Goal: Task Accomplishment & Management: Manage account settings

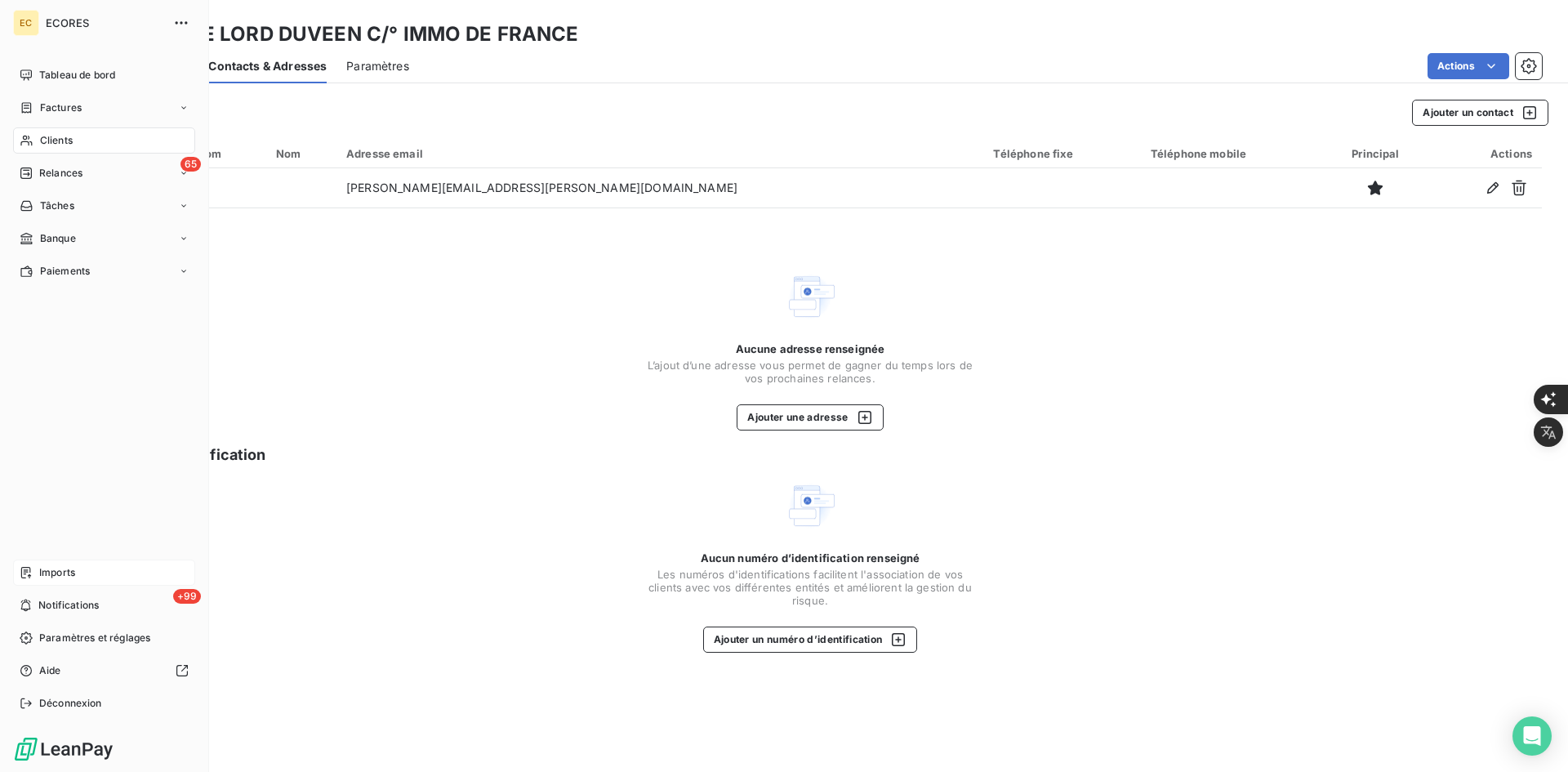
click at [70, 570] on span "Imports" at bounding box center [56, 572] width 36 height 15
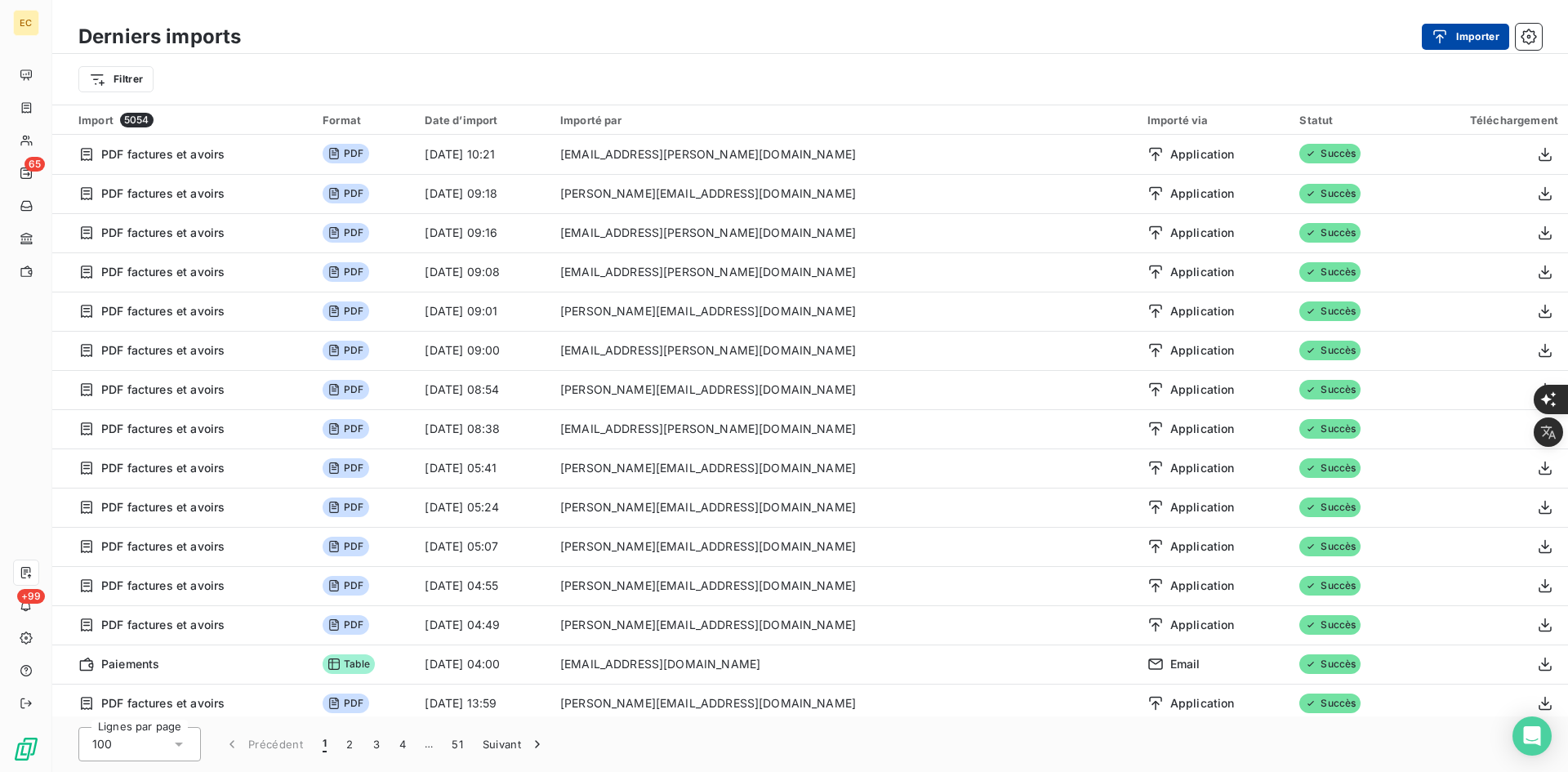
click at [1462, 46] on button "Importer" at bounding box center [1465, 36] width 88 height 26
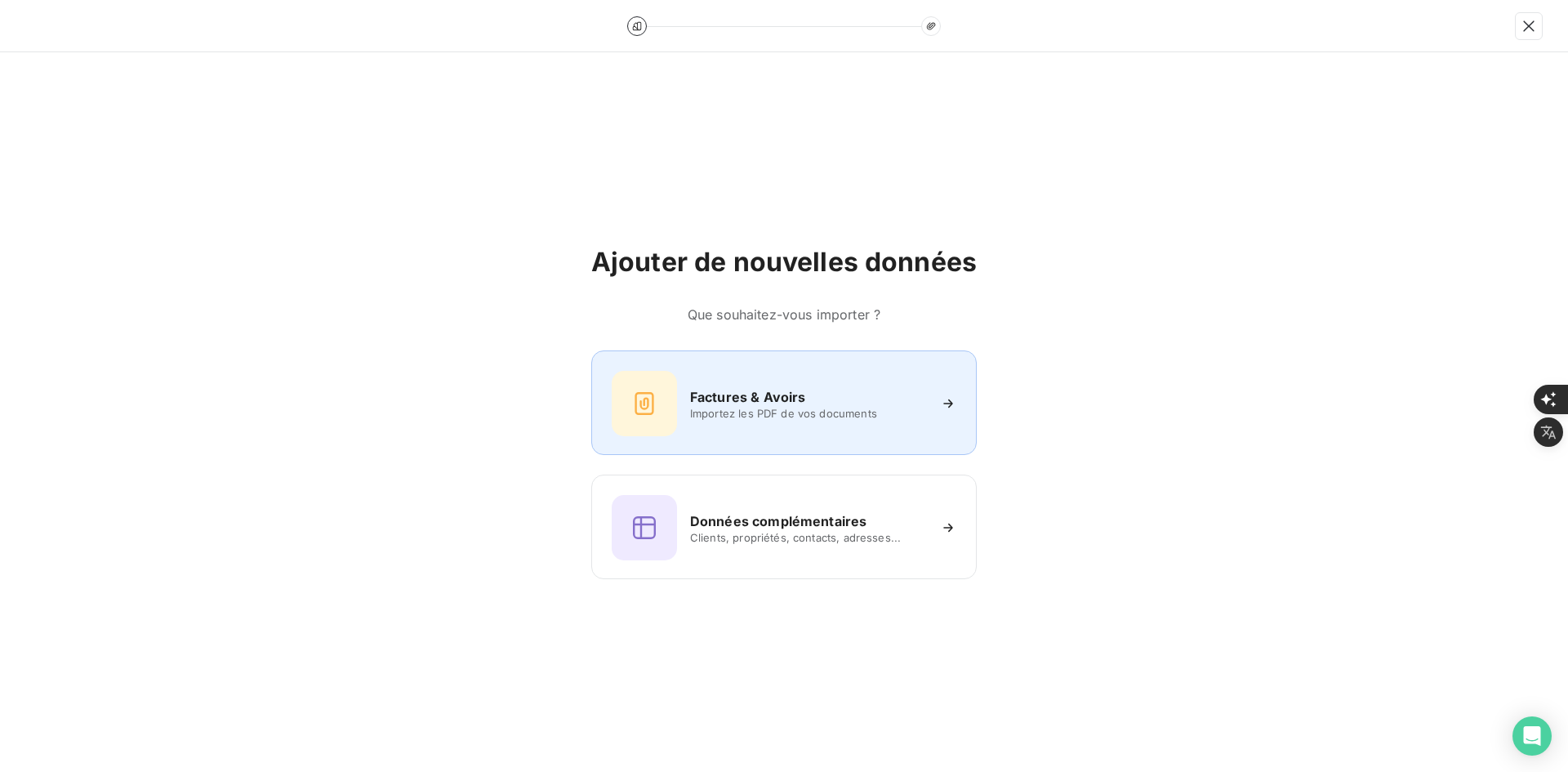
click at [707, 402] on h6 "Factures & Avoirs" at bounding box center [749, 397] width 116 height 20
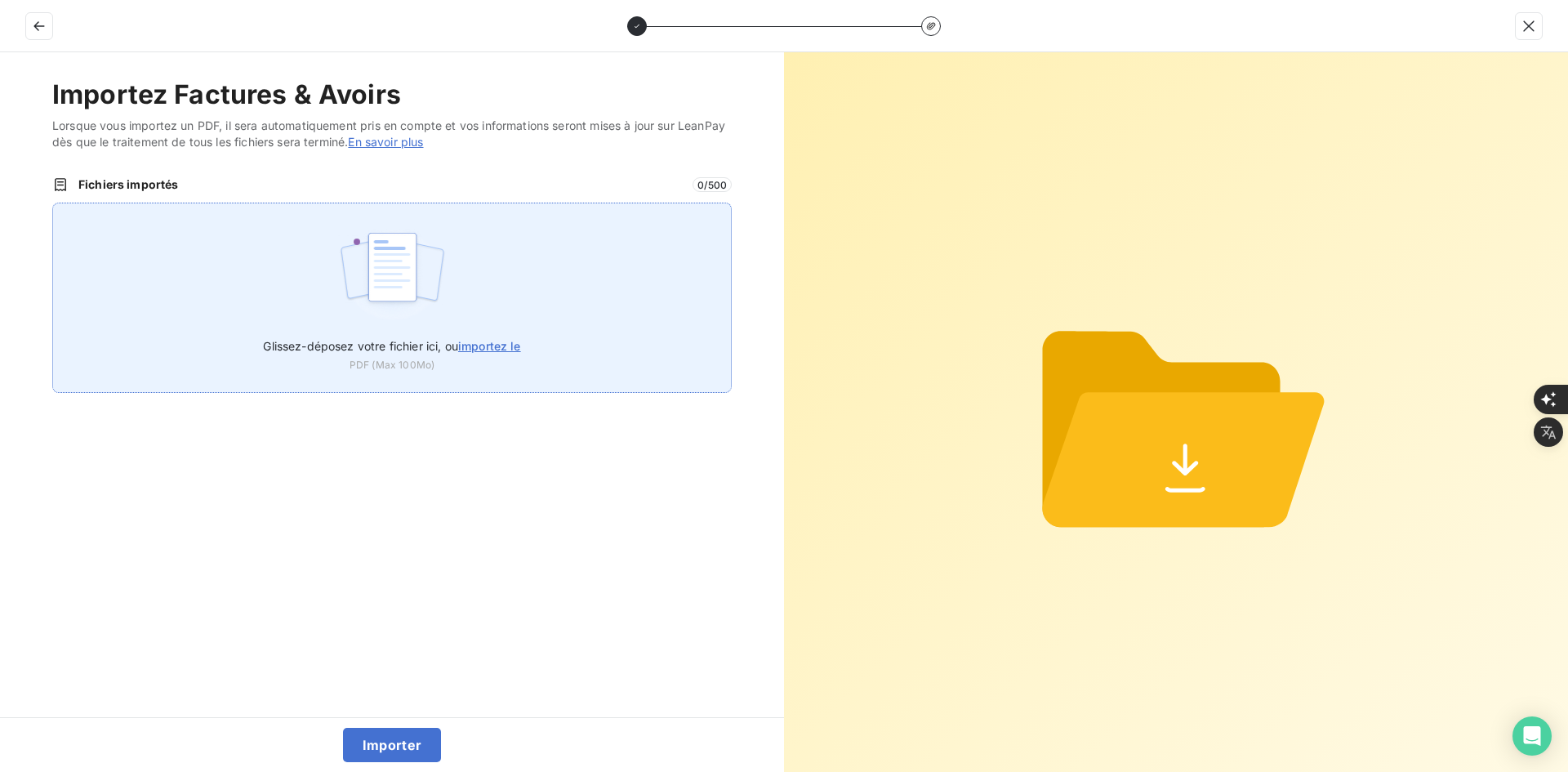
click at [406, 280] on img at bounding box center [392, 275] width 109 height 104
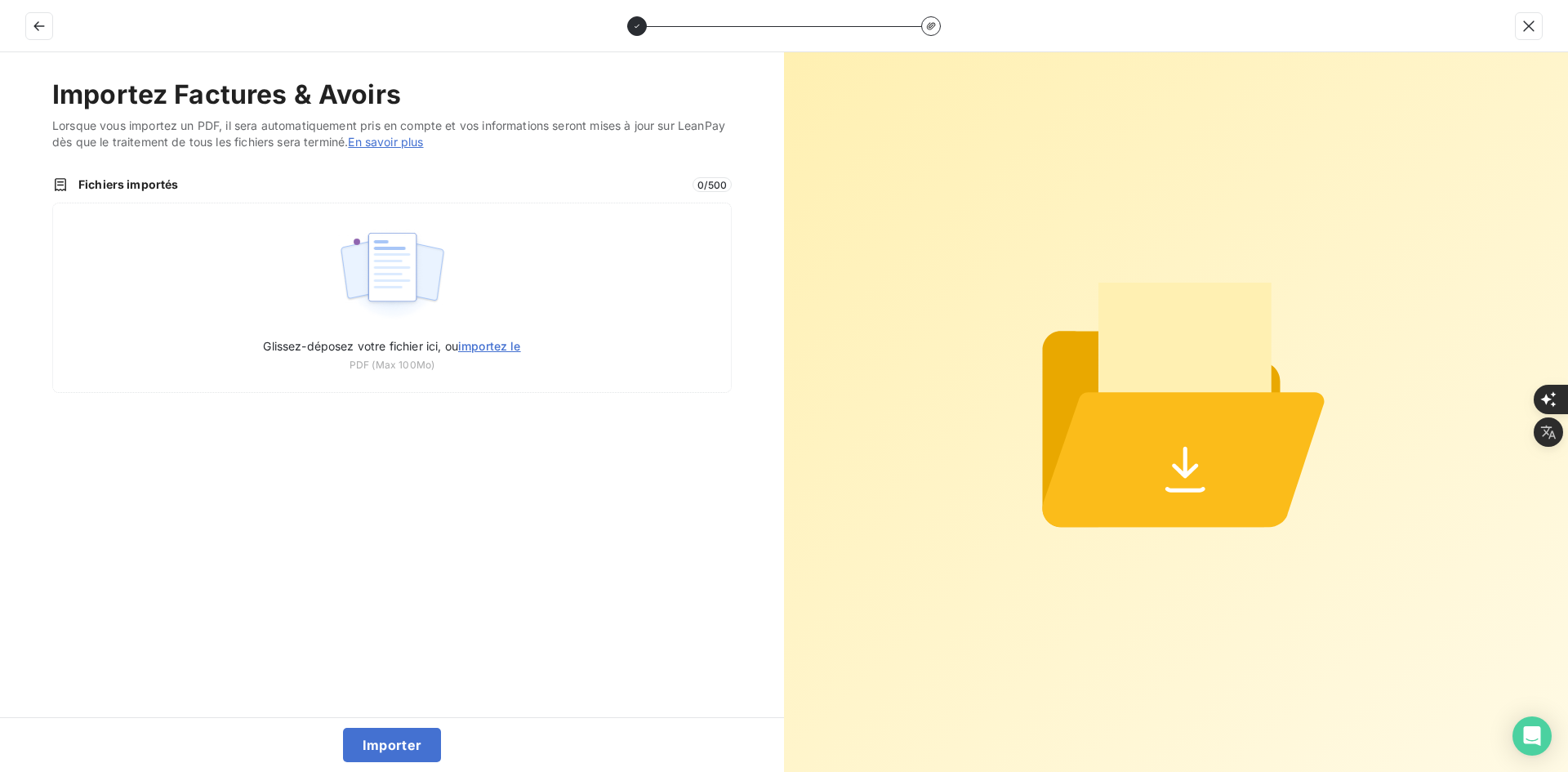
type input "C:\fakepath\FEF-2025-2956.pdf"
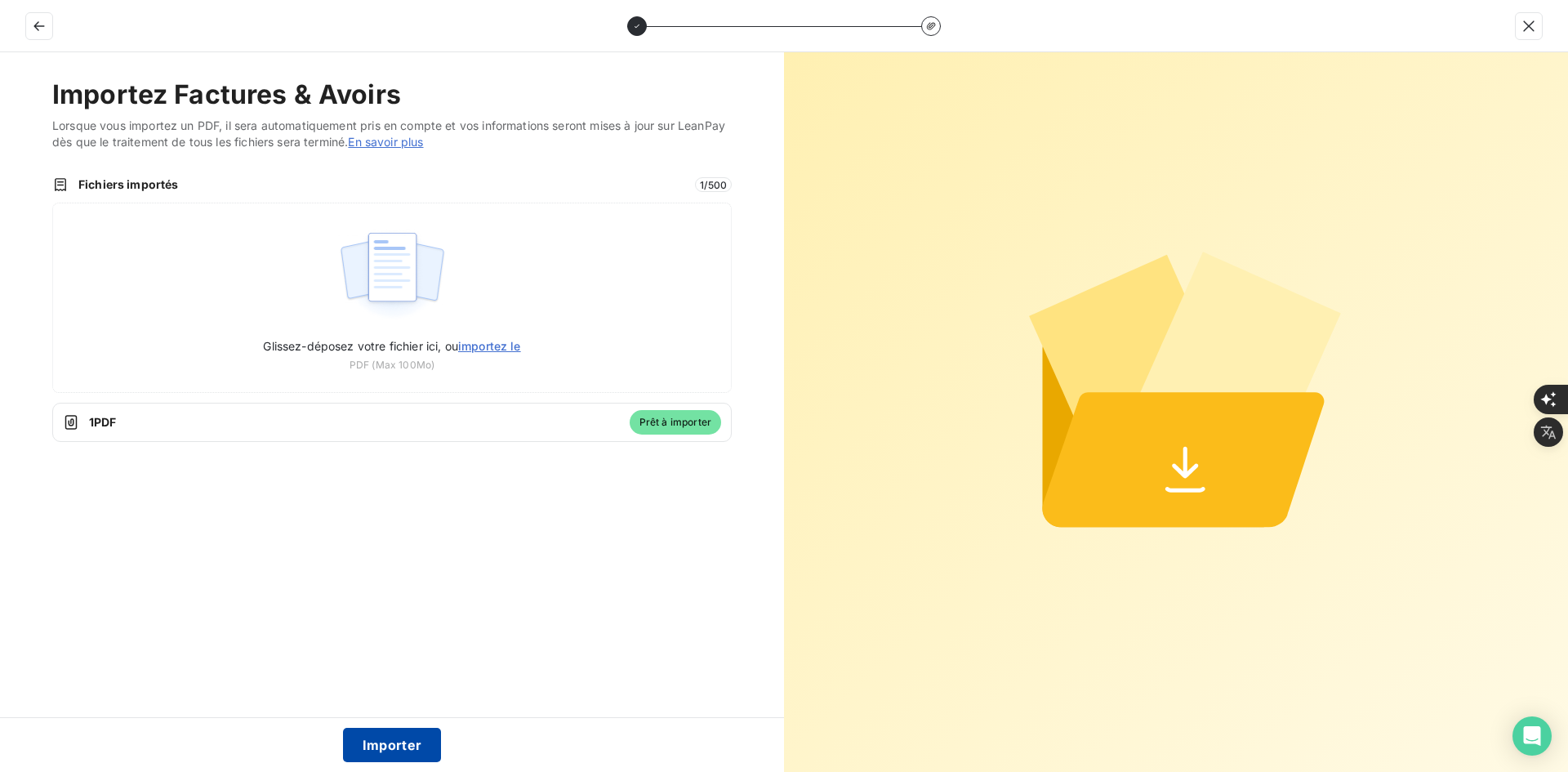
click at [416, 741] on button "Importer" at bounding box center [393, 744] width 99 height 34
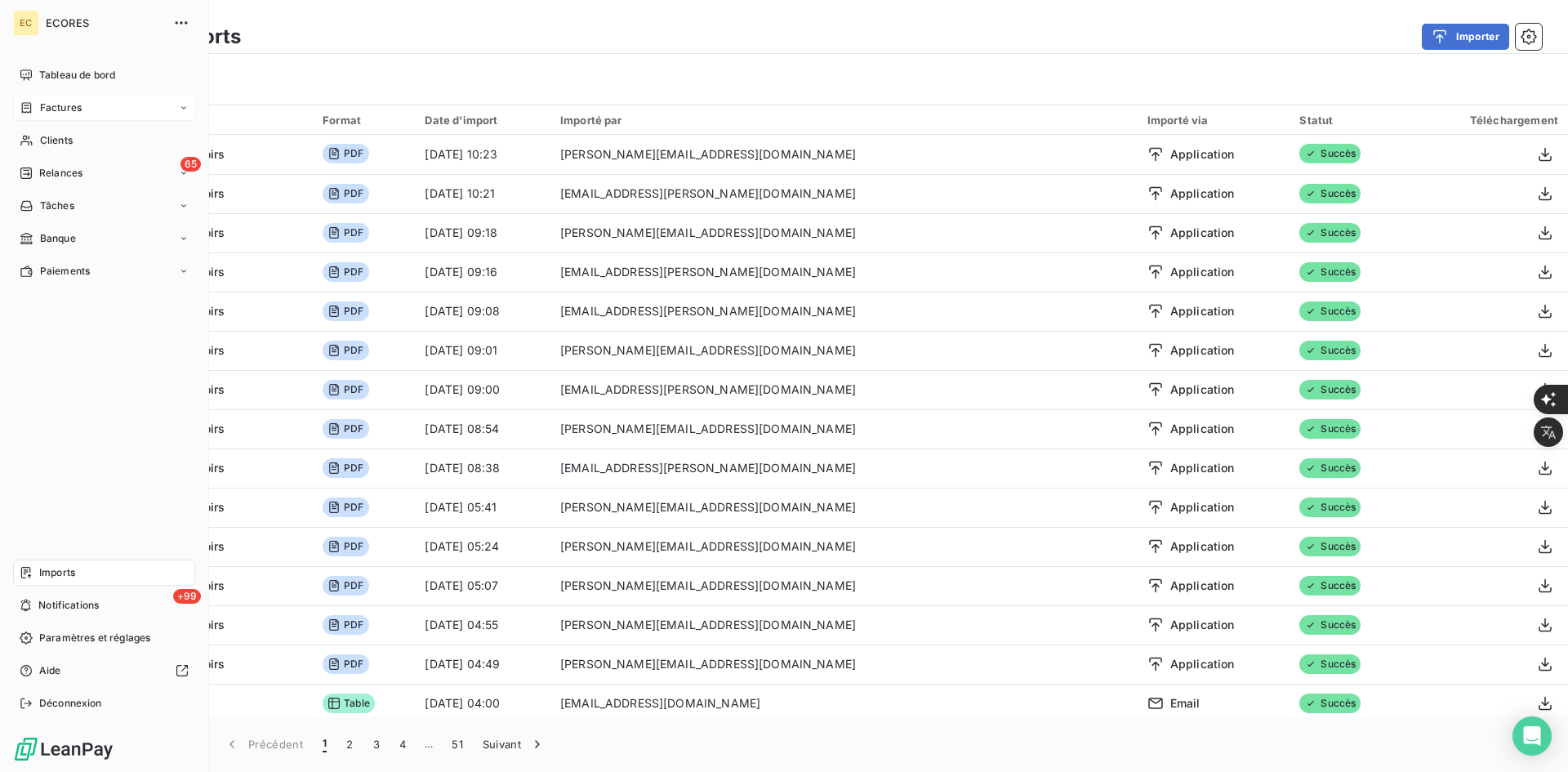
click at [51, 118] on div "Factures" at bounding box center [104, 108] width 182 height 26
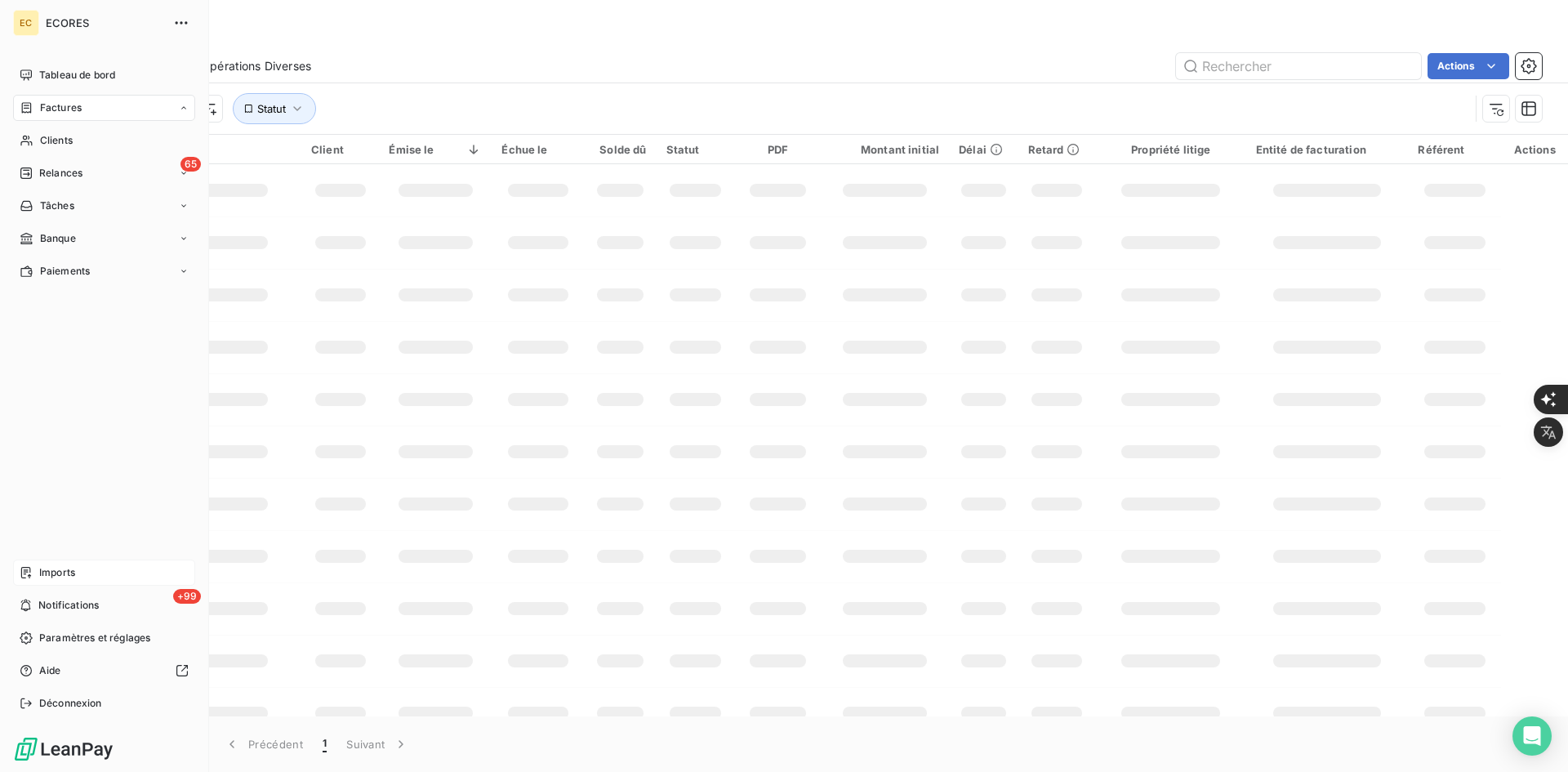
click at [56, 101] on span "Factures" at bounding box center [61, 108] width 42 height 15
click at [62, 109] on span "Factures" at bounding box center [61, 108] width 42 height 15
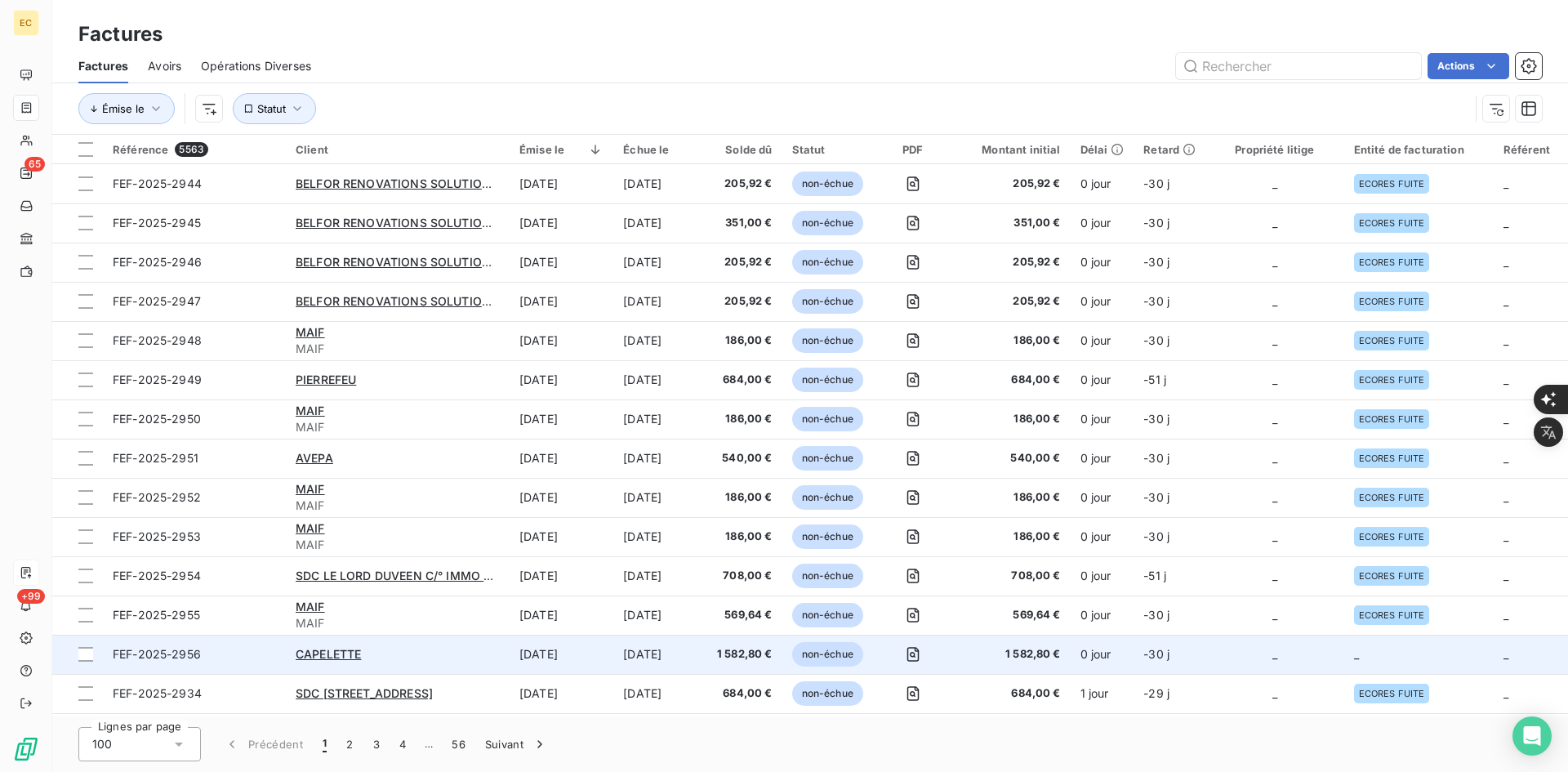
click at [1273, 650] on span "_" at bounding box center [1275, 654] width 5 height 14
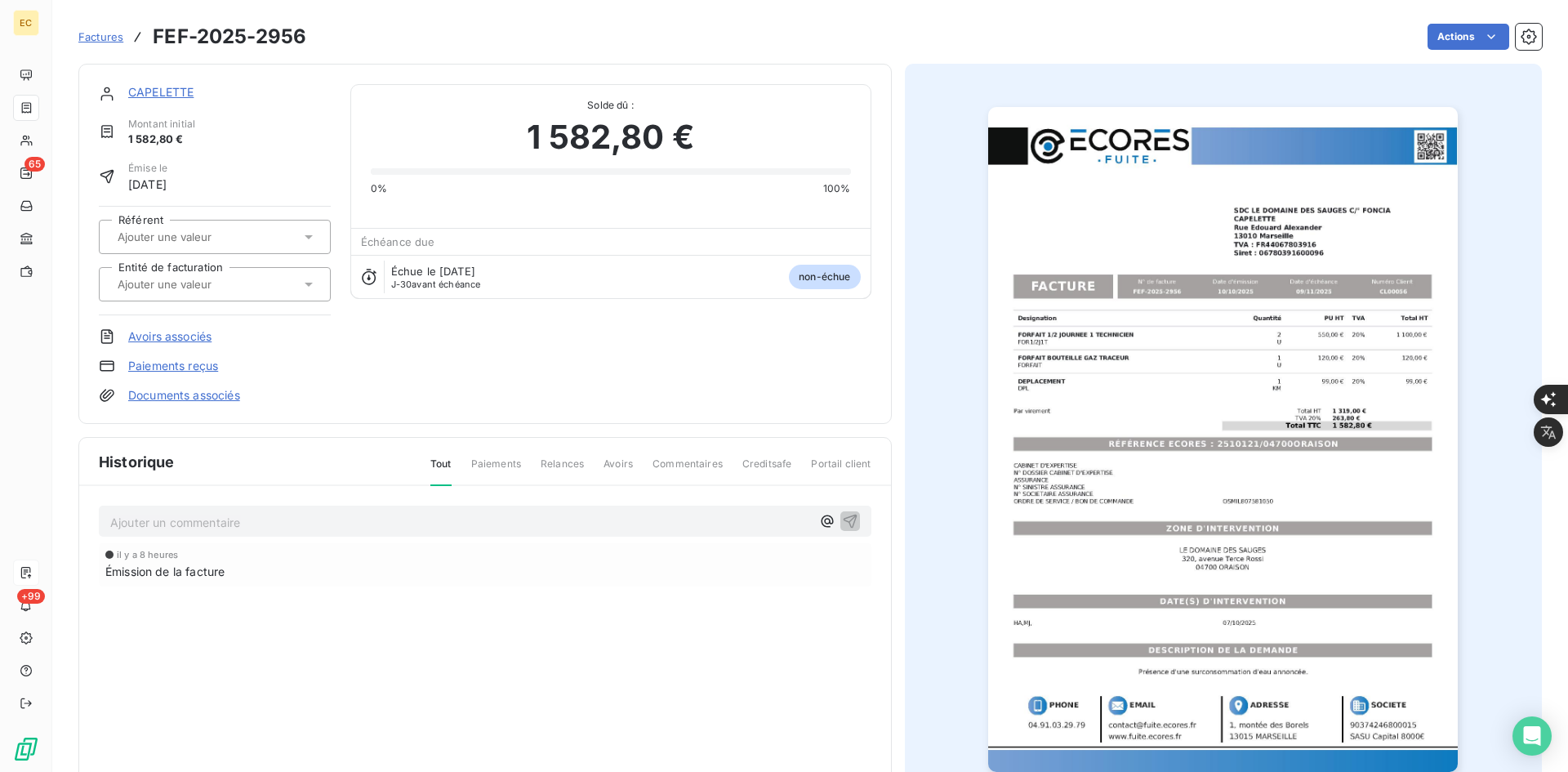
click at [226, 288] on input "text" at bounding box center [198, 284] width 164 height 15
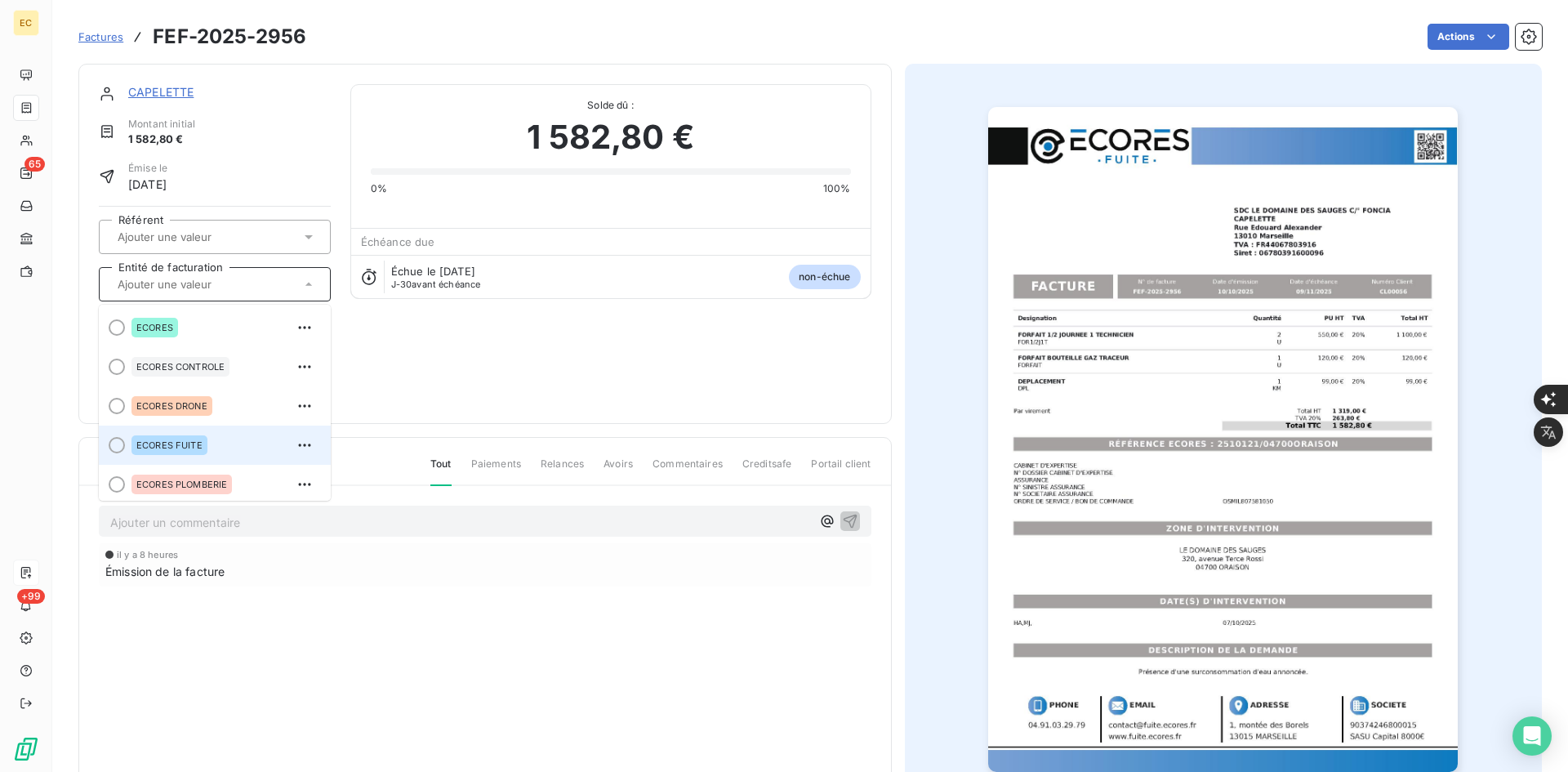
click at [217, 440] on div "ECORES FUITE" at bounding box center [224, 445] width 186 height 26
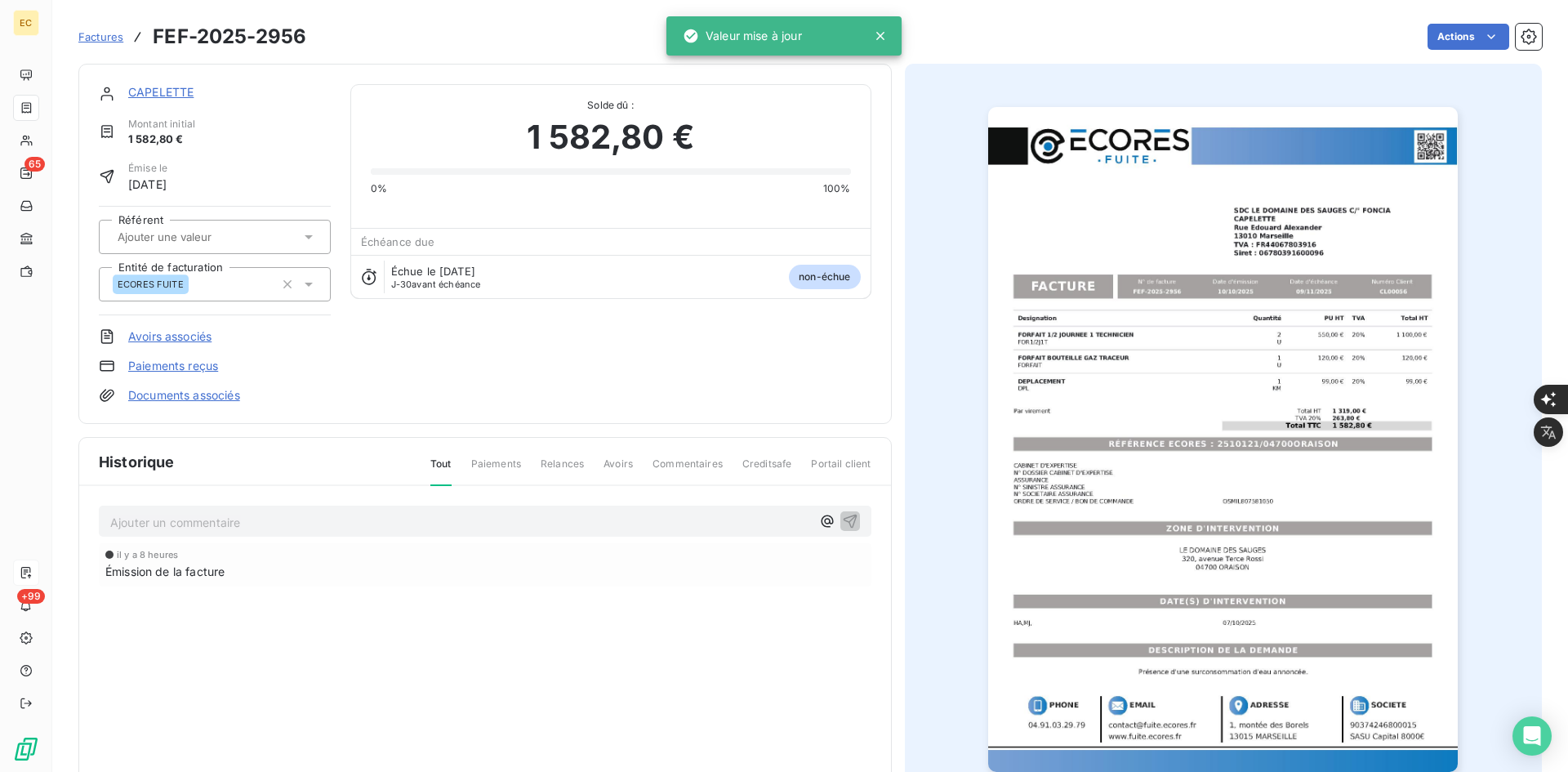
click at [228, 394] on link "Documents associés" at bounding box center [184, 395] width 112 height 16
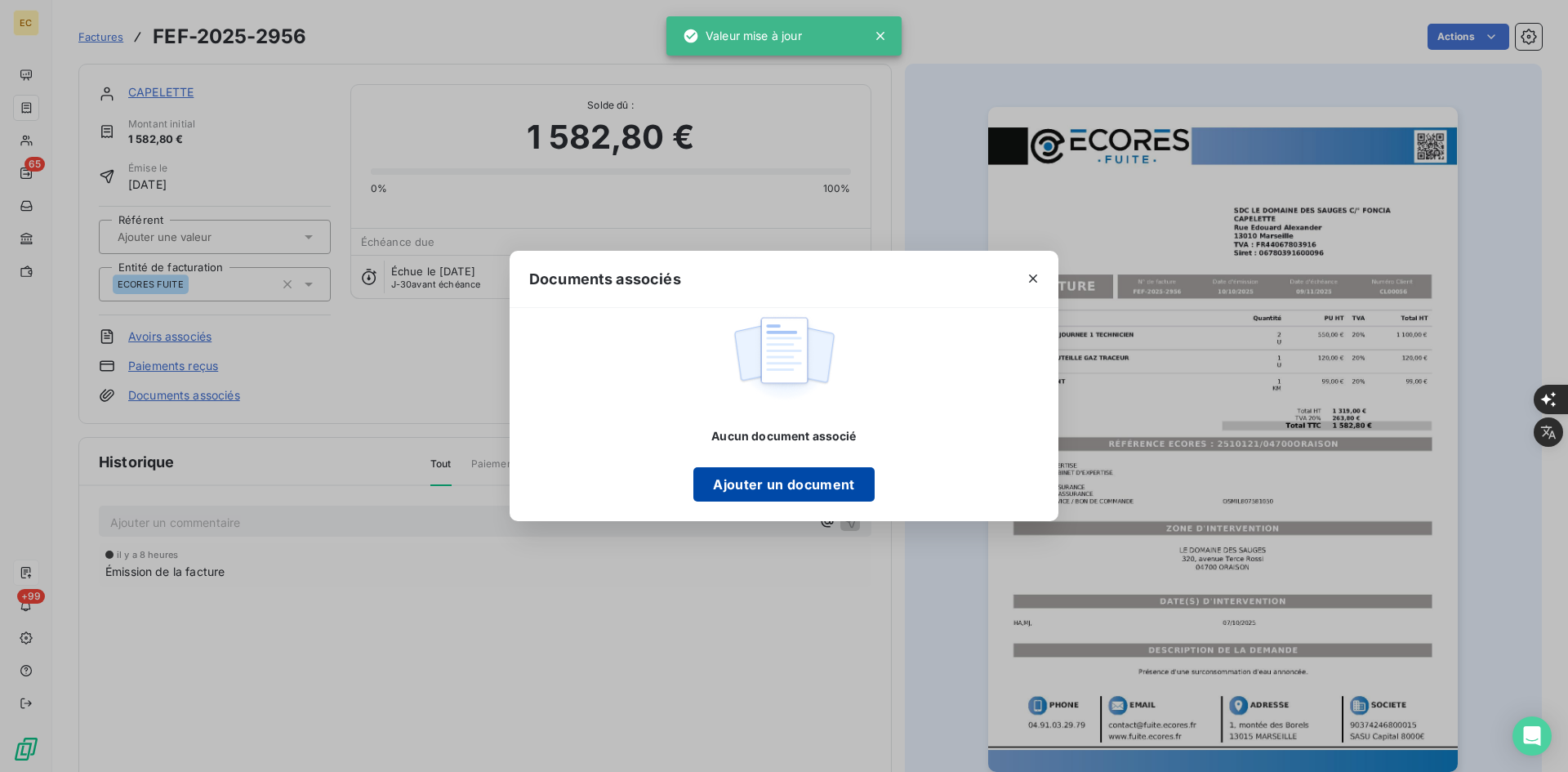
click at [715, 469] on button "Ajouter un document" at bounding box center [784, 484] width 181 height 34
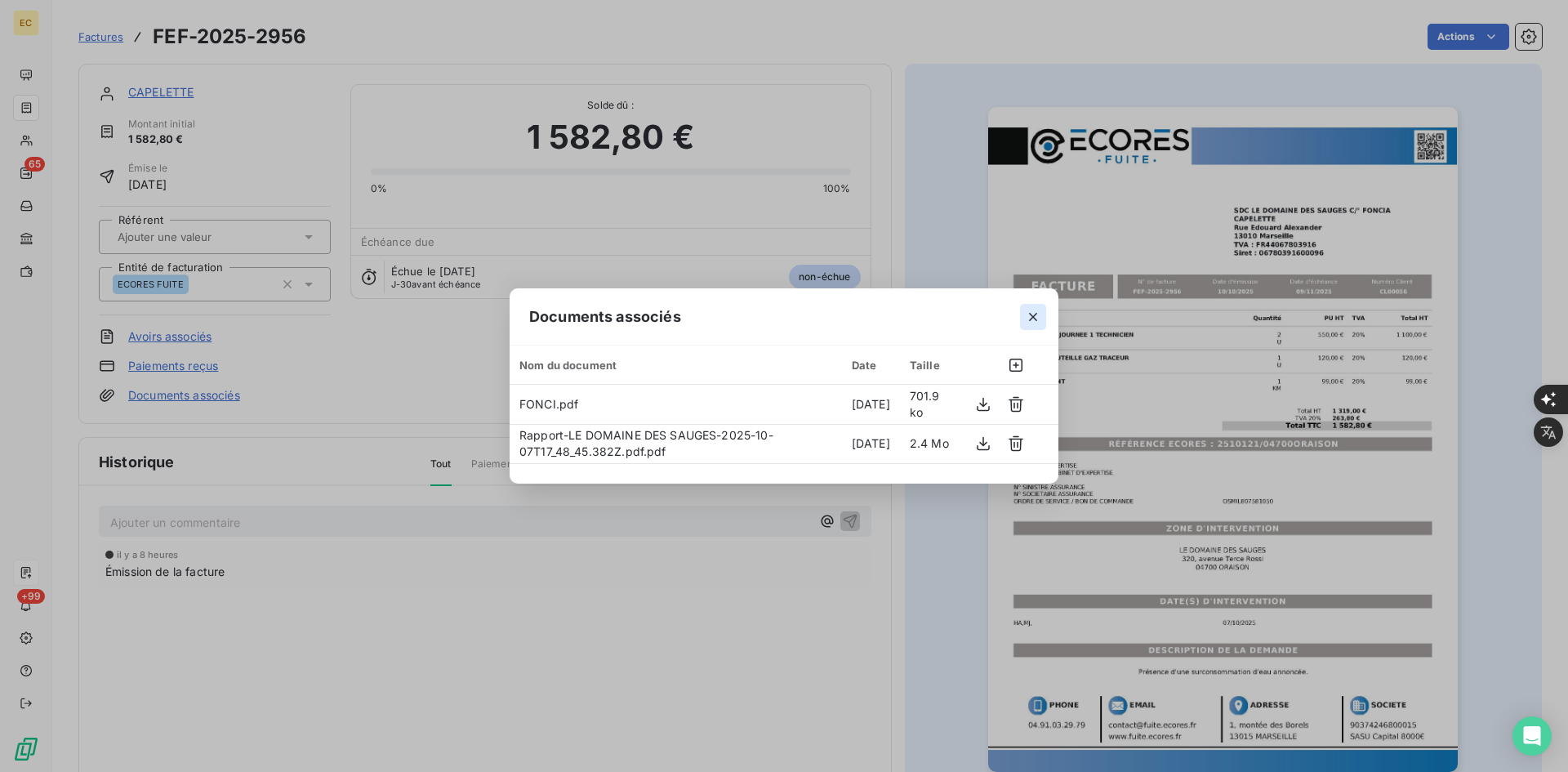
click at [1031, 315] on icon "button" at bounding box center [1033, 316] width 17 height 16
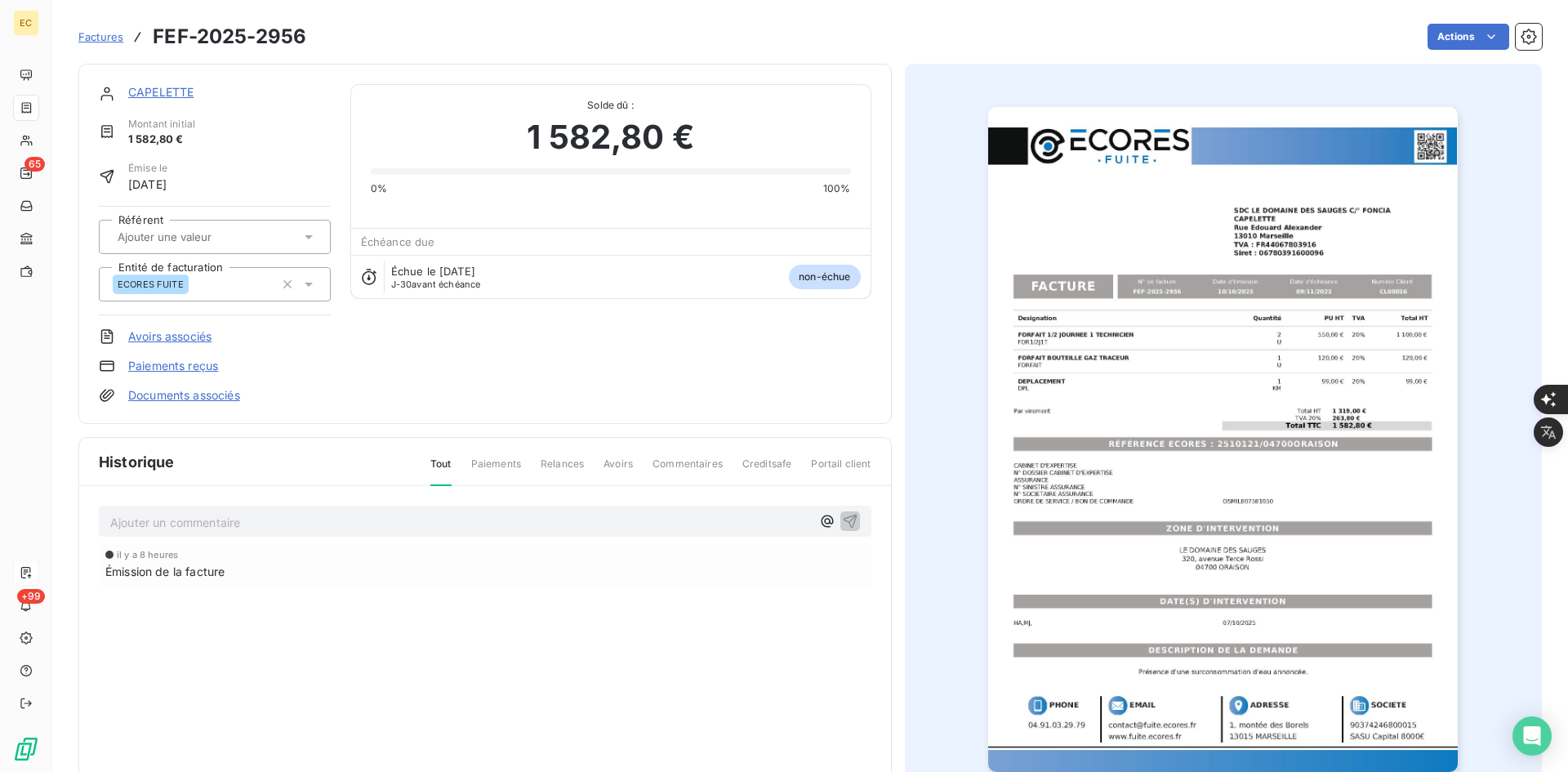
click at [178, 90] on link "CAPELETTE" at bounding box center [161, 92] width 65 height 14
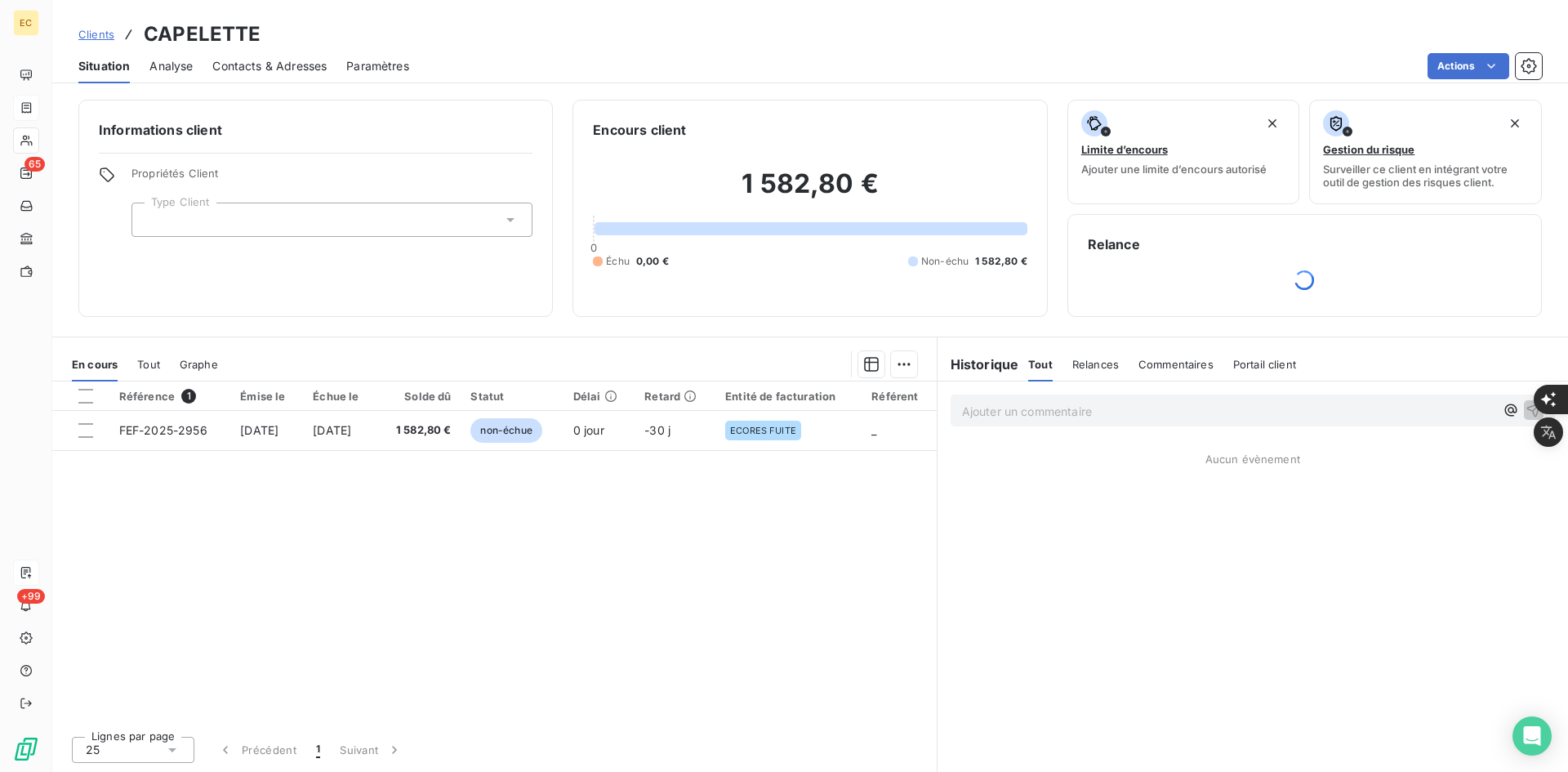
click at [232, 220] on div at bounding box center [332, 219] width 401 height 34
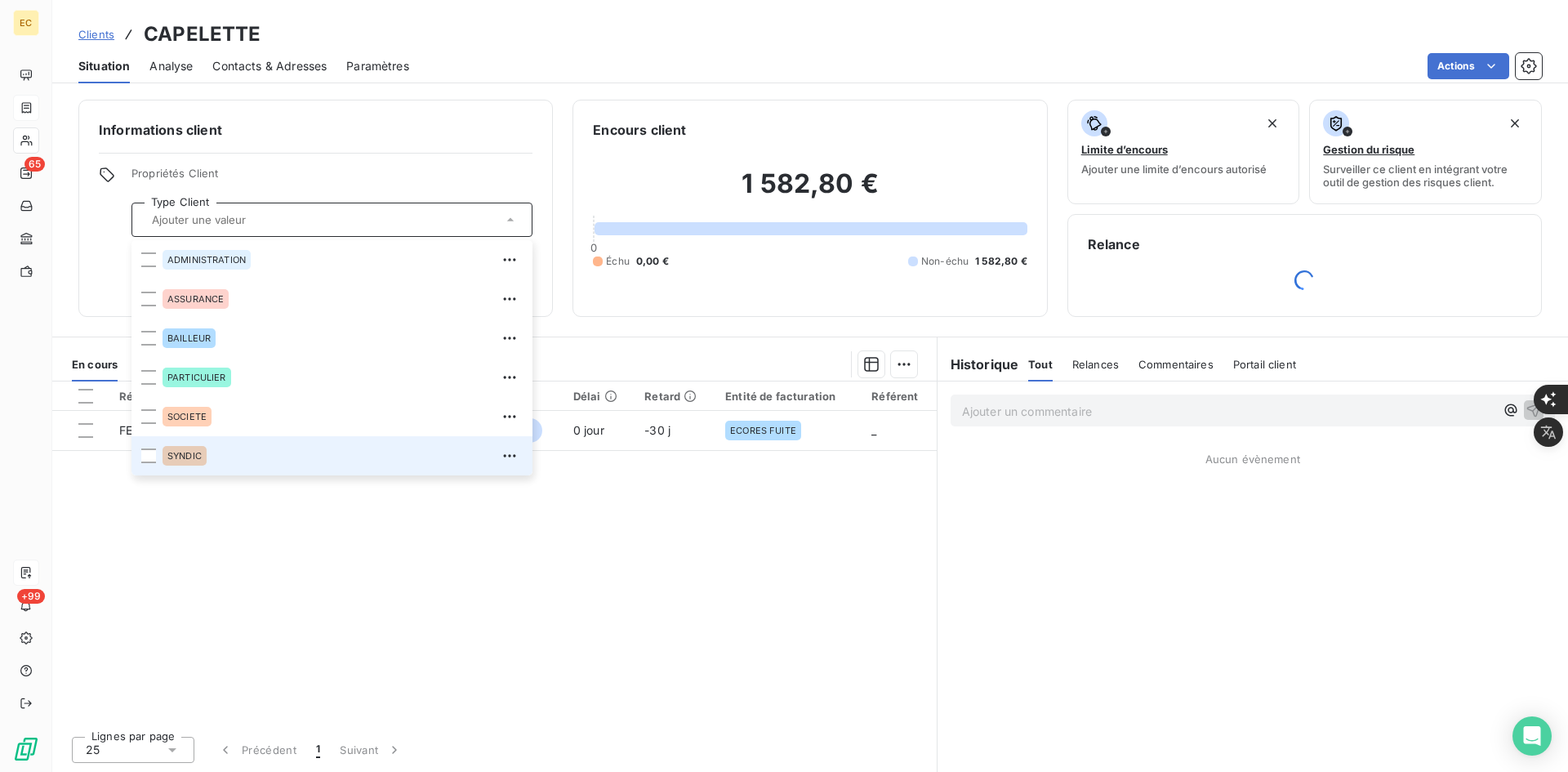
click at [224, 445] on div "SYNDIC" at bounding box center [342, 456] width 361 height 26
click at [200, 457] on span "SYNDIC" at bounding box center [184, 455] width 34 height 10
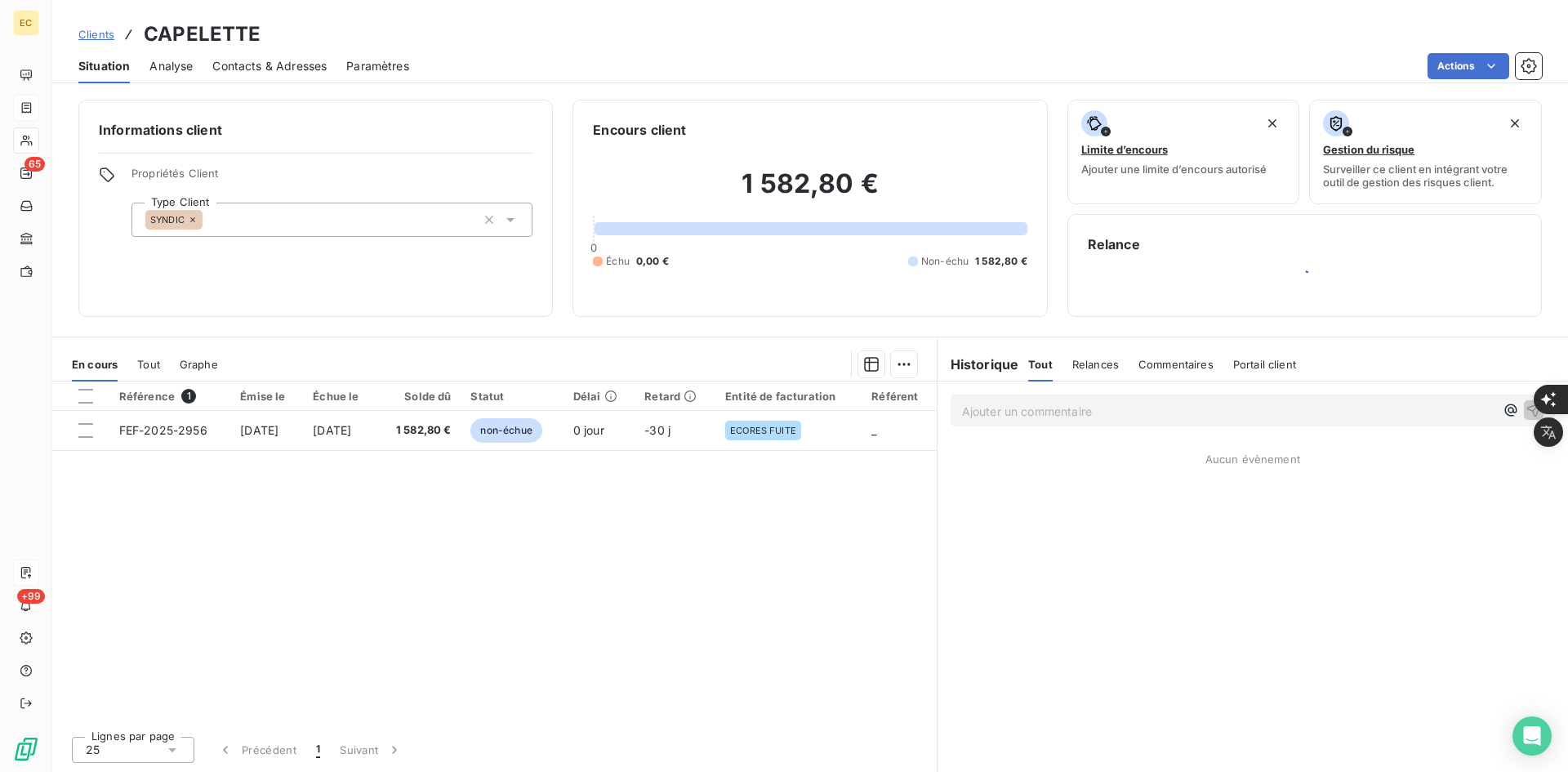
click at [1197, 302] on div "Relance" at bounding box center [1305, 265] width 474 height 102
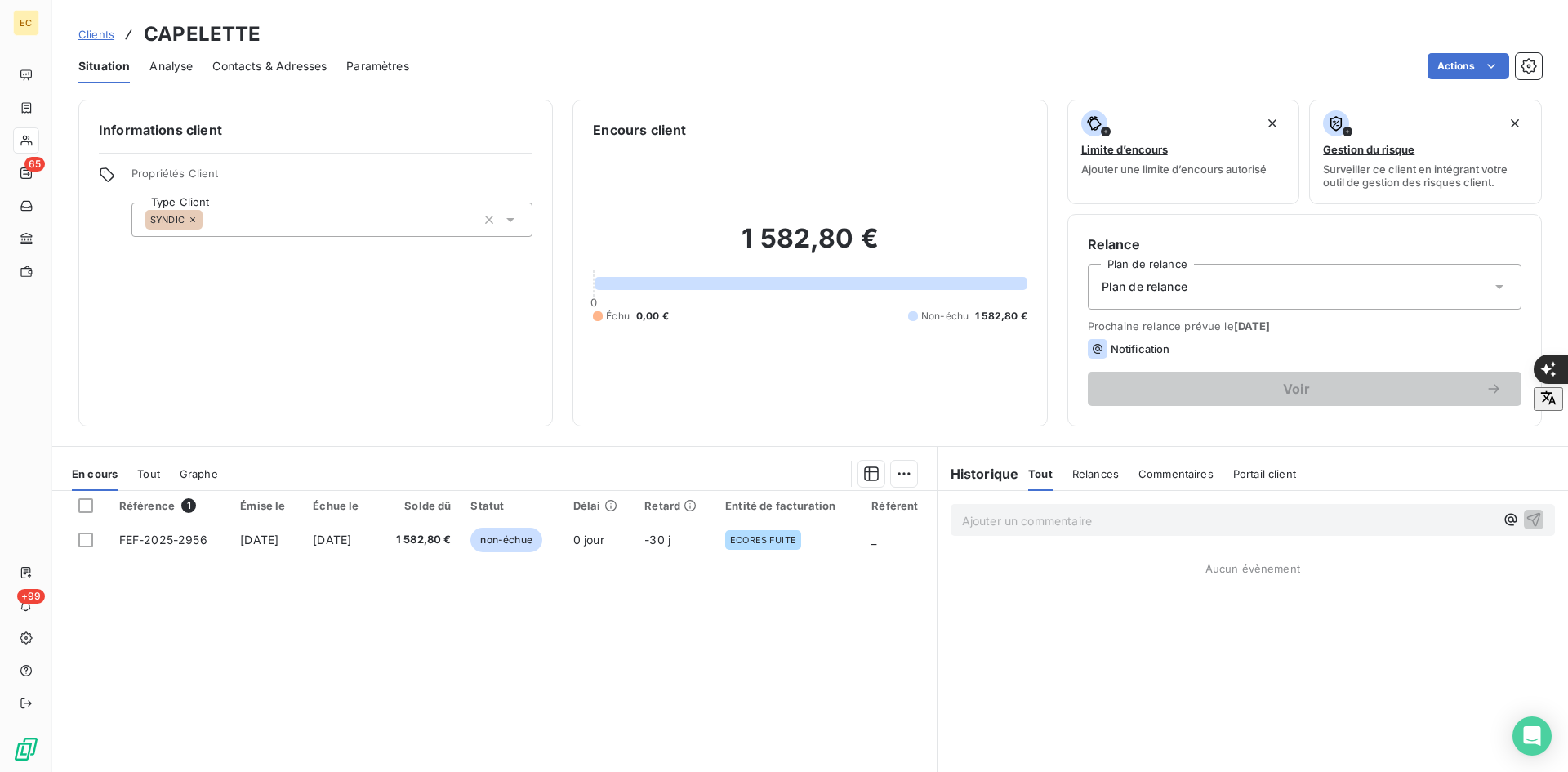
click at [1103, 287] on span "Plan de relance" at bounding box center [1145, 287] width 86 height 16
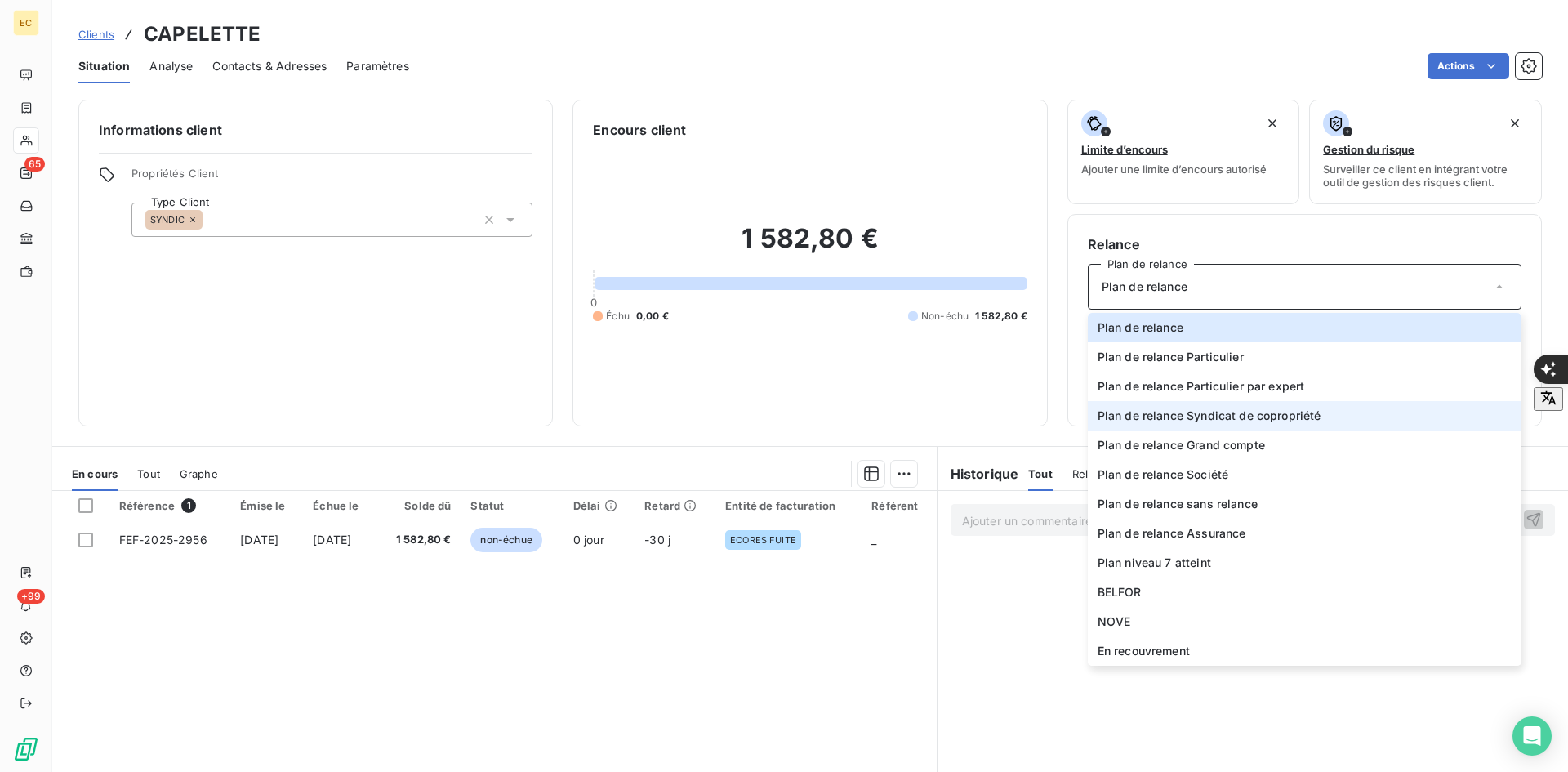
click at [1214, 416] on span "Plan de relance Syndicat de copropriété" at bounding box center [1210, 415] width 224 height 16
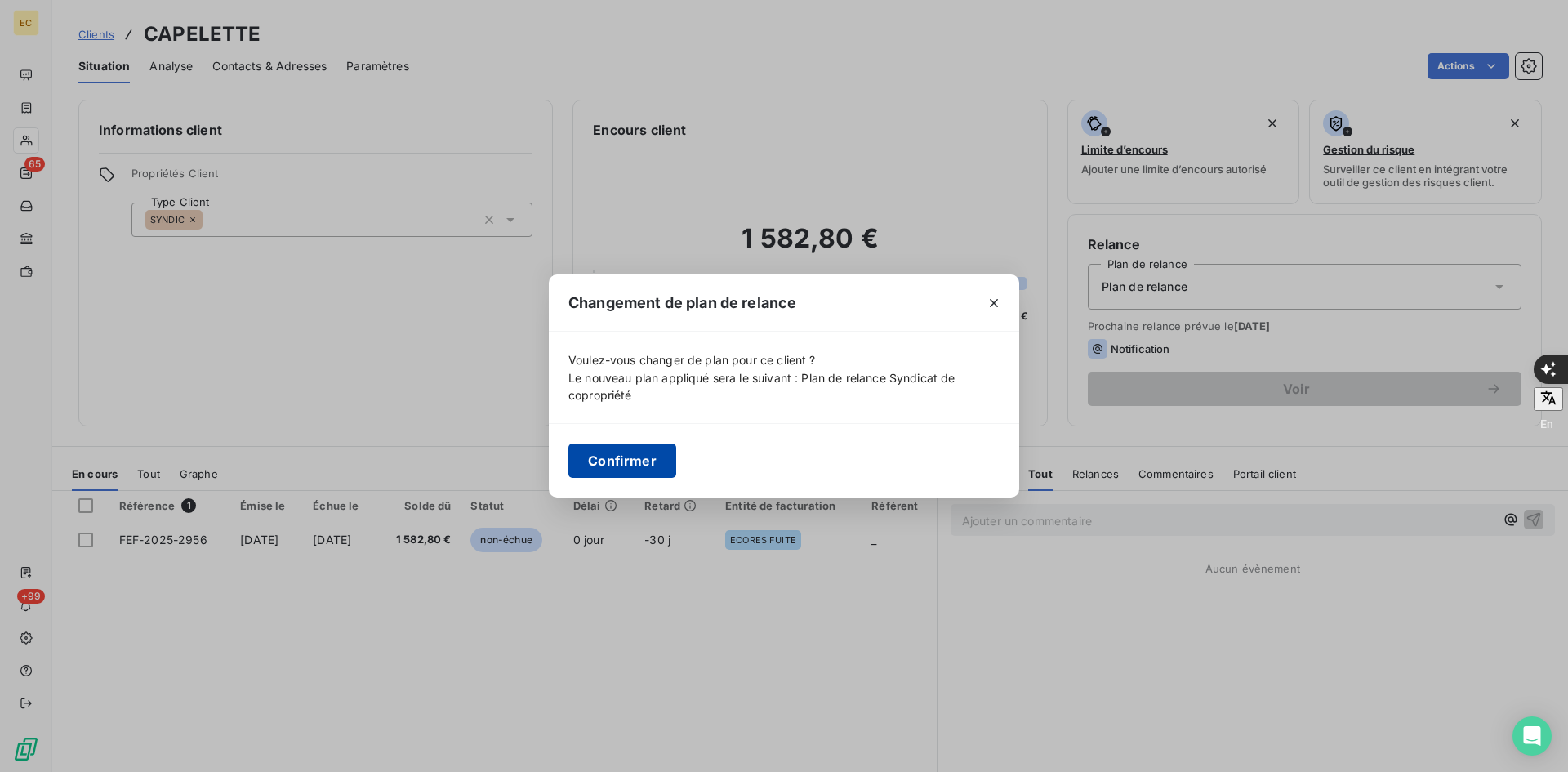
click at [657, 467] on button "Confirmer" at bounding box center [622, 460] width 108 height 34
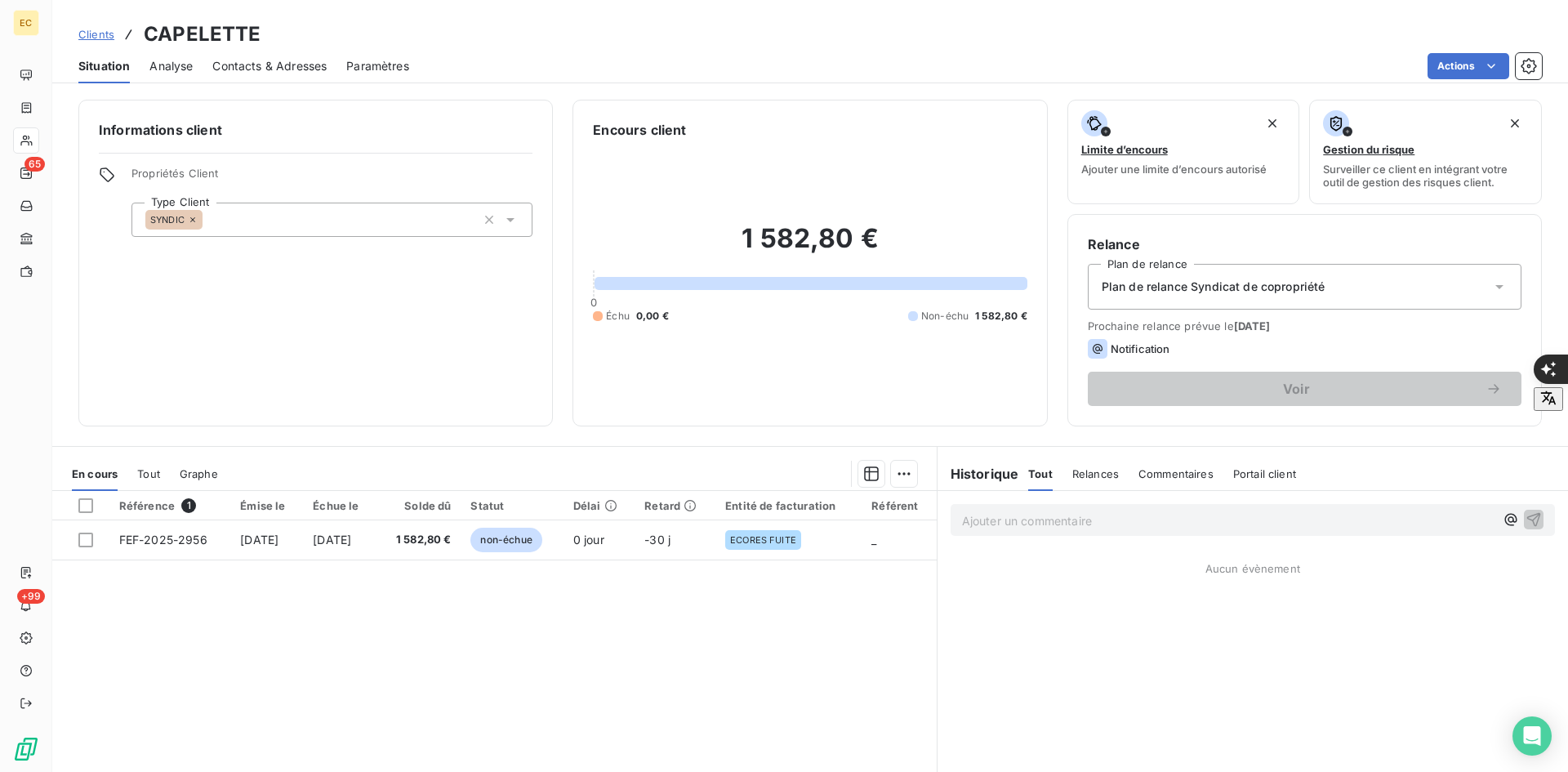
click at [244, 69] on span "Contacts & Adresses" at bounding box center [269, 66] width 115 height 16
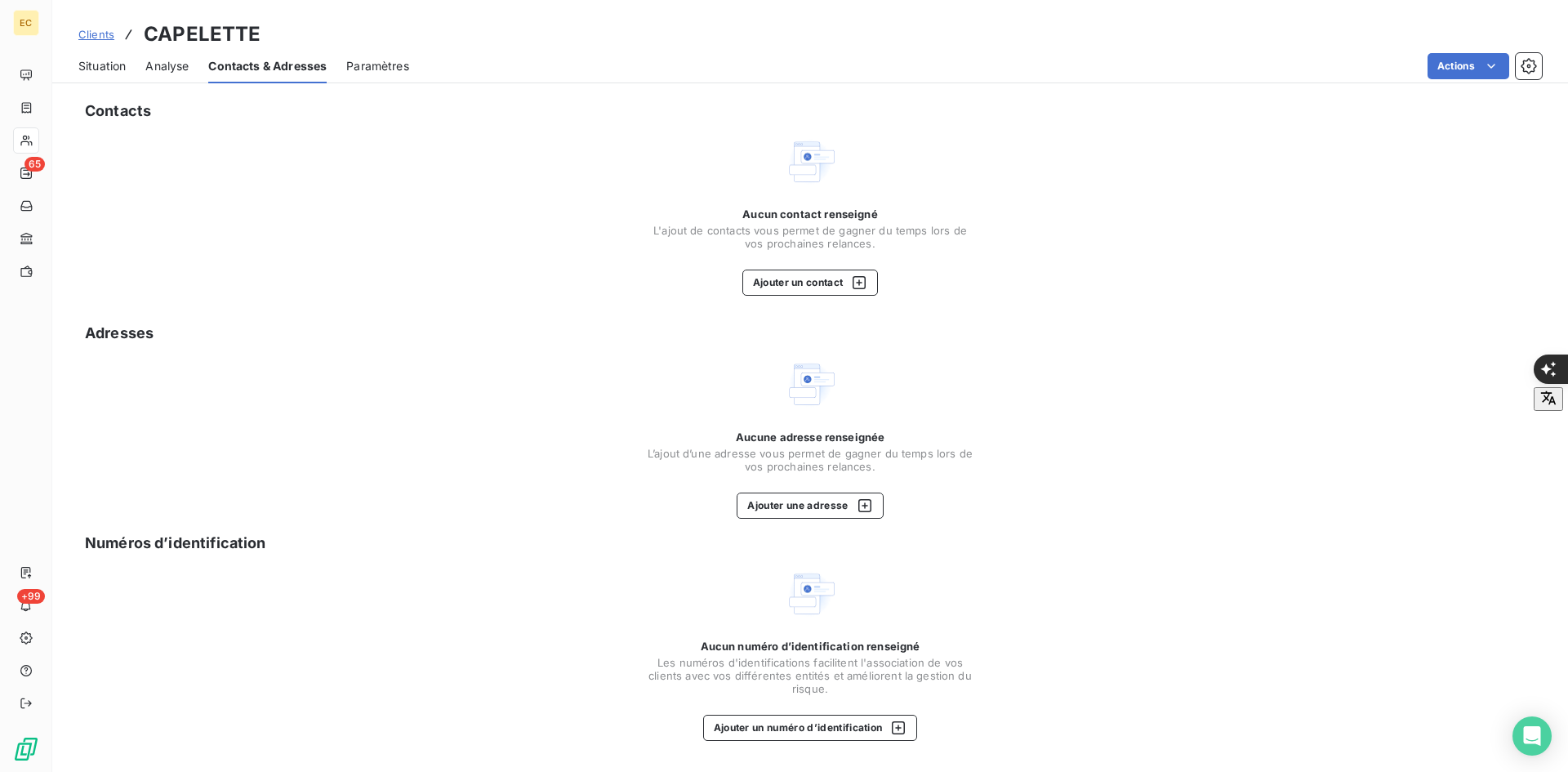
click at [739, 265] on div "Aucun contact renseigné L'ajout de contacts vous permet de gagner du temps lors…" at bounding box center [810, 252] width 327 height 89
click at [801, 286] on button "Ajouter un contact" at bounding box center [810, 282] width 136 height 26
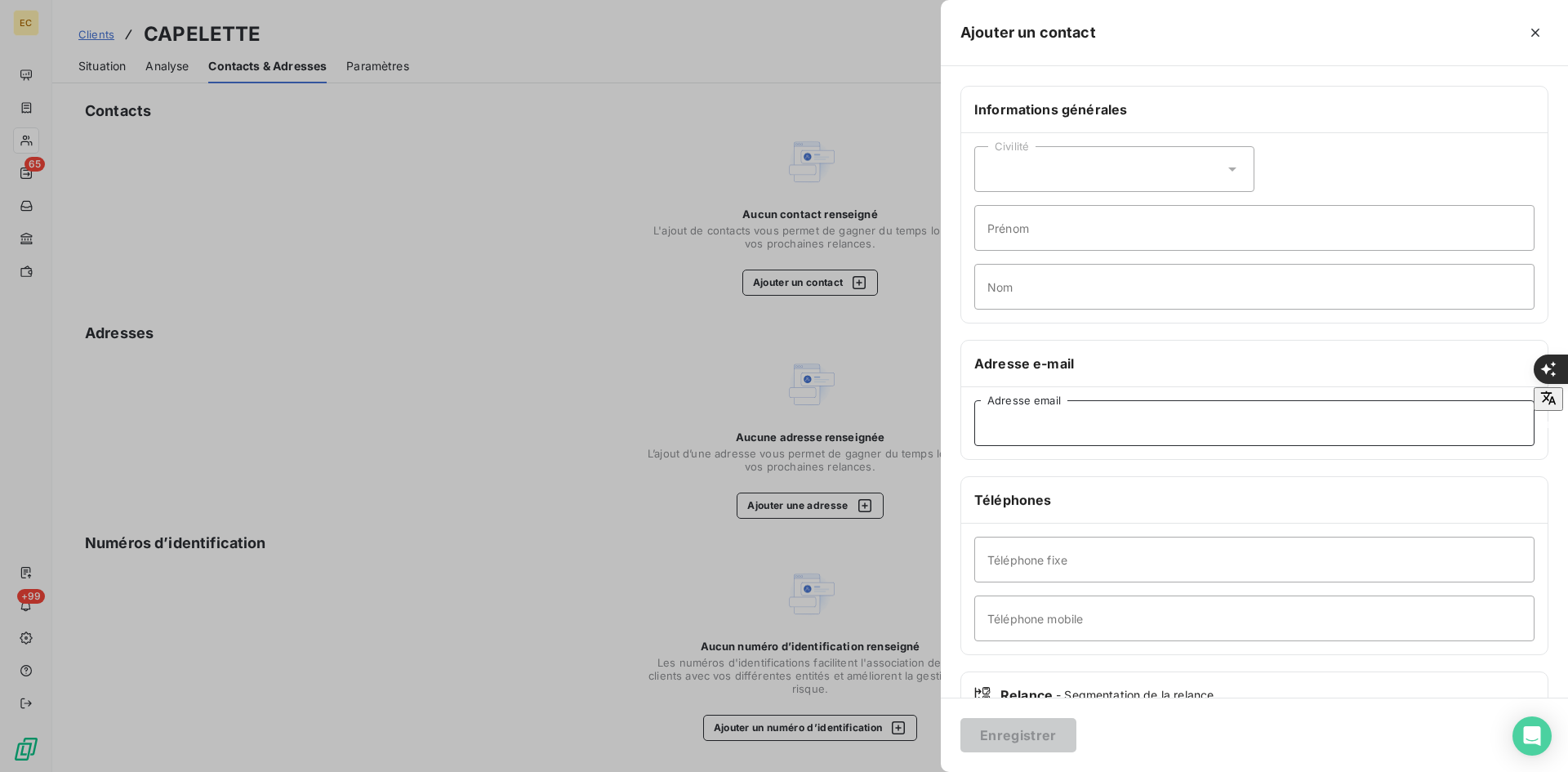
drag, startPoint x: 1068, startPoint y: 426, endPoint x: 1089, endPoint y: 435, distance: 22.8
click at [1068, 426] on input "Adresse email" at bounding box center [1254, 423] width 560 height 46
paste input "[PERSON_NAME][EMAIL_ADDRESS][DOMAIN_NAME]"
type input "[PERSON_NAME][EMAIL_ADDRESS][DOMAIN_NAME]"
click at [1046, 734] on button "Enregistrer" at bounding box center [1019, 735] width 116 height 34
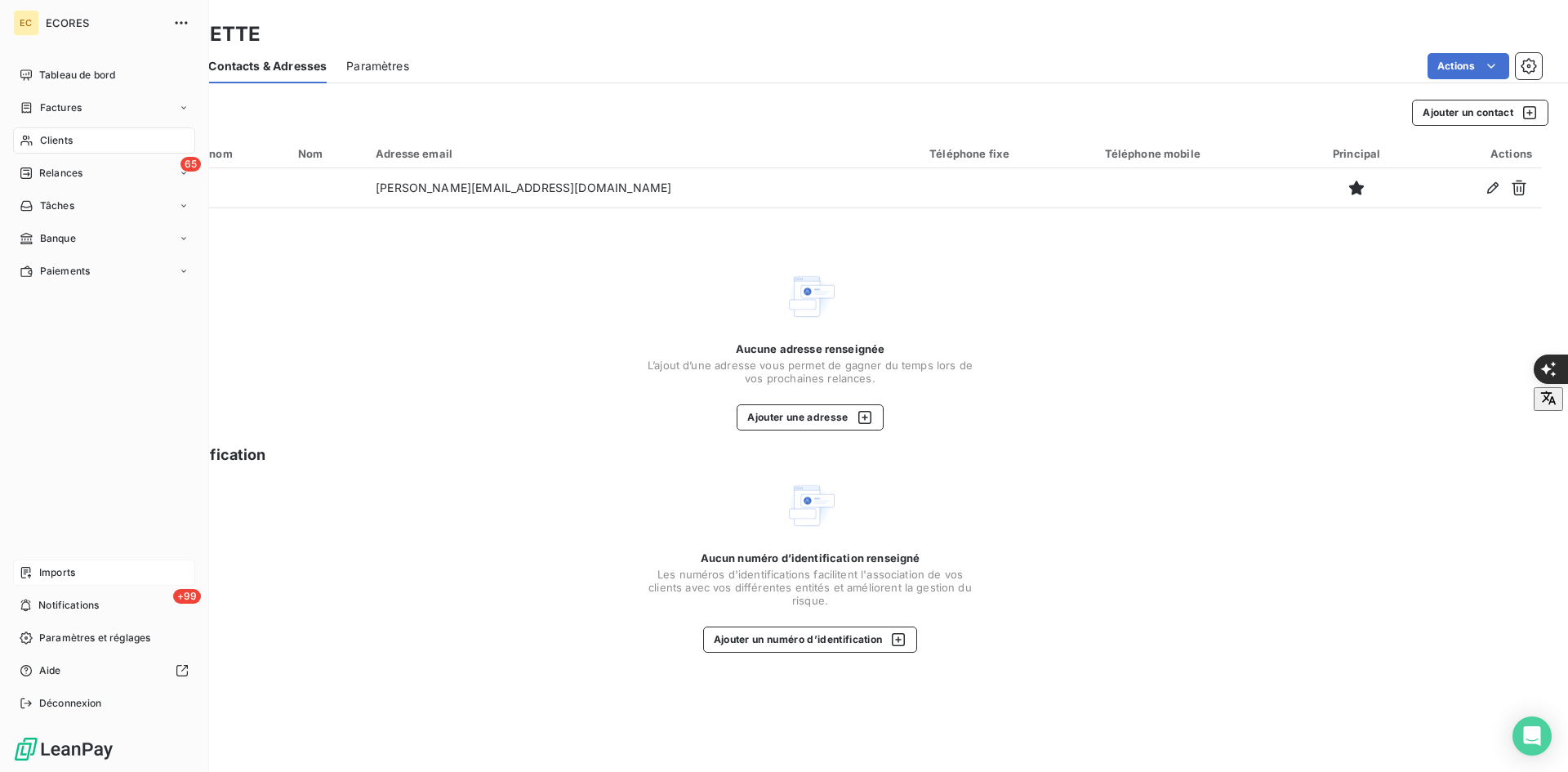
drag, startPoint x: 37, startPoint y: 566, endPoint x: 60, endPoint y: 566, distance: 23.0
click at [39, 566] on div "Imports" at bounding box center [104, 572] width 182 height 26
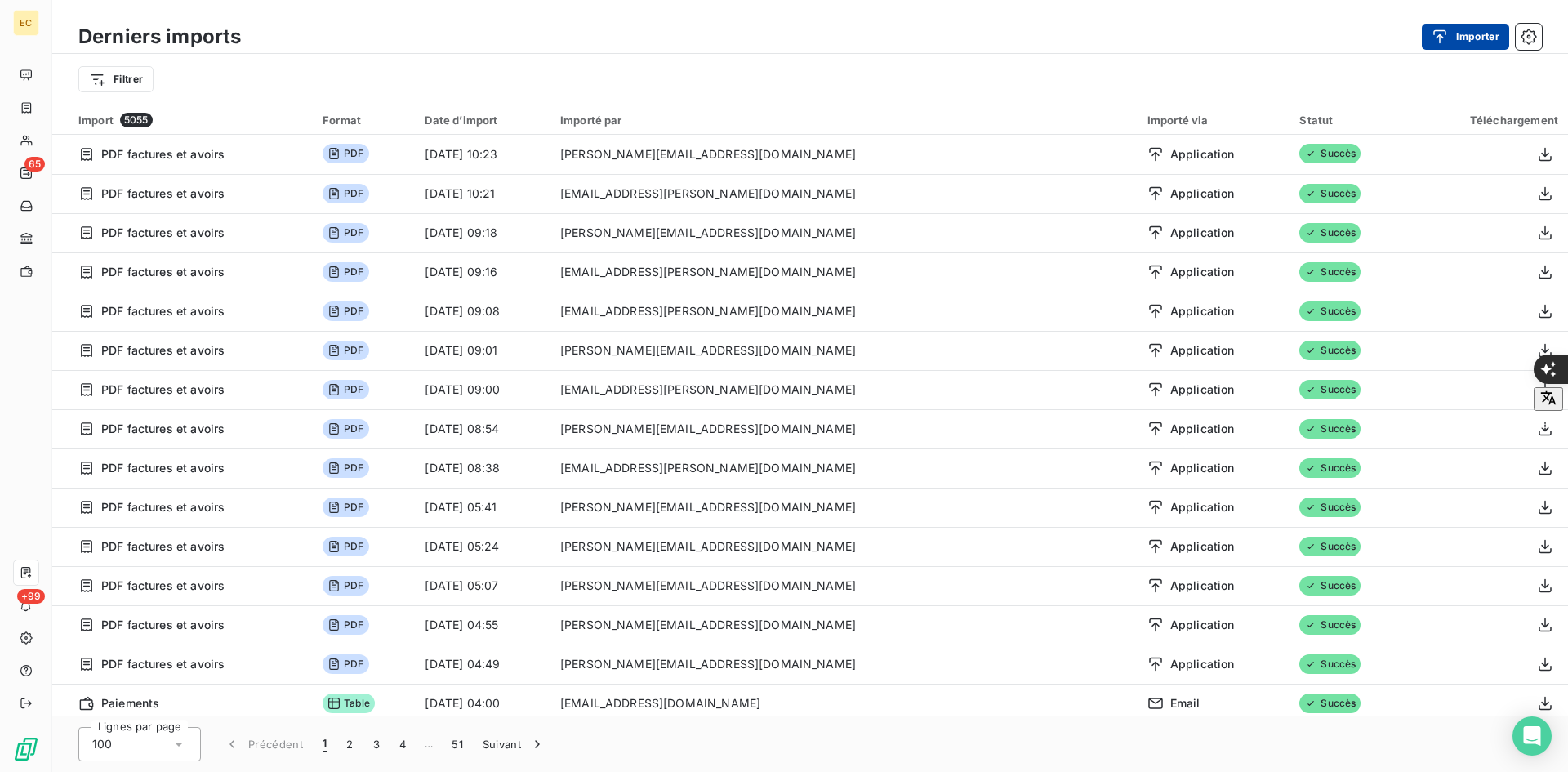
click at [1479, 41] on button "Importer" at bounding box center [1465, 36] width 88 height 26
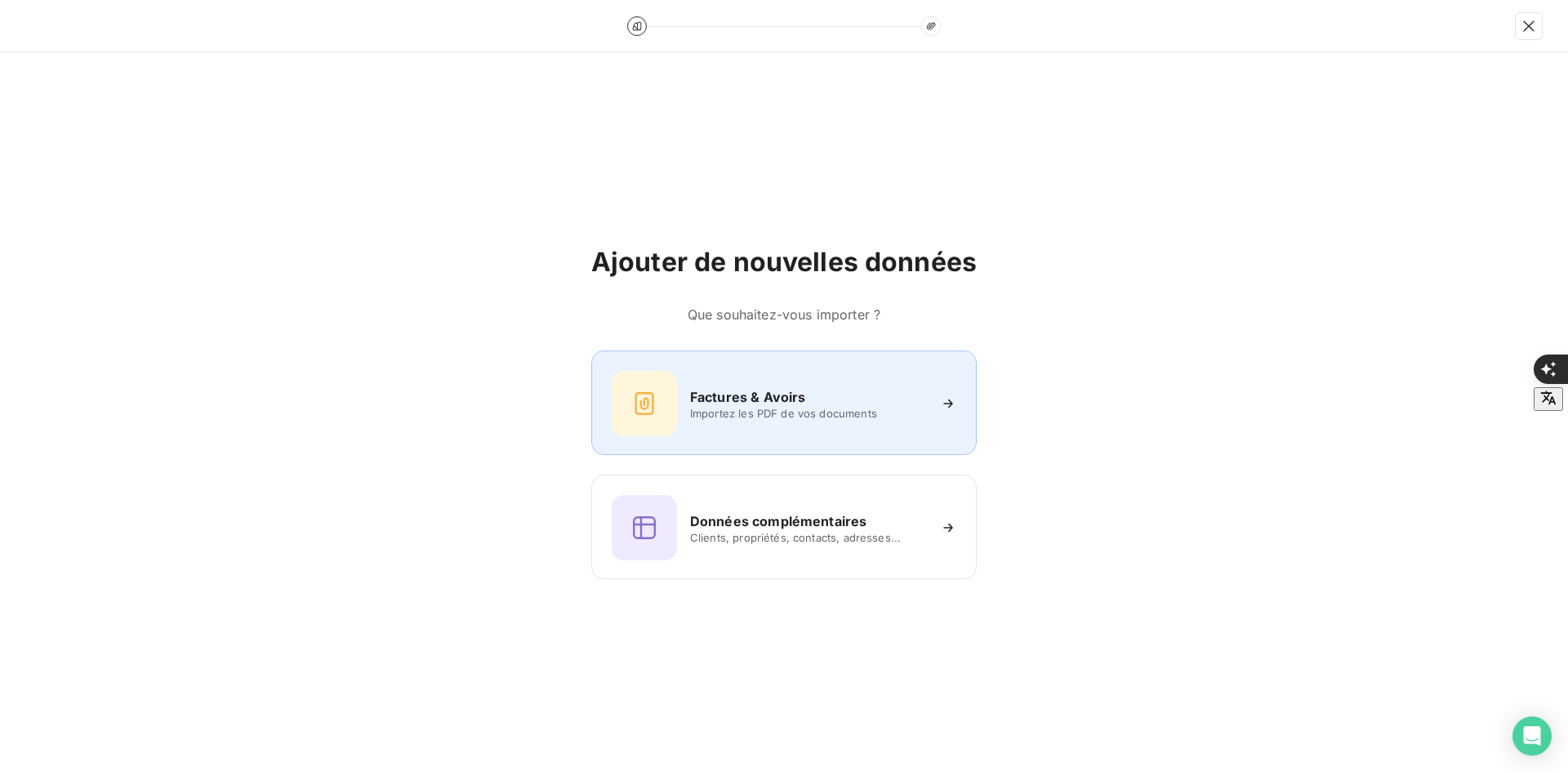
click at [696, 404] on h6 "Factures & Avoirs" at bounding box center [749, 397] width 116 height 20
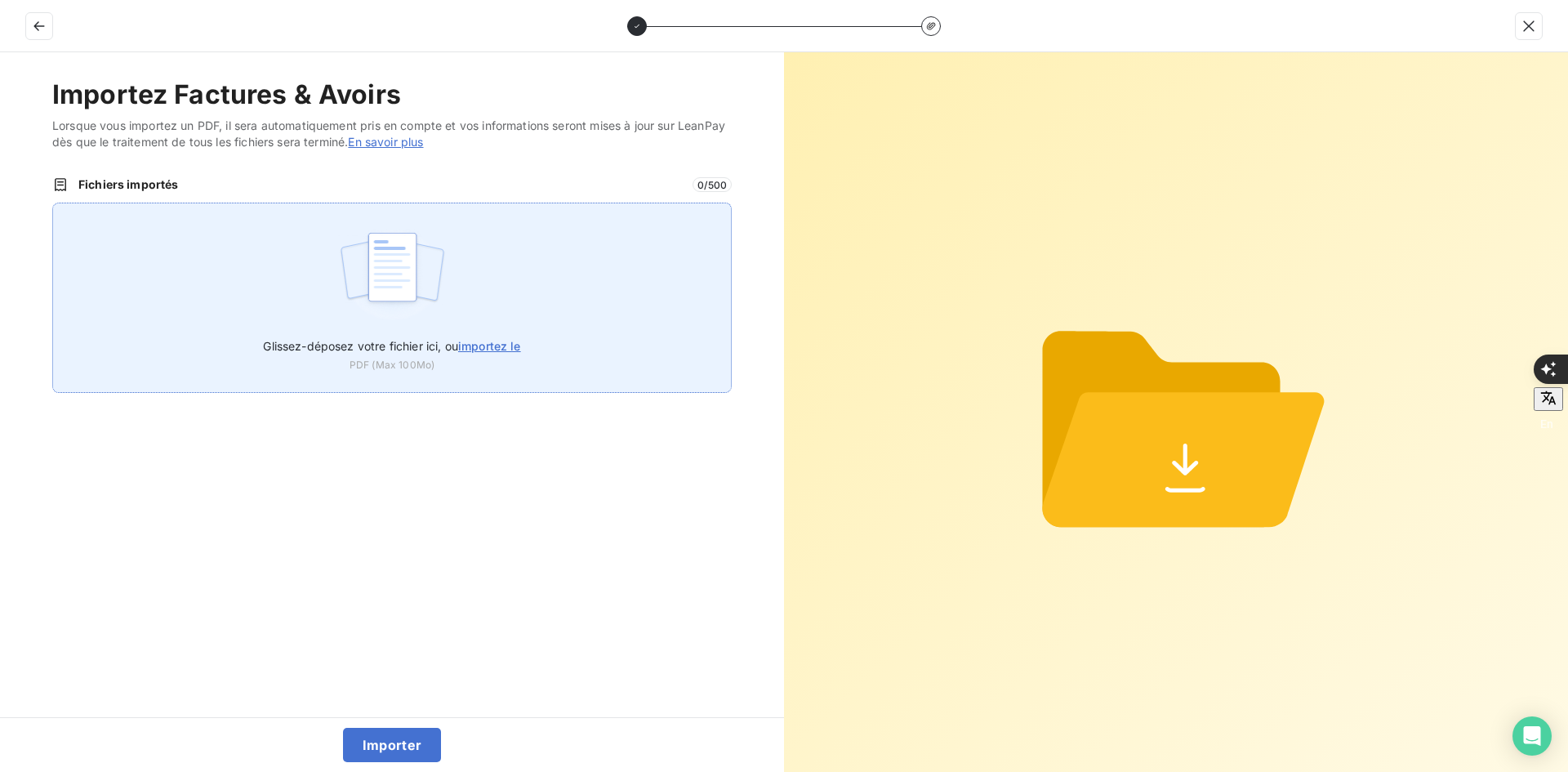
click at [271, 228] on div "Glissez-déposez votre fichier ici, ou importez le PDF (Max 100Mo)" at bounding box center [392, 297] width 679 height 190
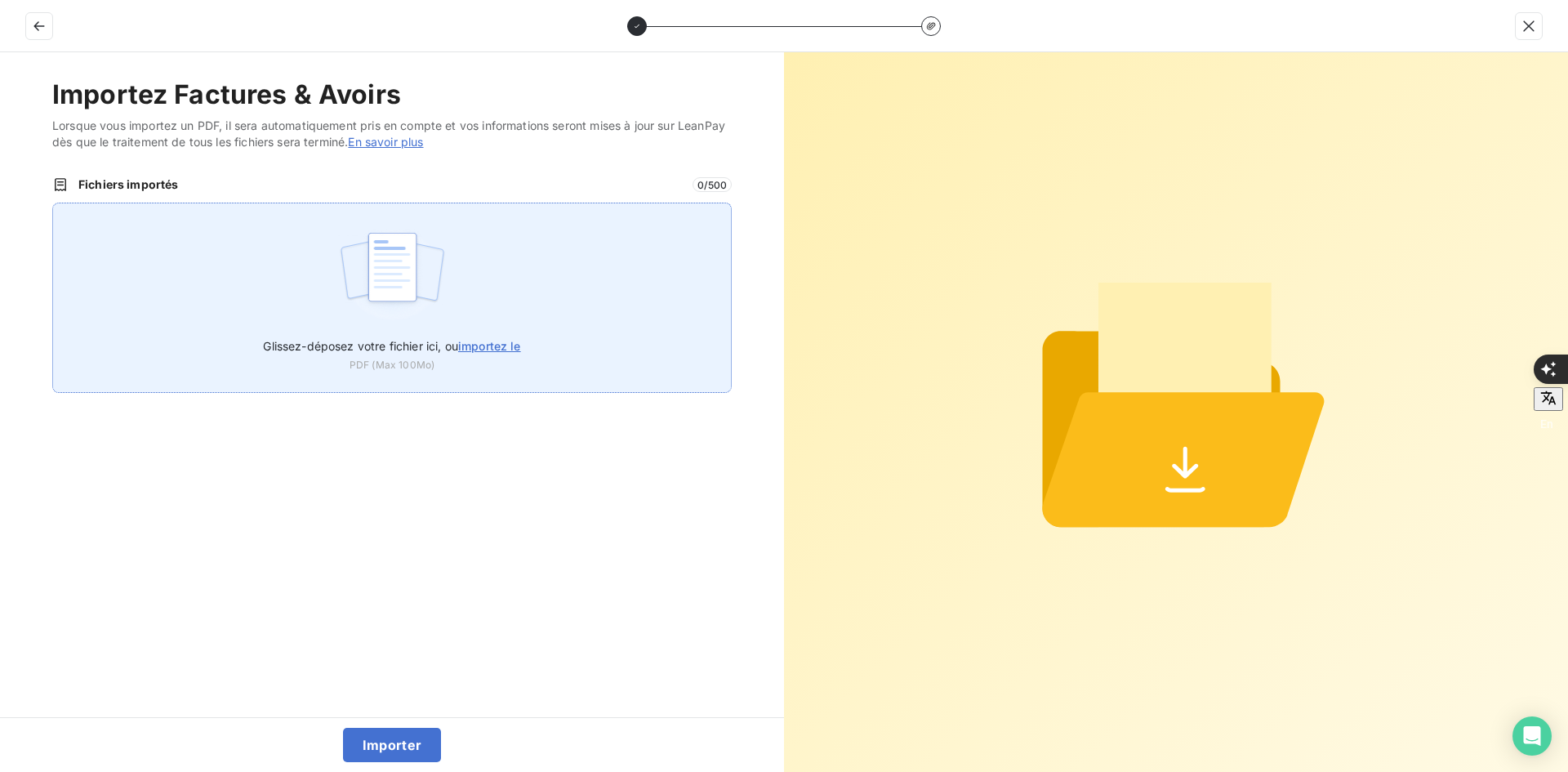
type input "C:\fakepath\FEF-2025-2957.pdf"
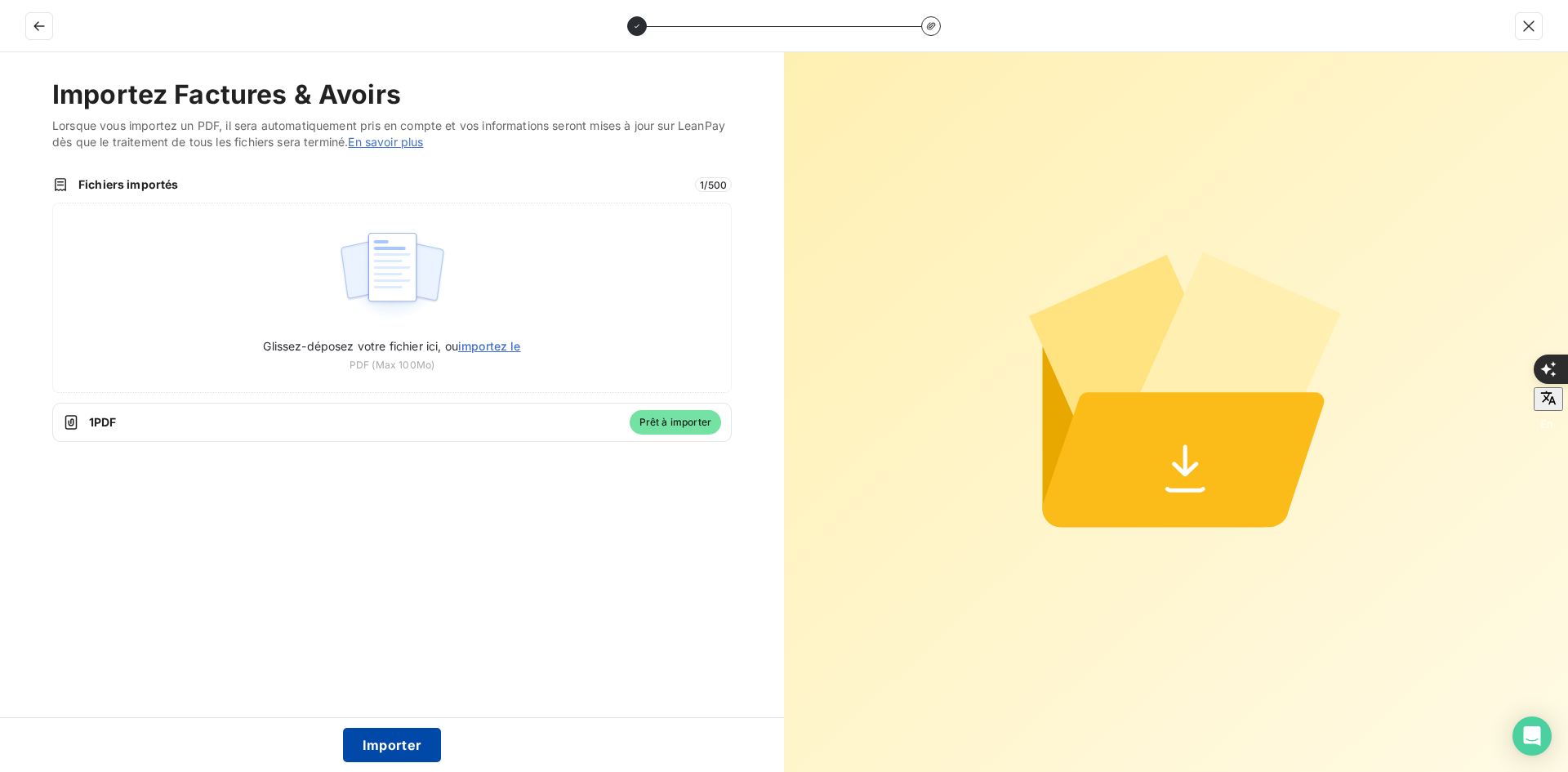
click at [419, 742] on button "Importer" at bounding box center [393, 744] width 99 height 34
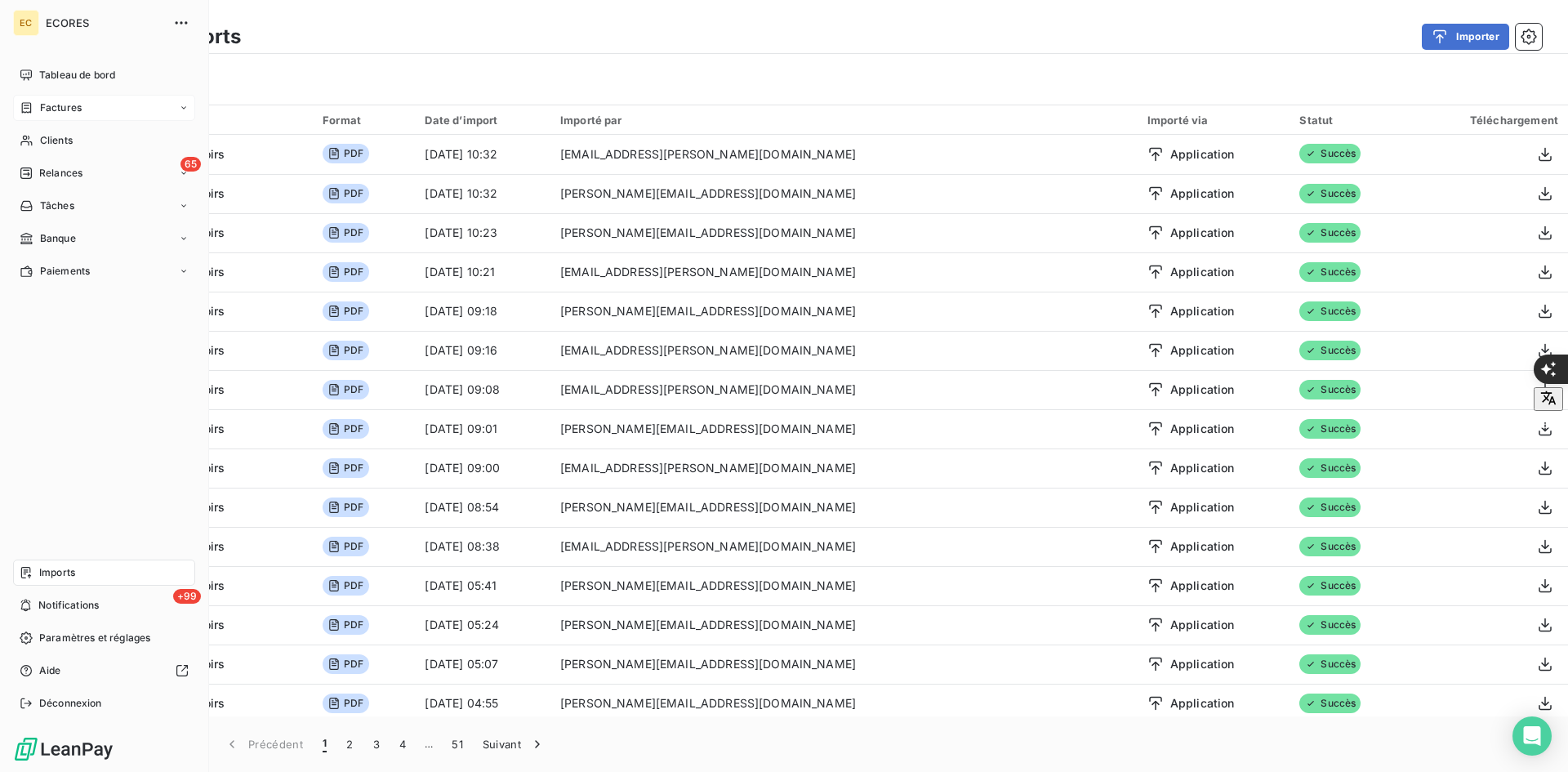
drag, startPoint x: 43, startPoint y: 120, endPoint x: 43, endPoint y: 106, distance: 14.0
click at [43, 106] on span "Factures" at bounding box center [61, 108] width 42 height 15
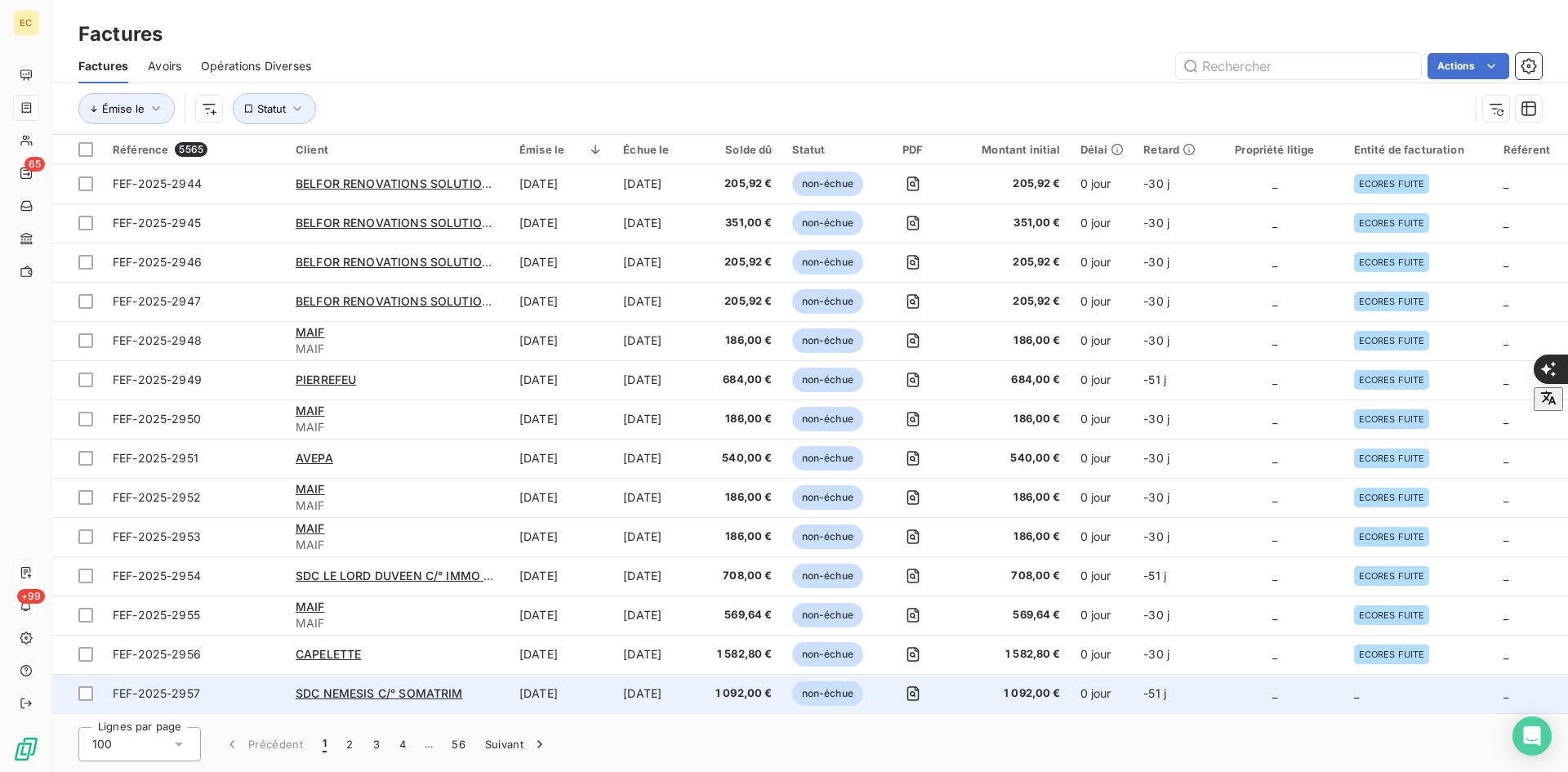
click at [1350, 678] on td "_" at bounding box center [1419, 693] width 149 height 39
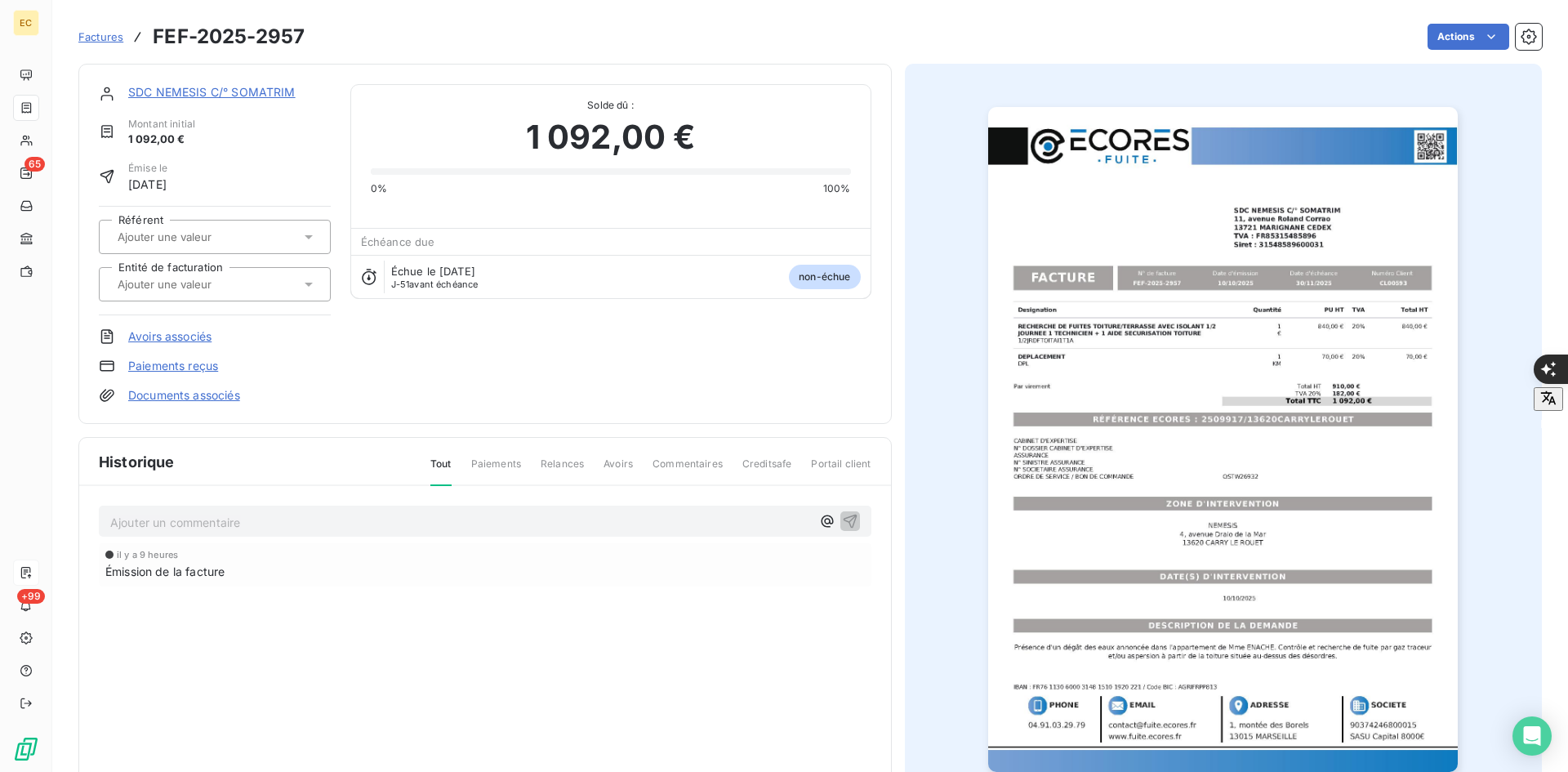
drag, startPoint x: 273, startPoint y: 287, endPoint x: 271, endPoint y: 296, distance: 9.2
click at [272, 287] on div at bounding box center [207, 284] width 188 height 21
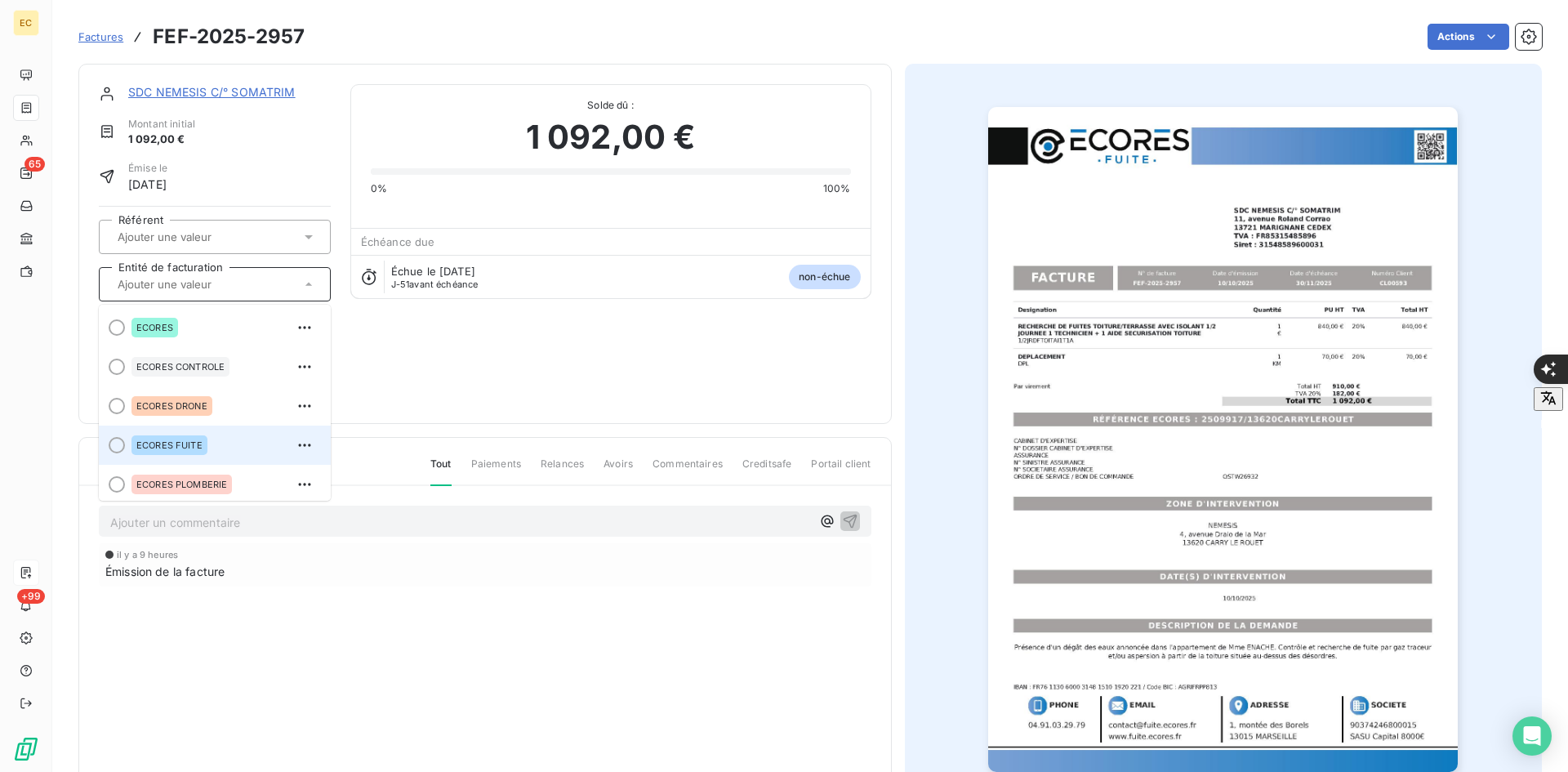
click at [180, 445] on span "ECORES FUITE" at bounding box center [169, 445] width 66 height 10
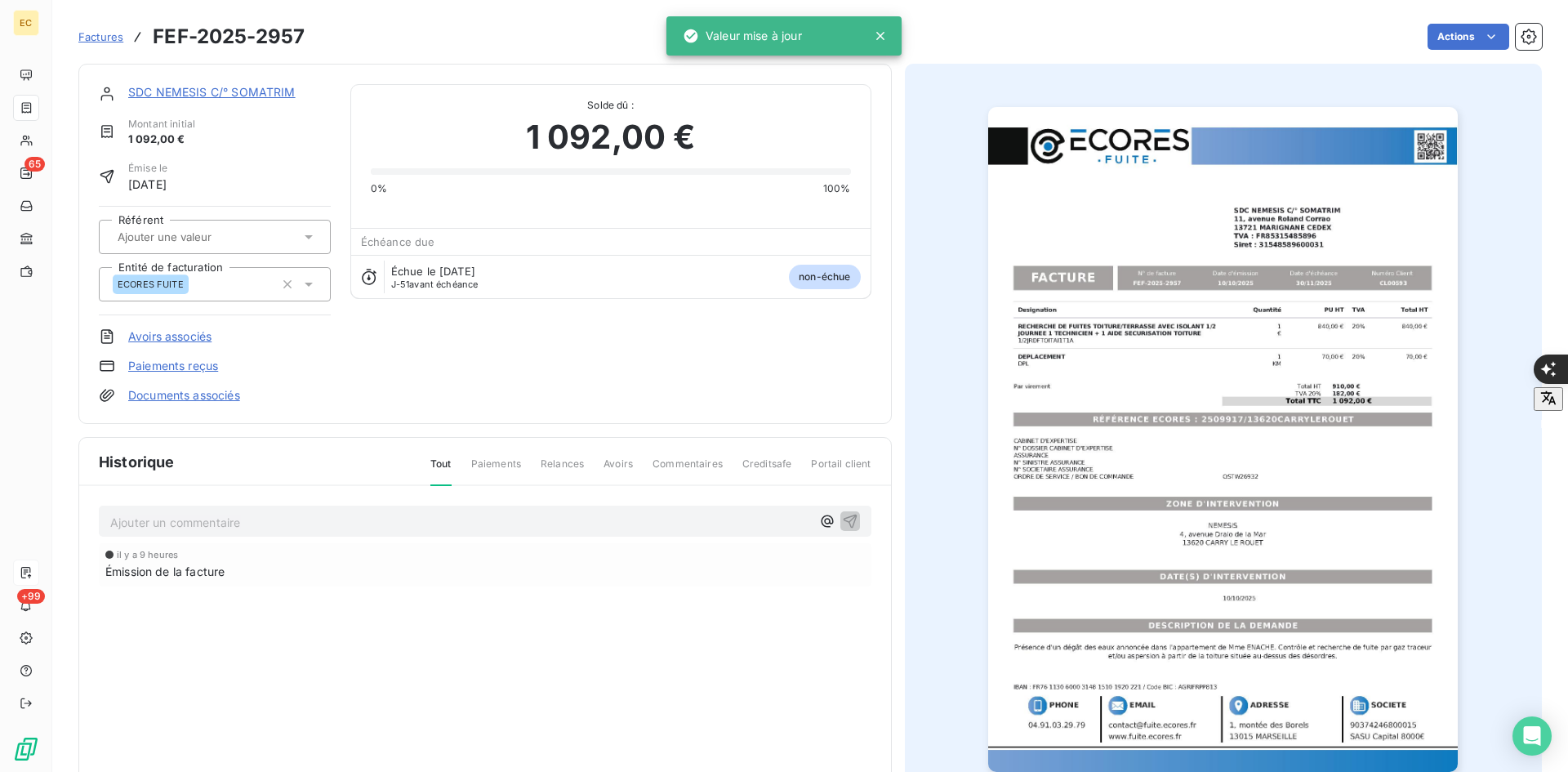
click at [201, 397] on link "Documents associés" at bounding box center [184, 395] width 112 height 16
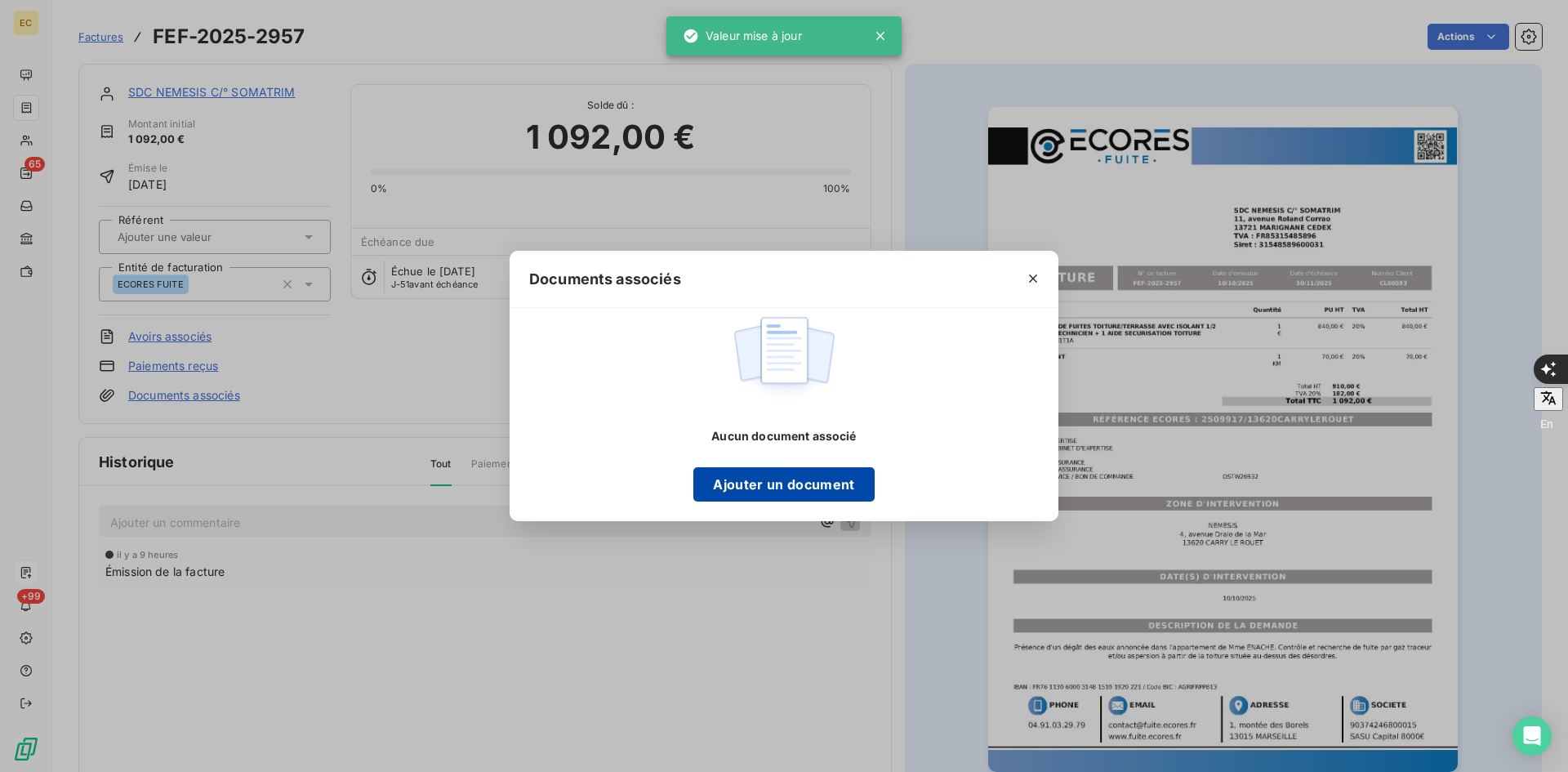
click at [794, 488] on button "Ajouter un document" at bounding box center [784, 484] width 181 height 34
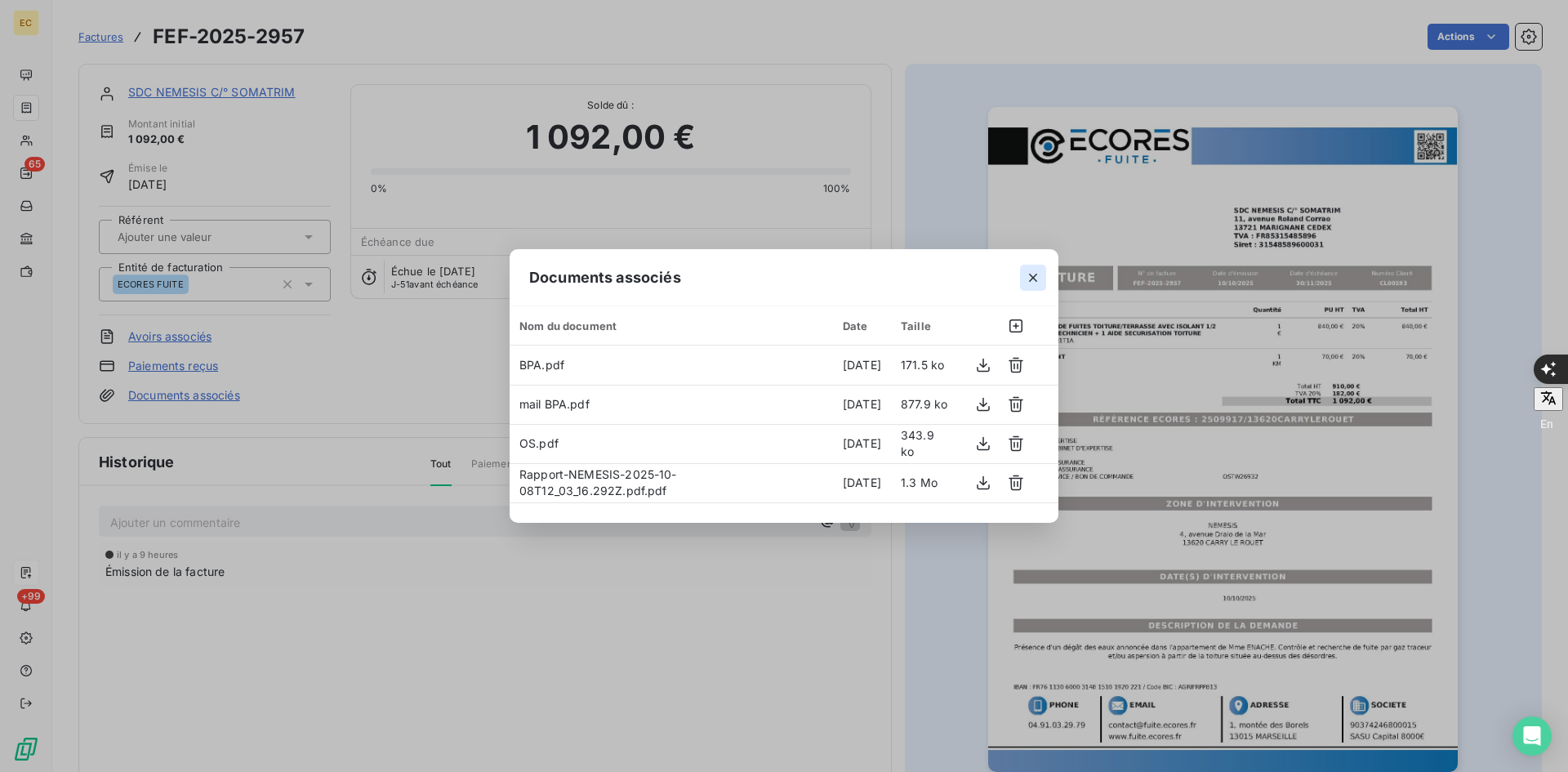
click at [1038, 284] on icon "button" at bounding box center [1033, 277] width 17 height 16
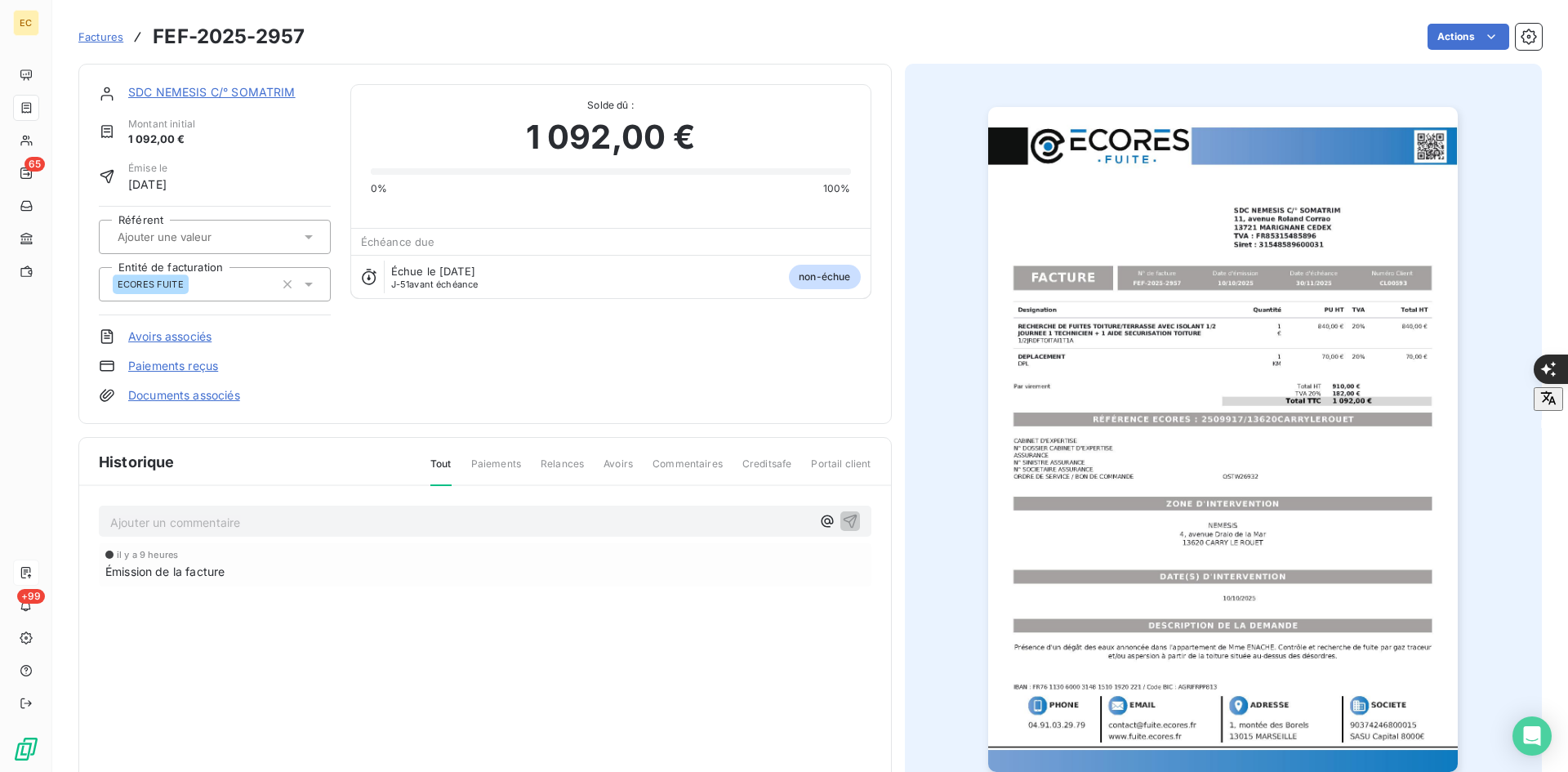
click at [217, 78] on div "SDC NEMESIS C/° SOMATRIM Montant initial 1 092,00 € Émise le [DATE] Référent En…" at bounding box center [485, 243] width 814 height 360
click at [217, 85] on link "SDC NEMESIS C/° SOMATRIM" at bounding box center [212, 92] width 168 height 14
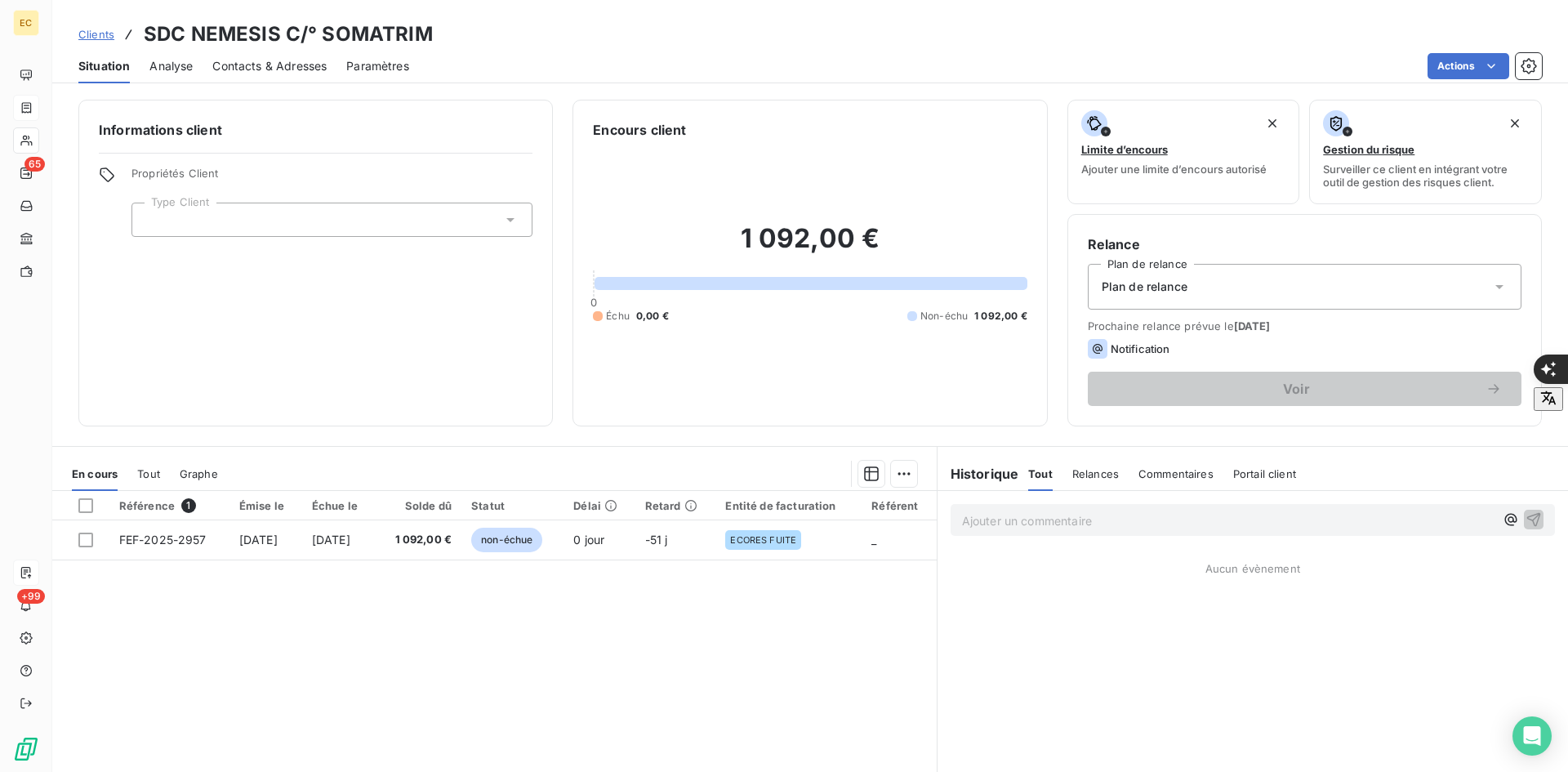
click at [251, 226] on div at bounding box center [332, 219] width 401 height 34
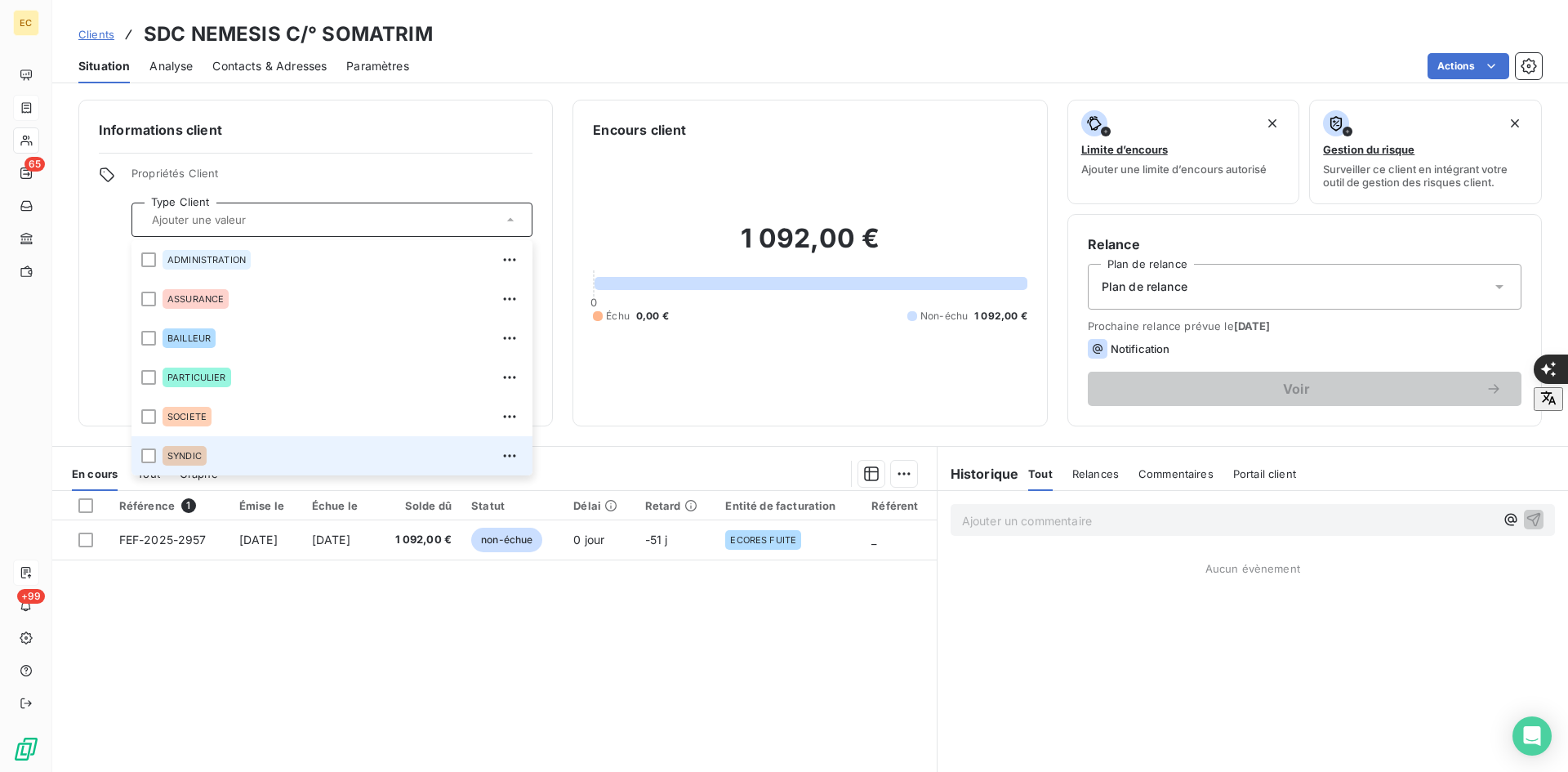
click at [256, 449] on div "SYNDIC" at bounding box center [342, 456] width 361 height 26
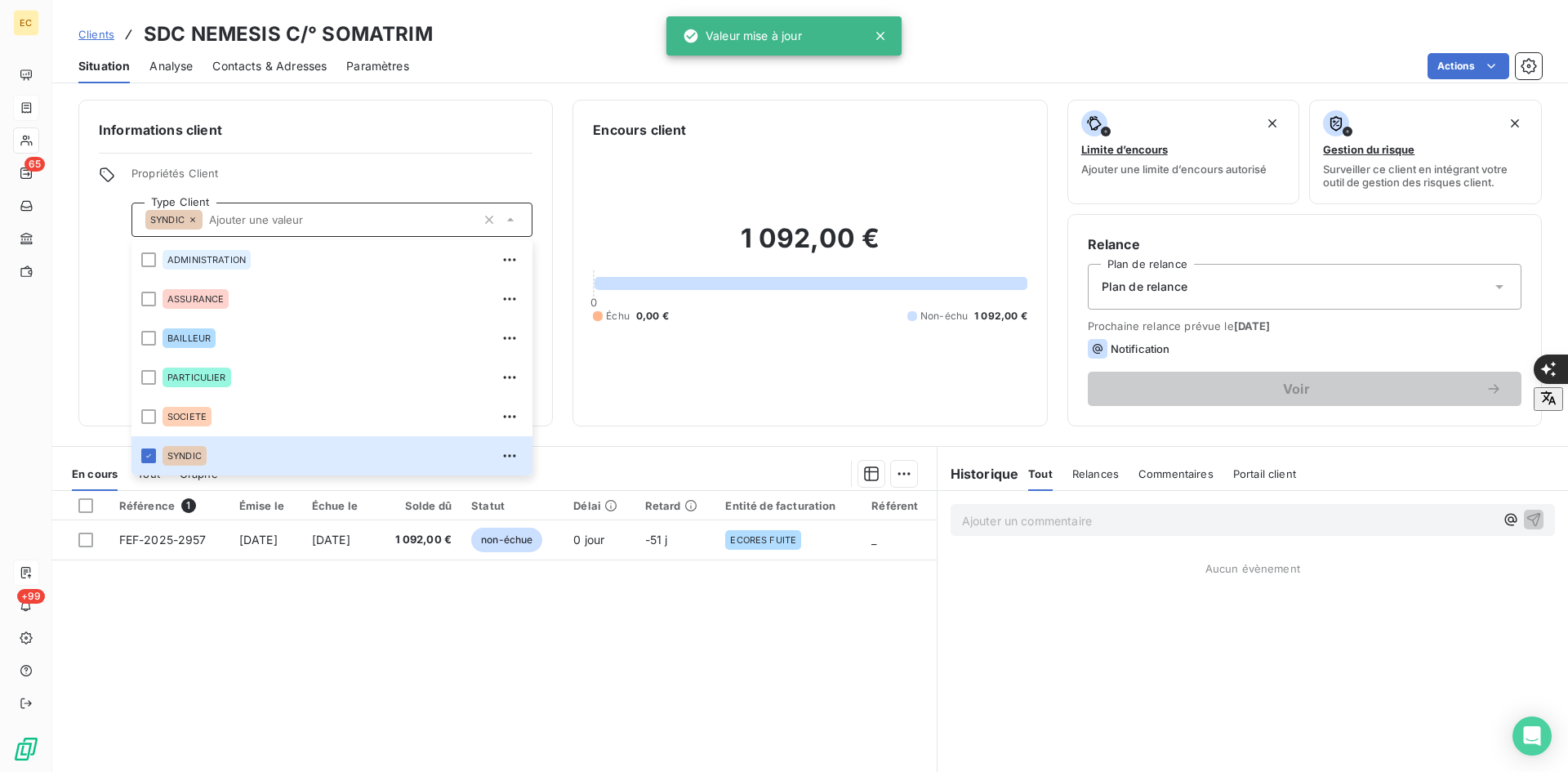
click at [1161, 287] on span "Plan de relance" at bounding box center [1145, 287] width 86 height 16
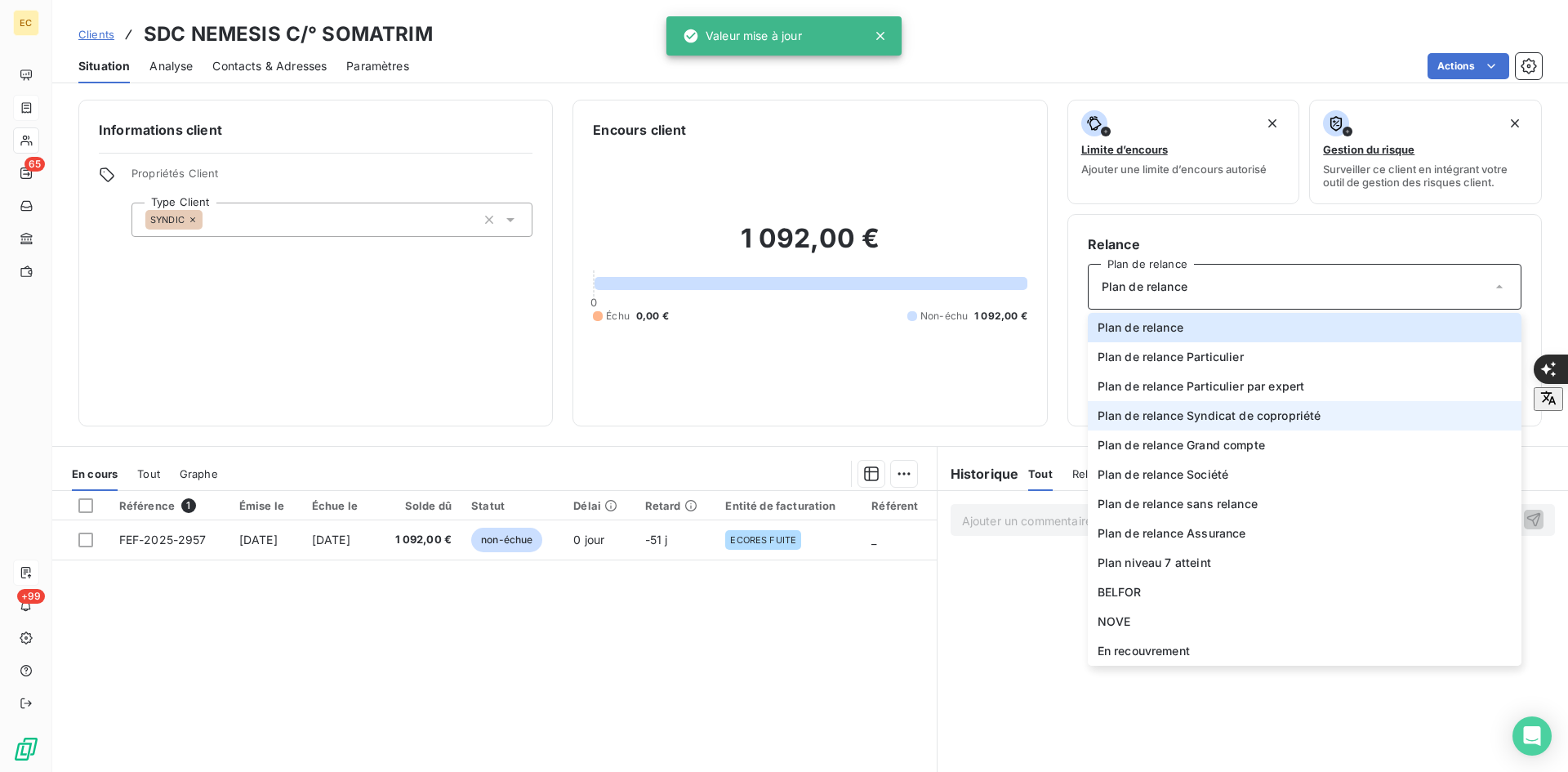
click at [1185, 414] on span "Plan de relance Syndicat de copropriété" at bounding box center [1210, 415] width 224 height 16
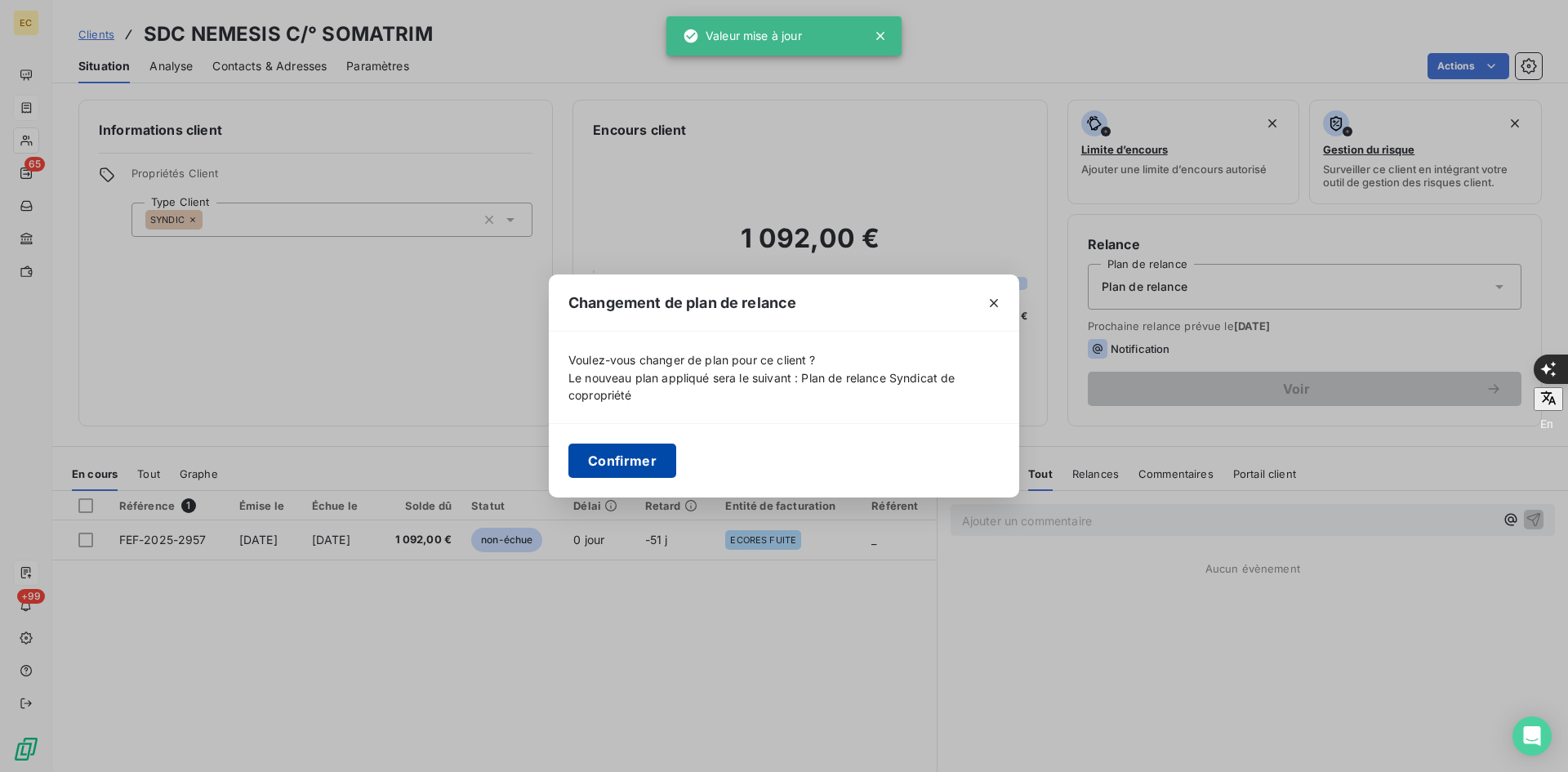
click at [643, 454] on button "Confirmer" at bounding box center [622, 460] width 108 height 34
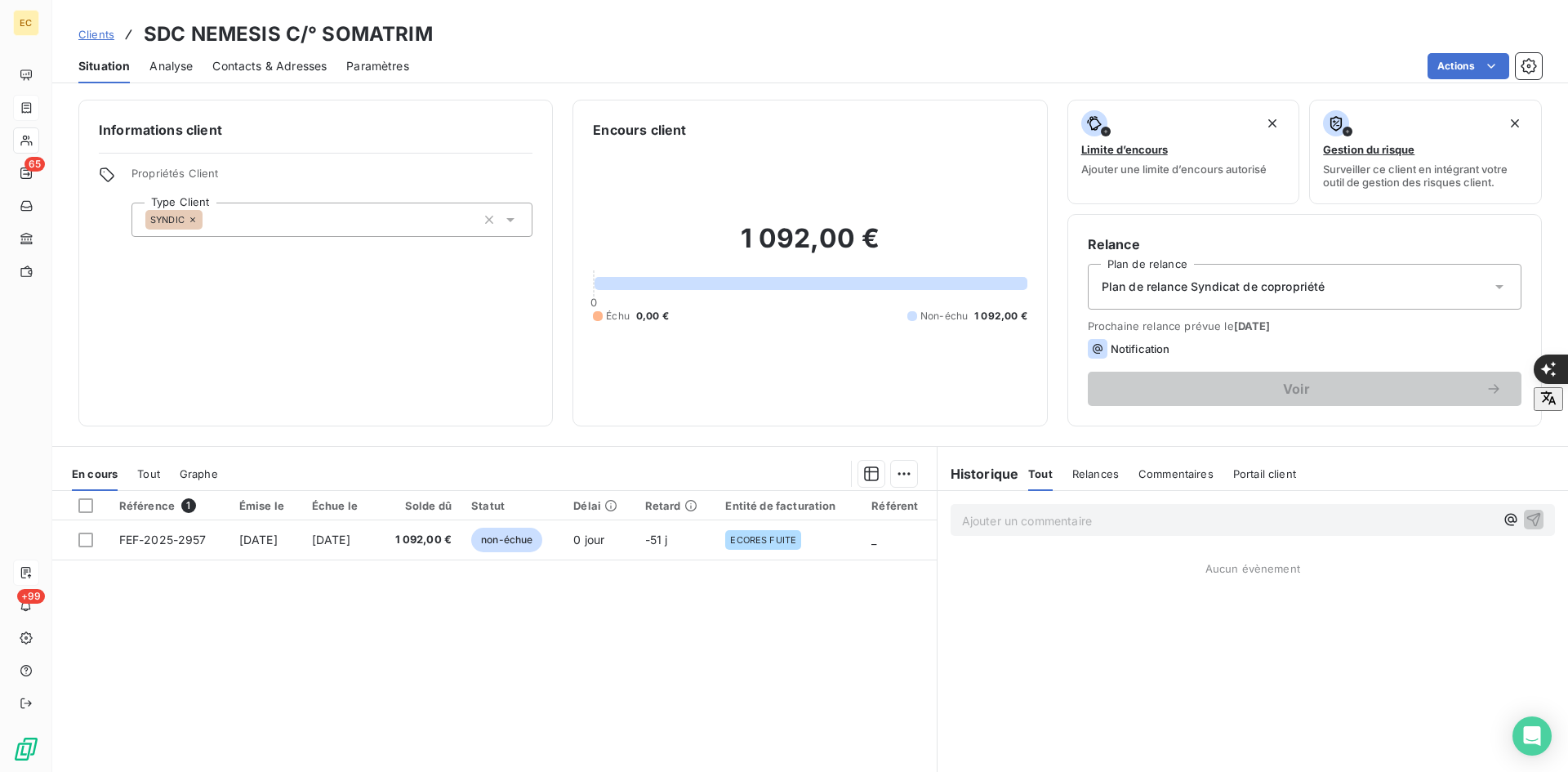
click at [290, 68] on span "Contacts & Adresses" at bounding box center [269, 66] width 115 height 16
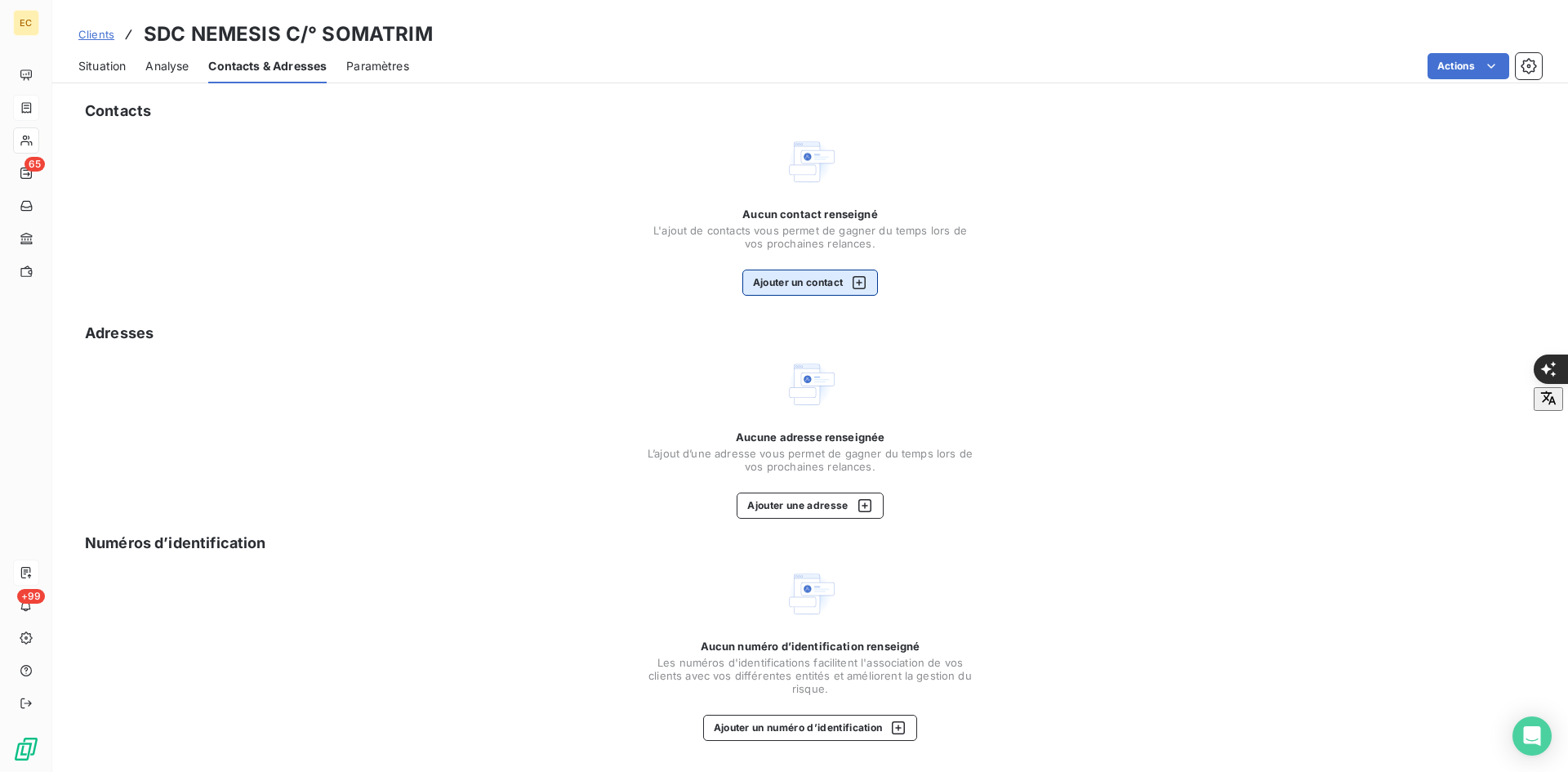
click at [816, 287] on button "Ajouter un contact" at bounding box center [810, 282] width 136 height 26
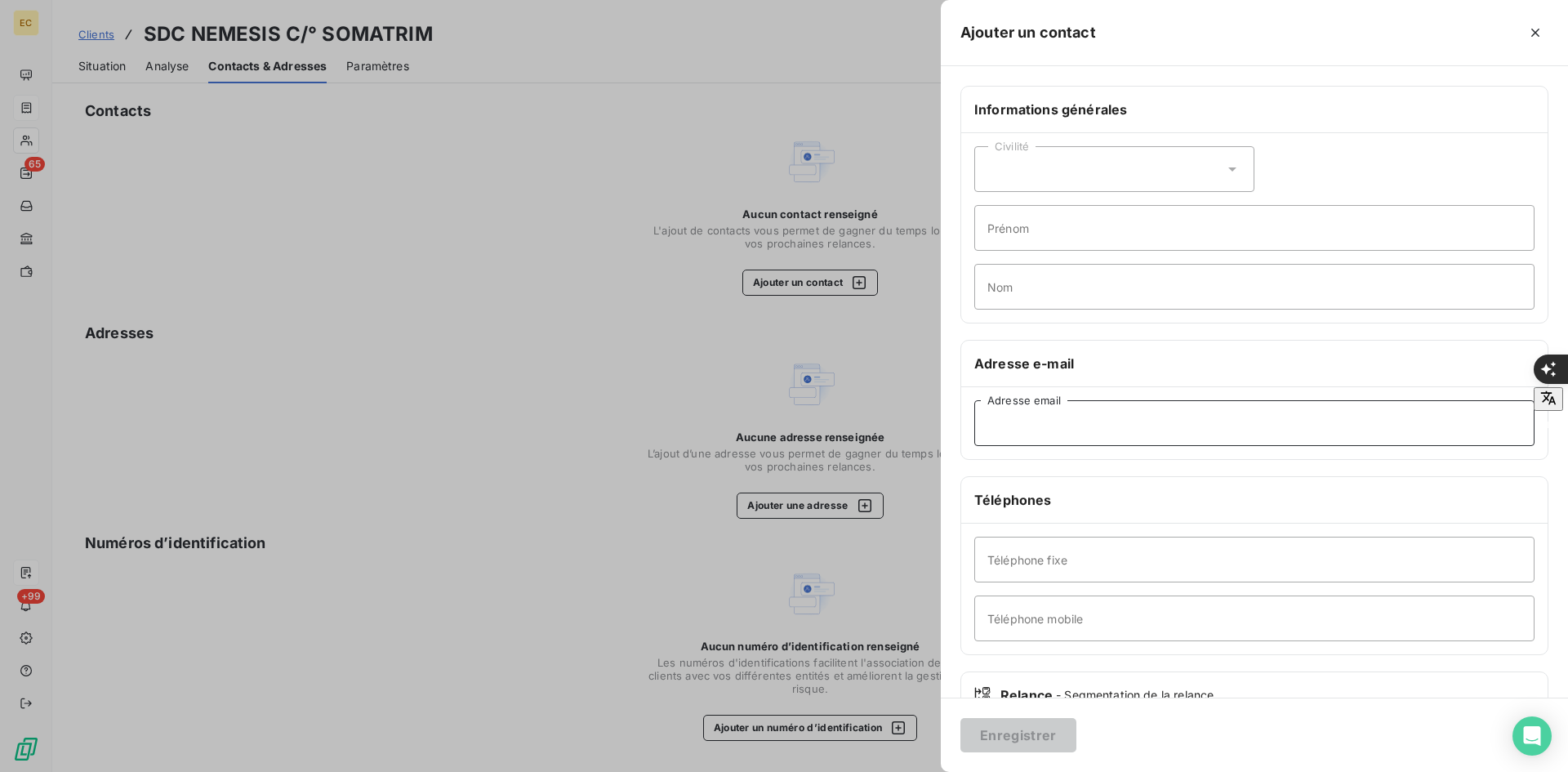
drag, startPoint x: 1043, startPoint y: 441, endPoint x: 1057, endPoint y: 432, distance: 16.6
click at [1043, 438] on input "Adresse email" at bounding box center [1254, 423] width 560 height 46
paste input "[EMAIL_ADDRESS][DOMAIN_NAME]"
type input "[EMAIL_ADDRESS][DOMAIN_NAME]"
click at [965, 717] on div "Enregistrer" at bounding box center [1254, 735] width 627 height 75
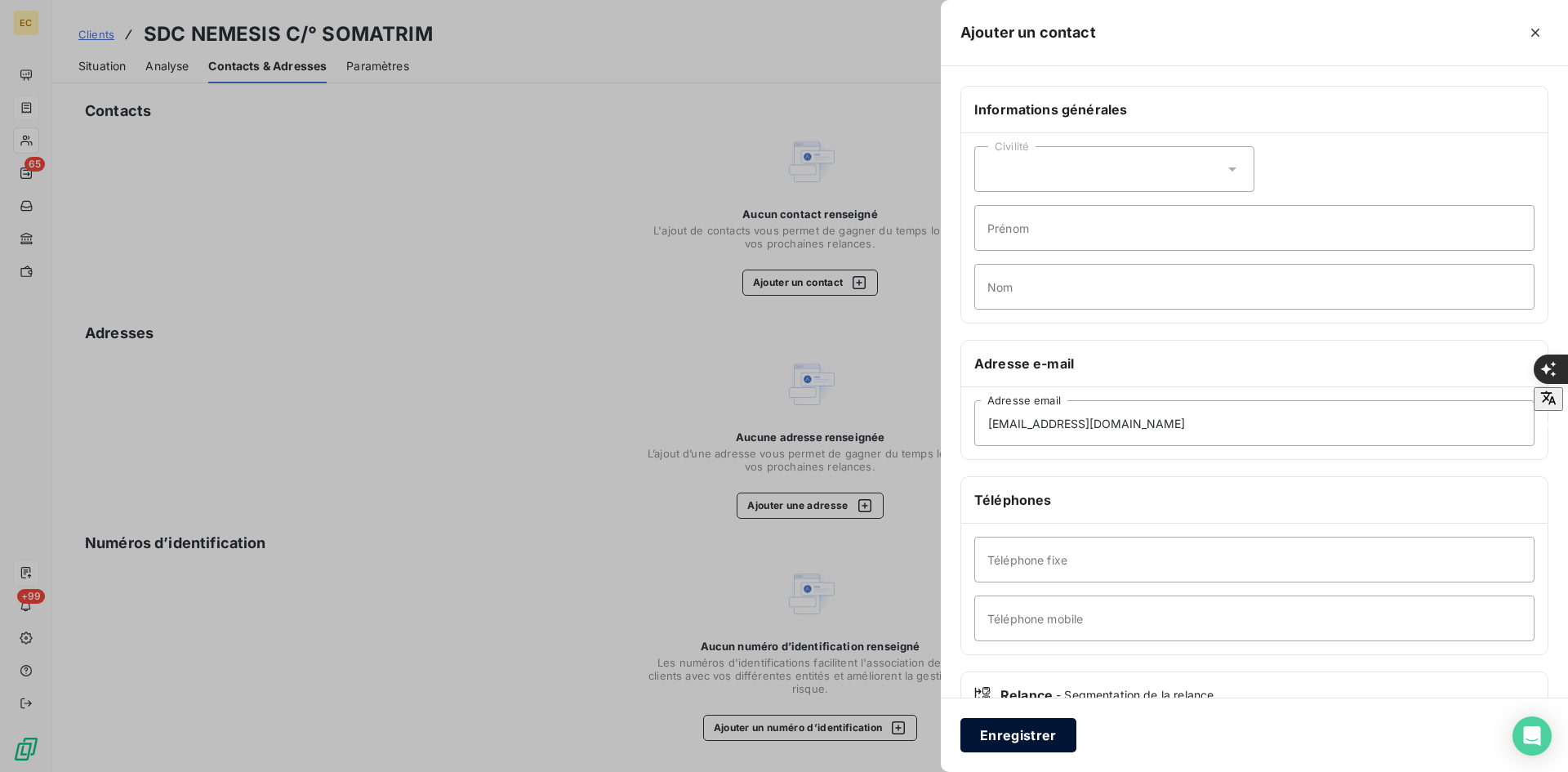
click at [993, 722] on button "Enregistrer" at bounding box center [1019, 735] width 116 height 34
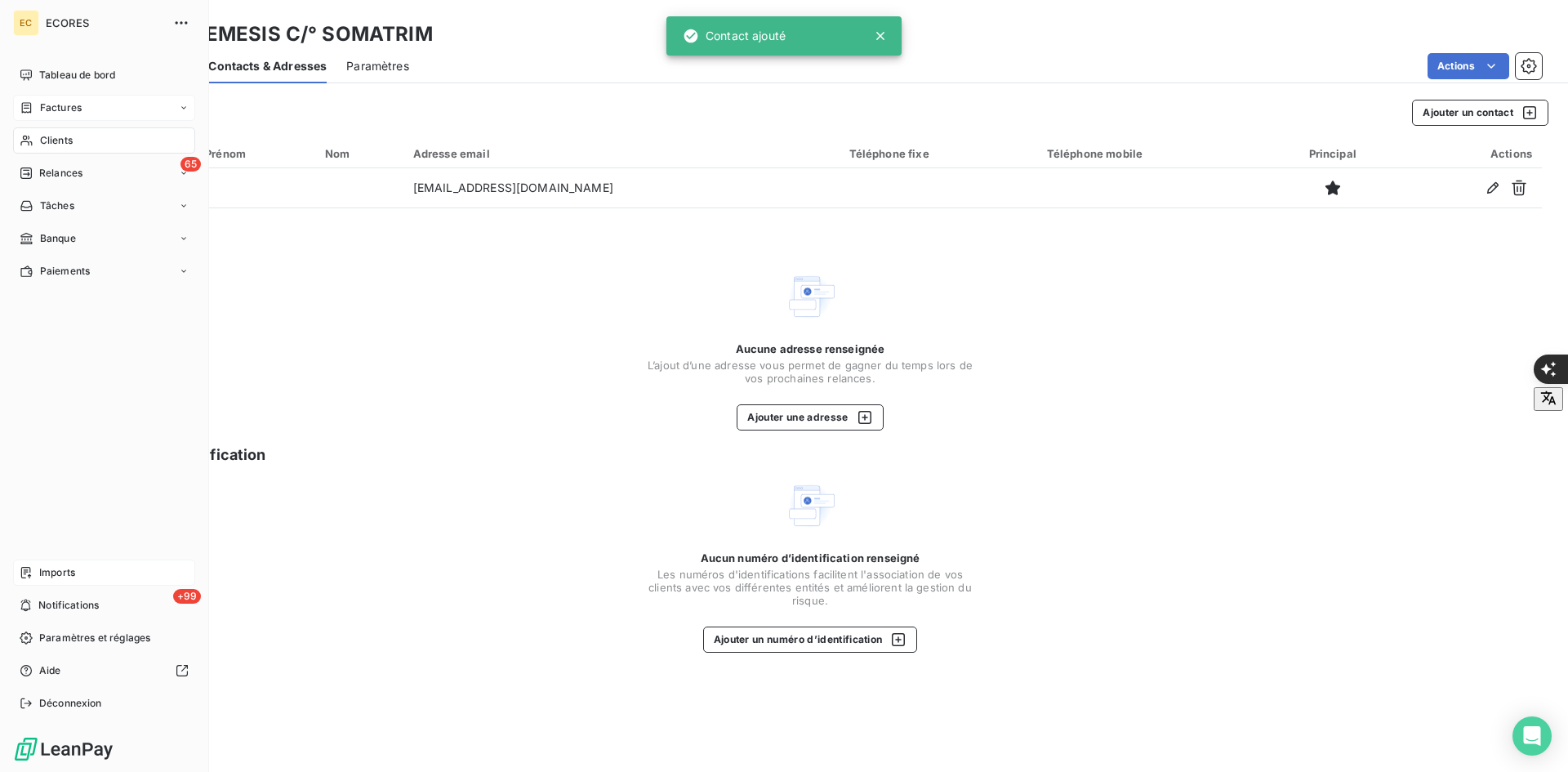
drag, startPoint x: 44, startPoint y: 577, endPoint x: 114, endPoint y: 576, distance: 70.0
click at [45, 577] on span "Imports" at bounding box center [56, 572] width 36 height 15
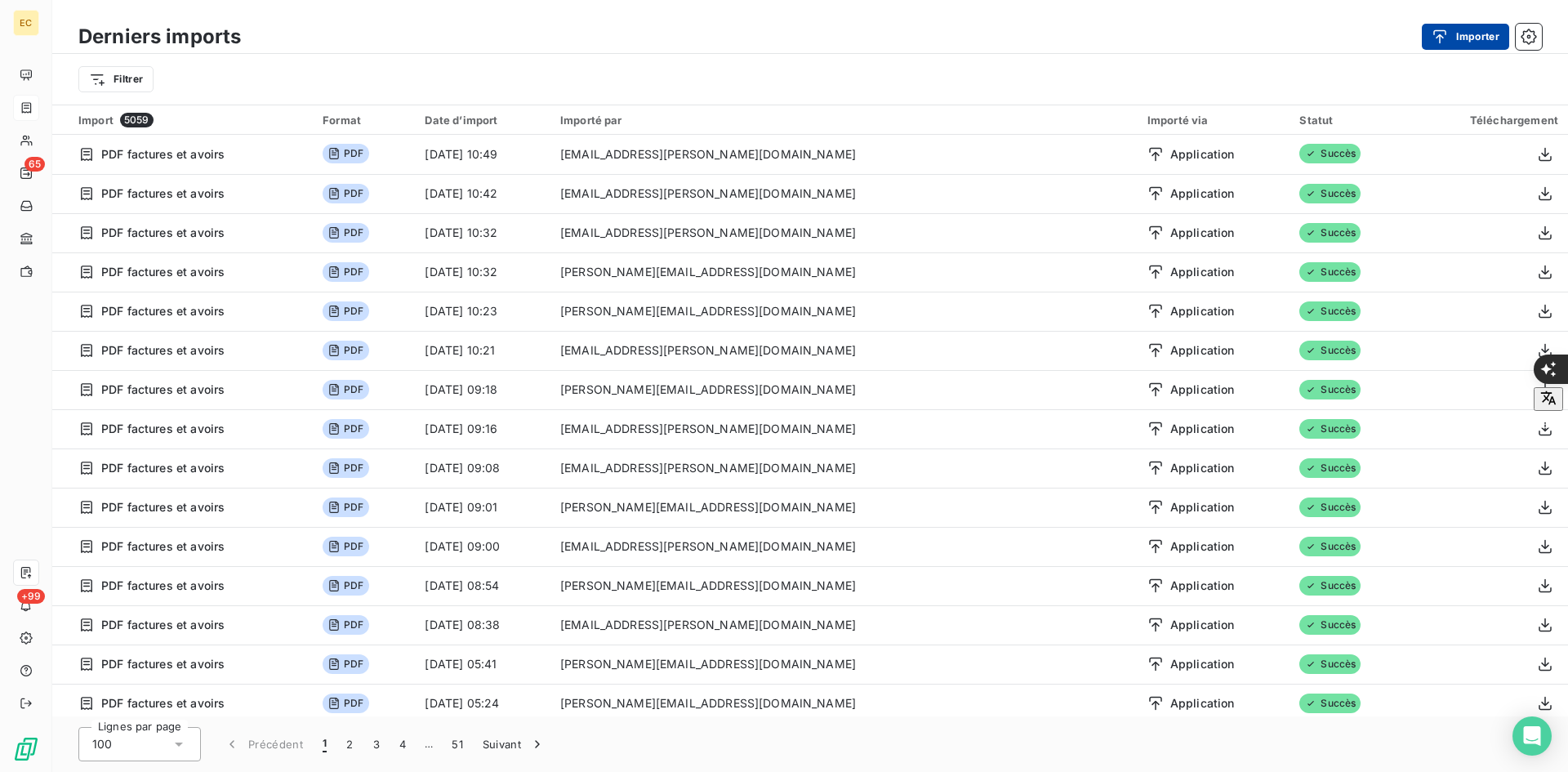
click at [1464, 42] on button "Importer" at bounding box center [1465, 36] width 88 height 26
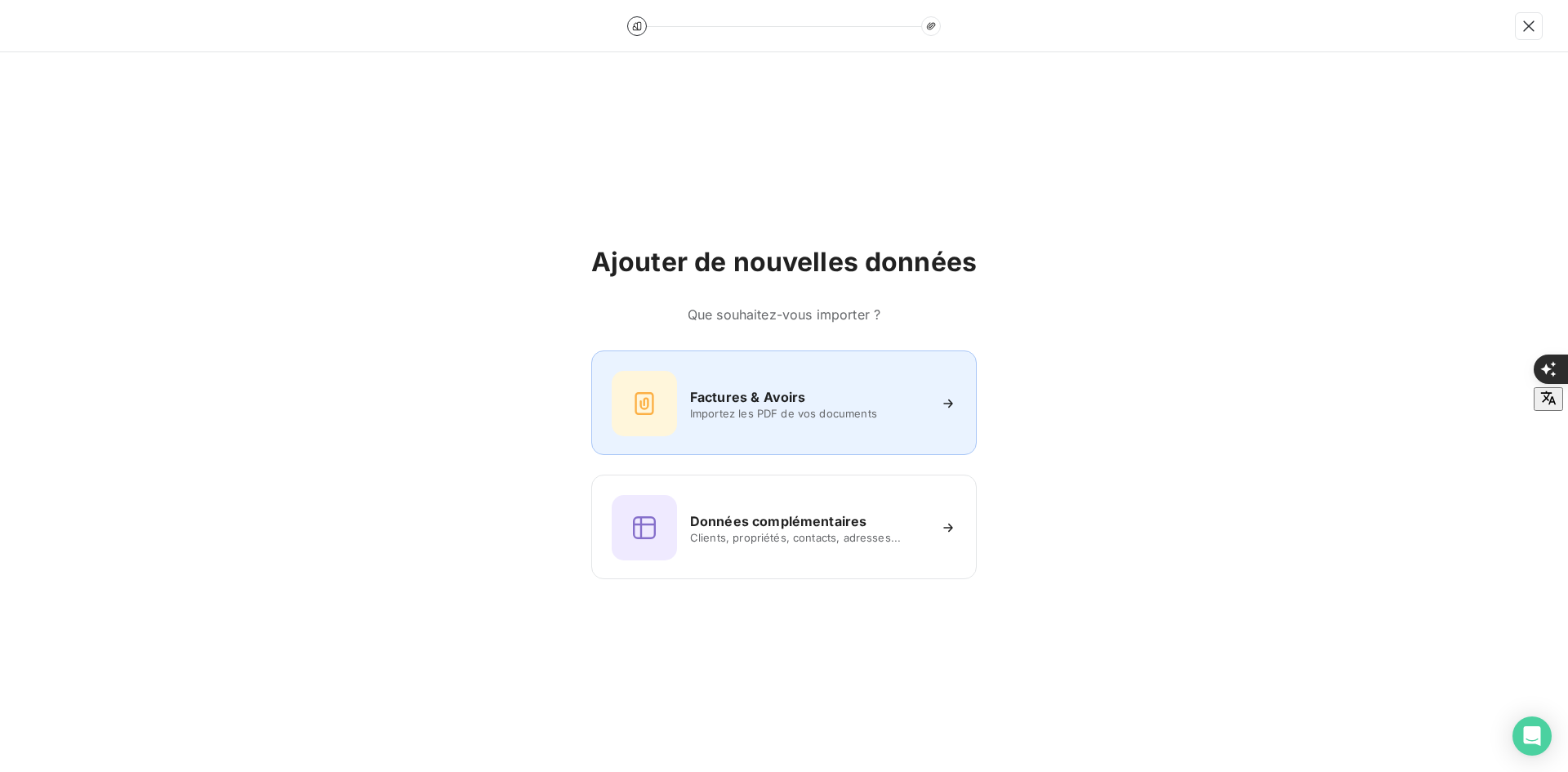
click at [817, 389] on div "Factures & Avoirs" at bounding box center [809, 397] width 237 height 20
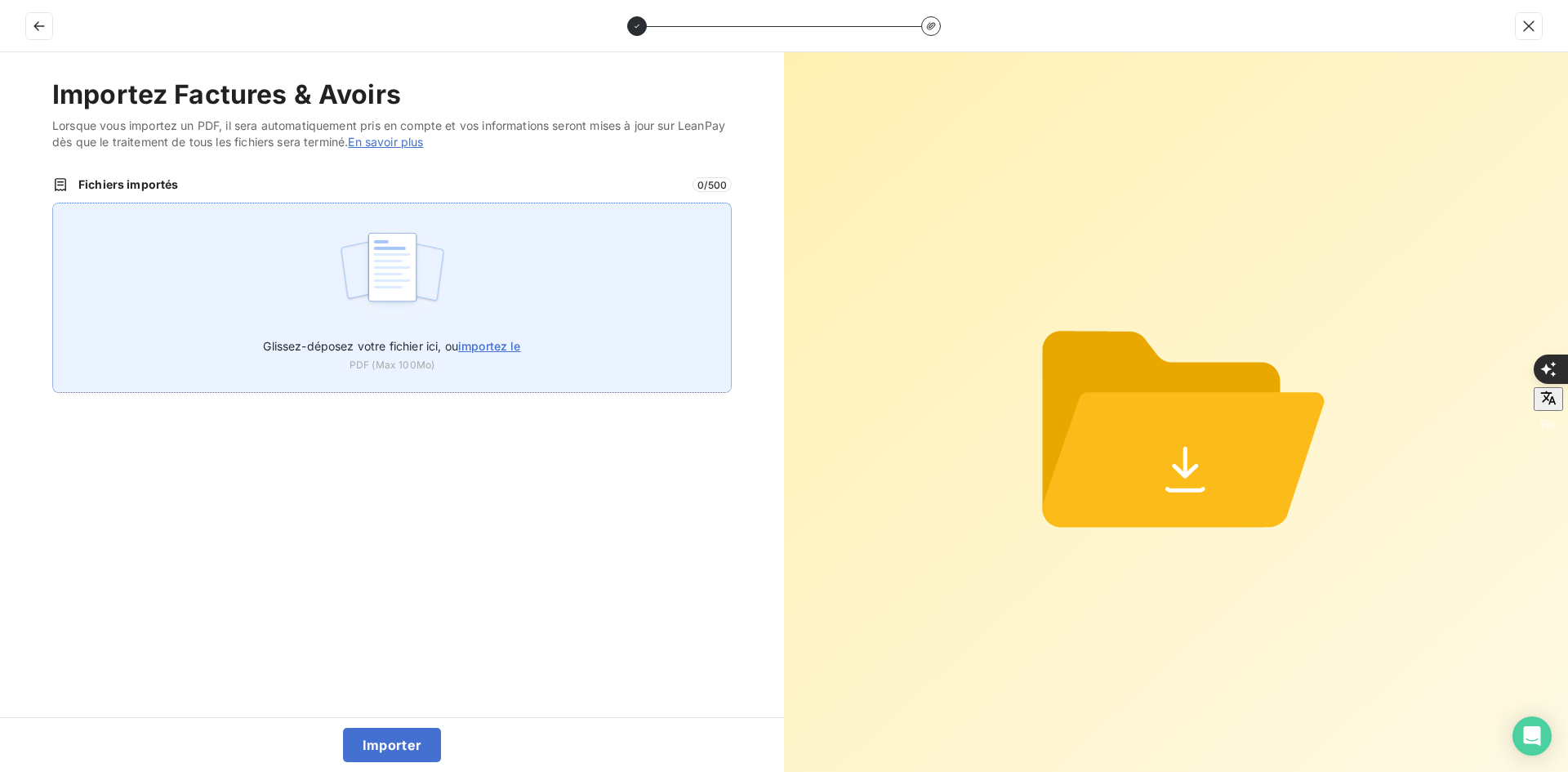
click at [559, 287] on div "Glissez-déposez votre fichier ici, ou importez le PDF (Max 100Mo)" at bounding box center [392, 297] width 679 height 190
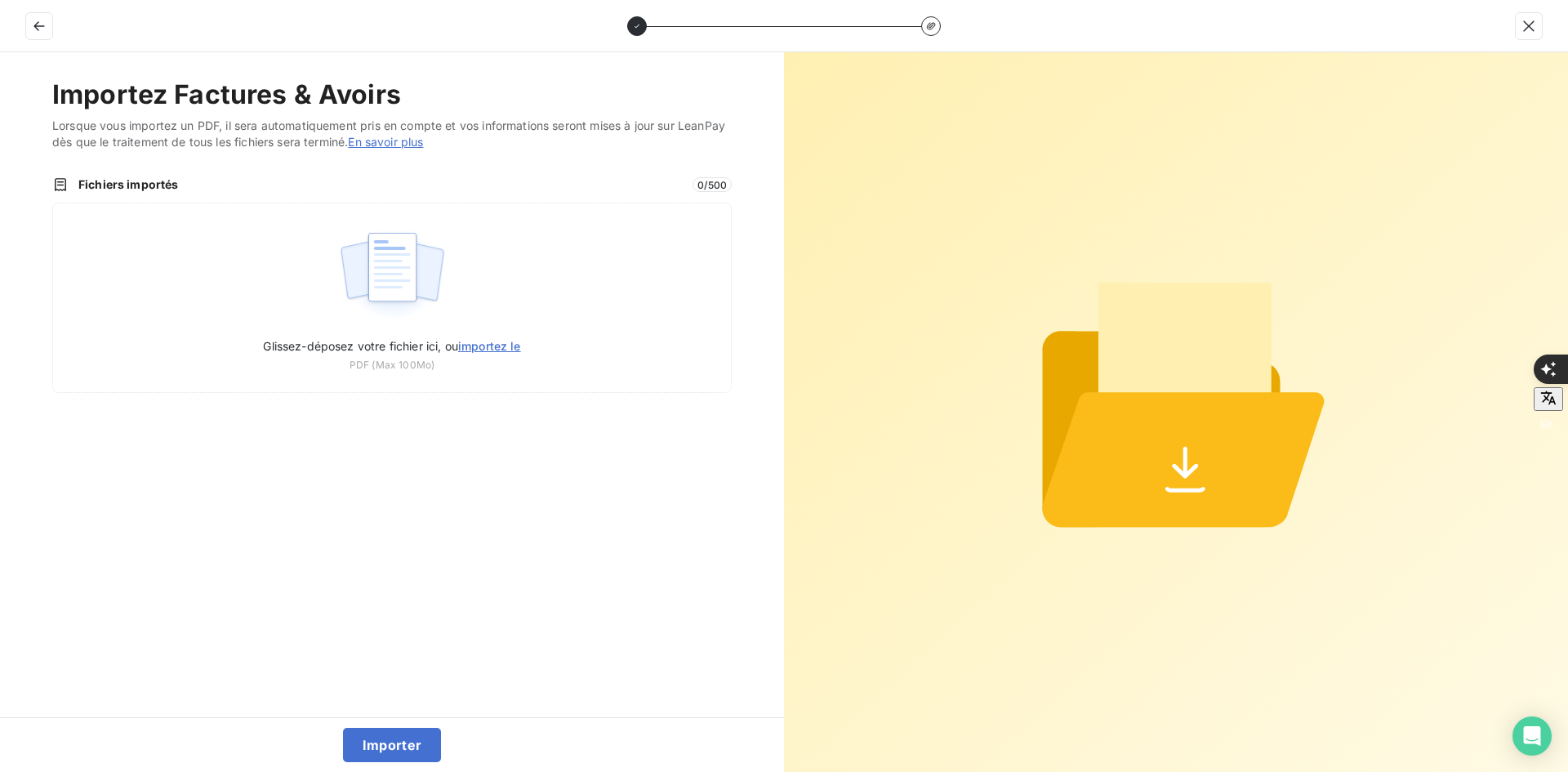
type input "C:\fakepath\FEF-2025-2961.pdf"
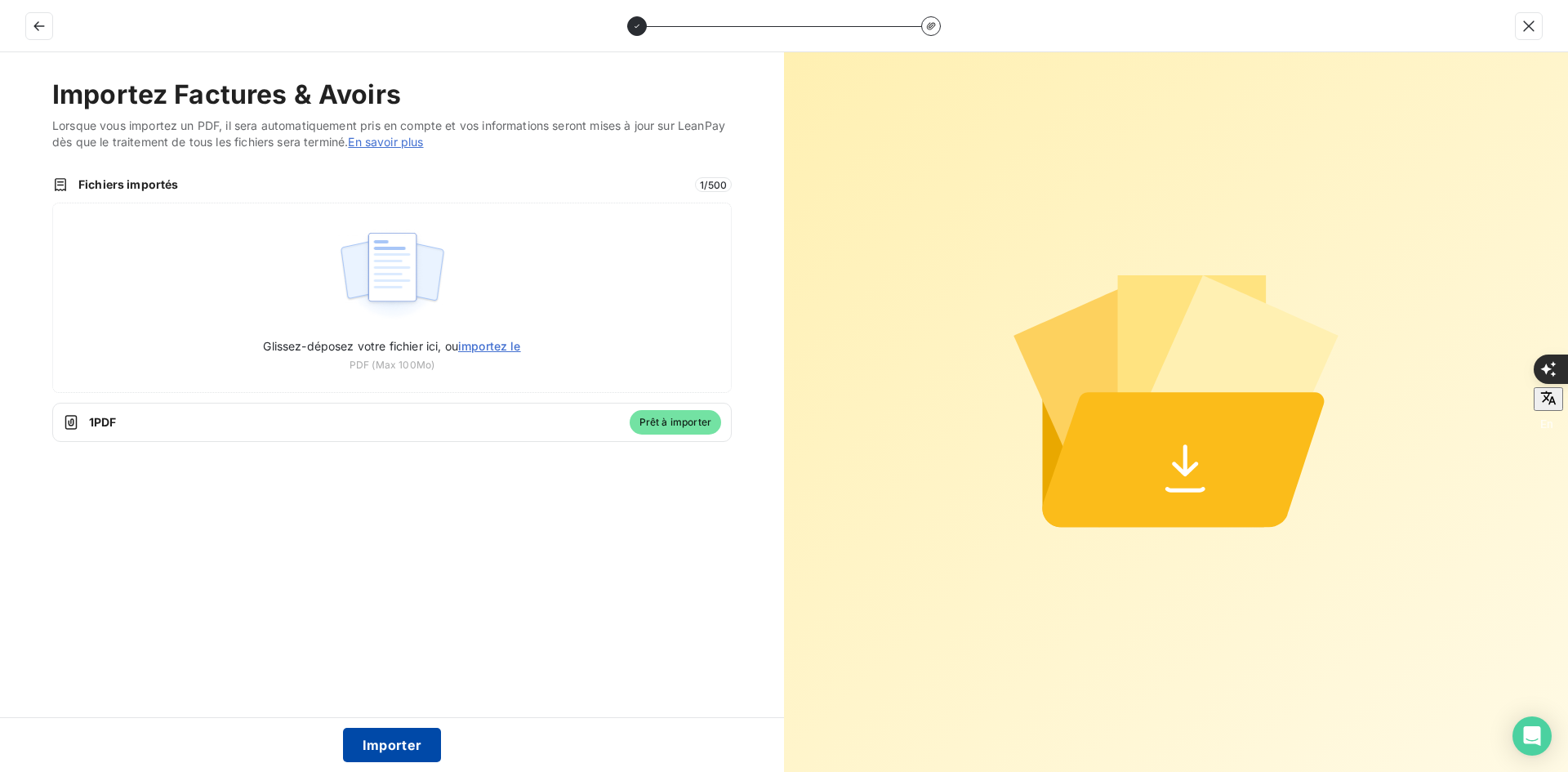
click at [394, 746] on button "Importer" at bounding box center [393, 744] width 99 height 34
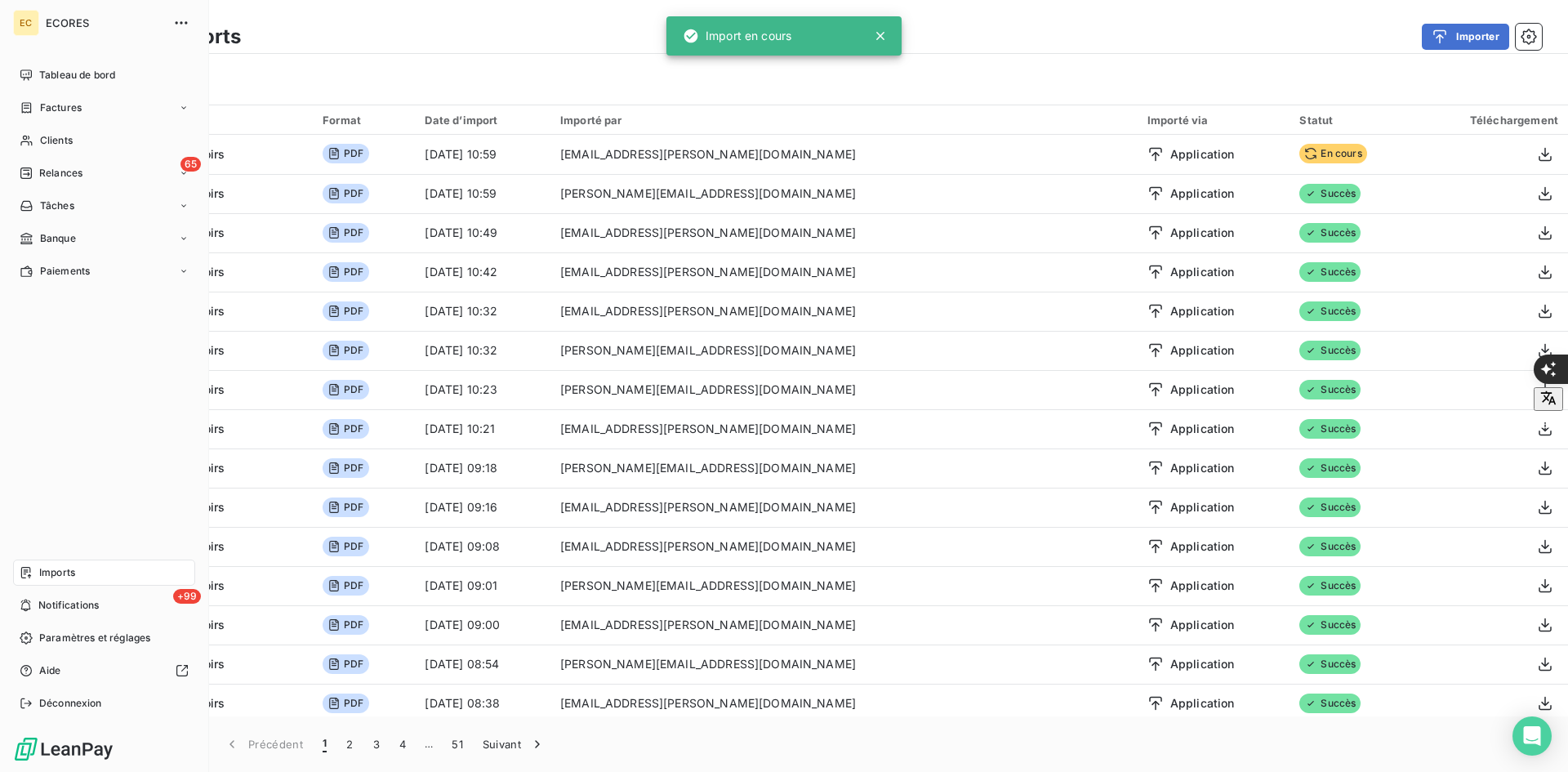
click at [34, 96] on div "Factures" at bounding box center [104, 108] width 182 height 26
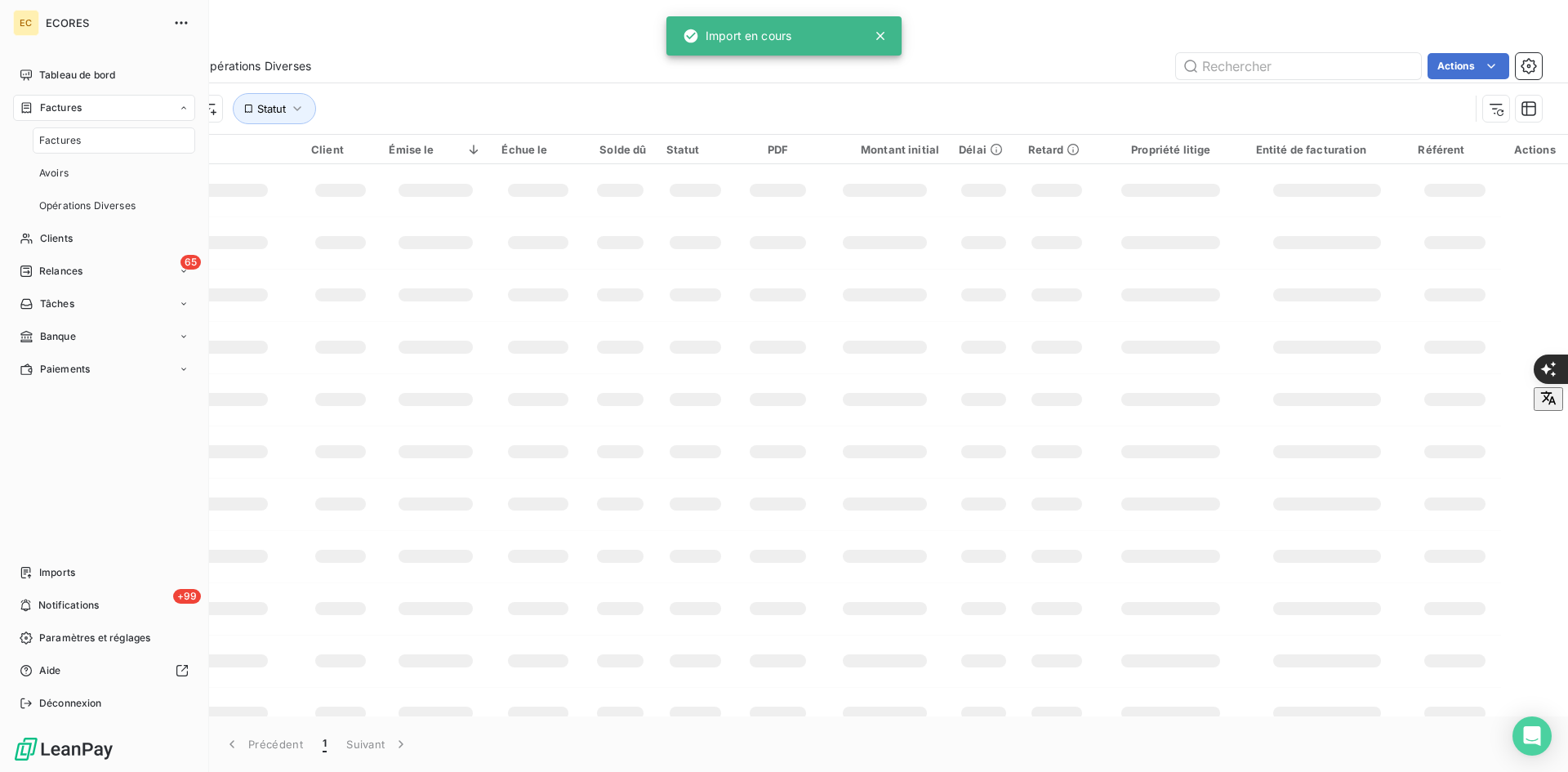
click at [42, 109] on span "Factures" at bounding box center [61, 108] width 42 height 15
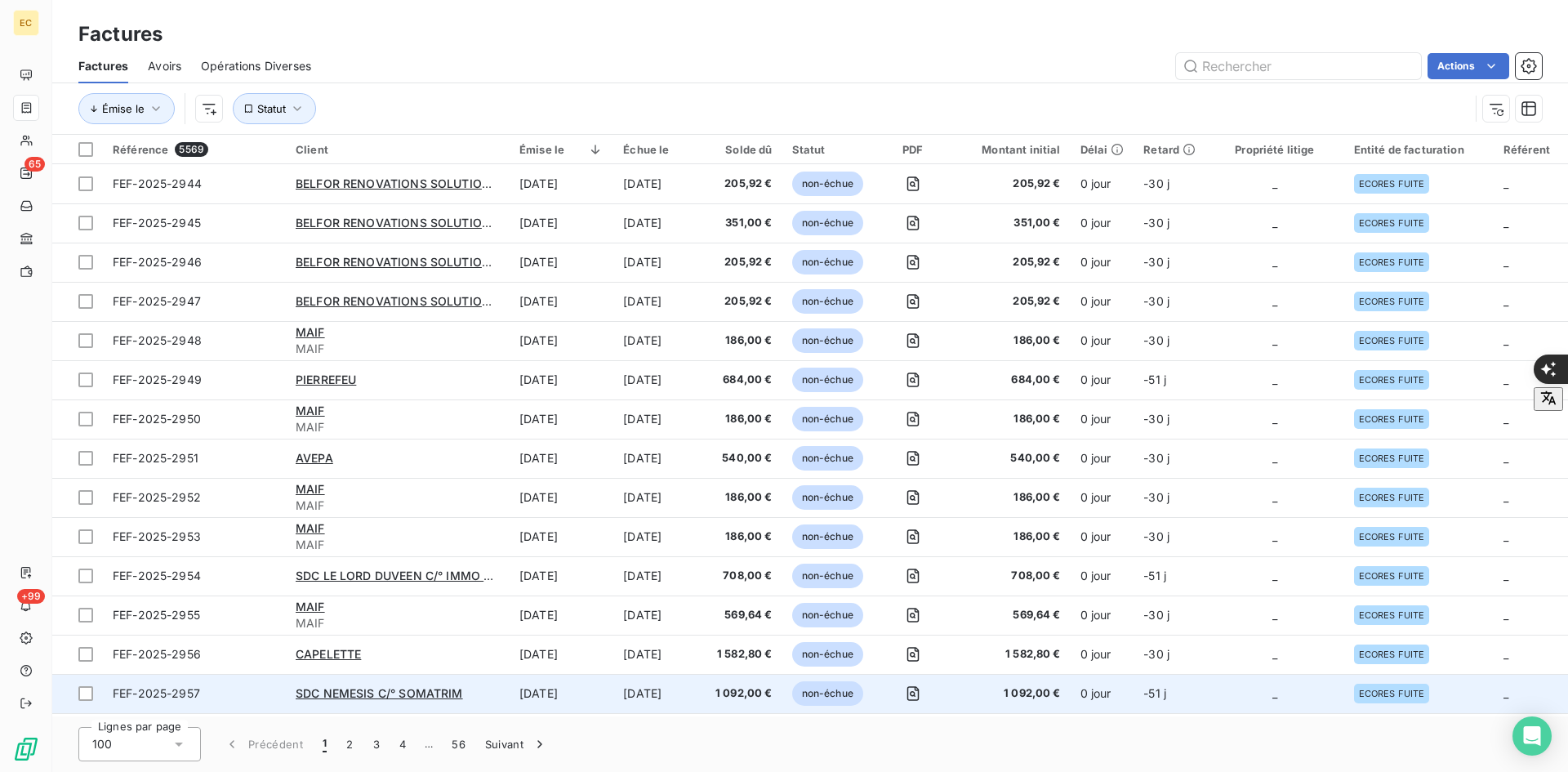
scroll to position [245, 0]
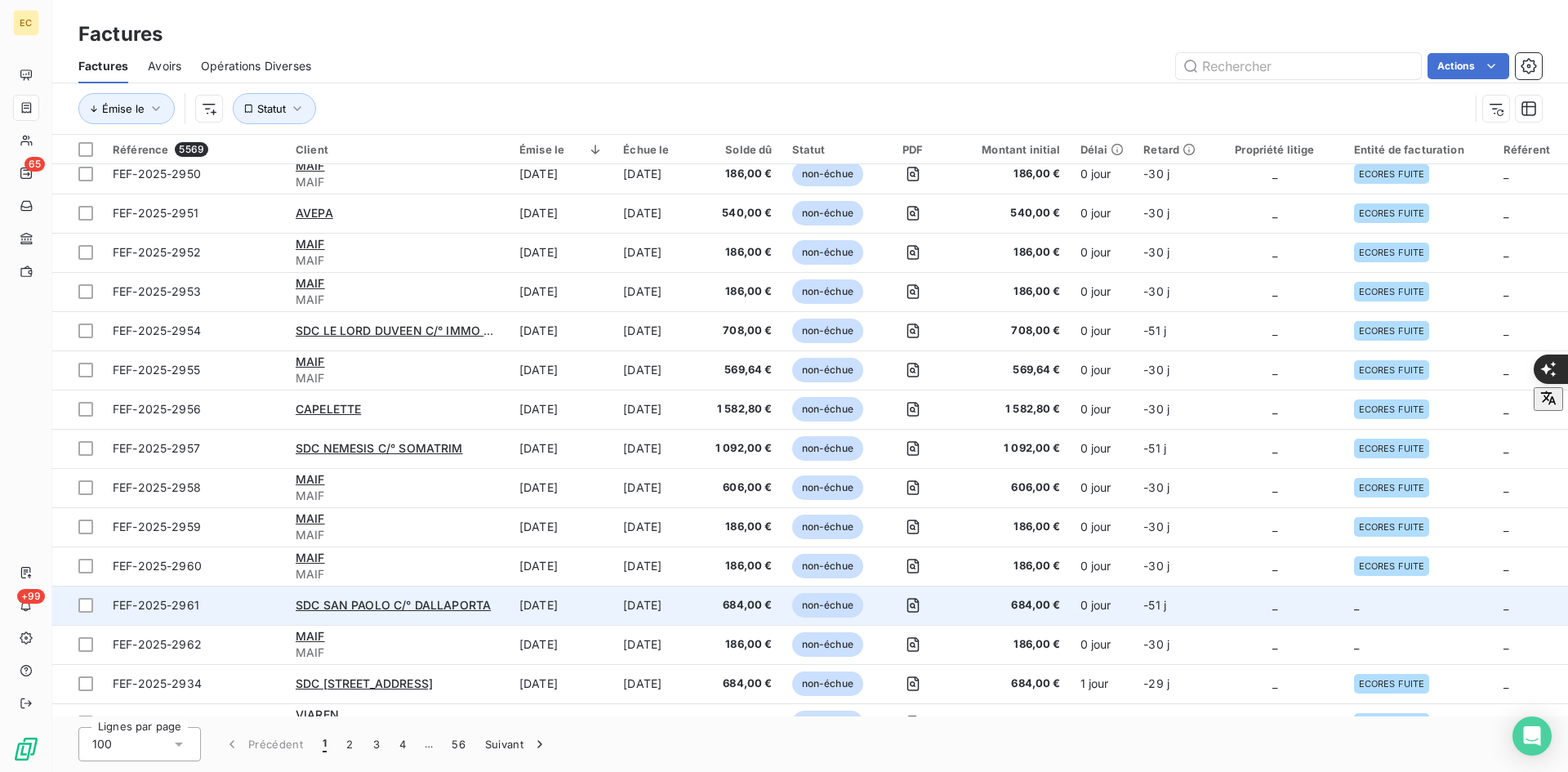
click at [1206, 598] on td "_" at bounding box center [1274, 604] width 138 height 39
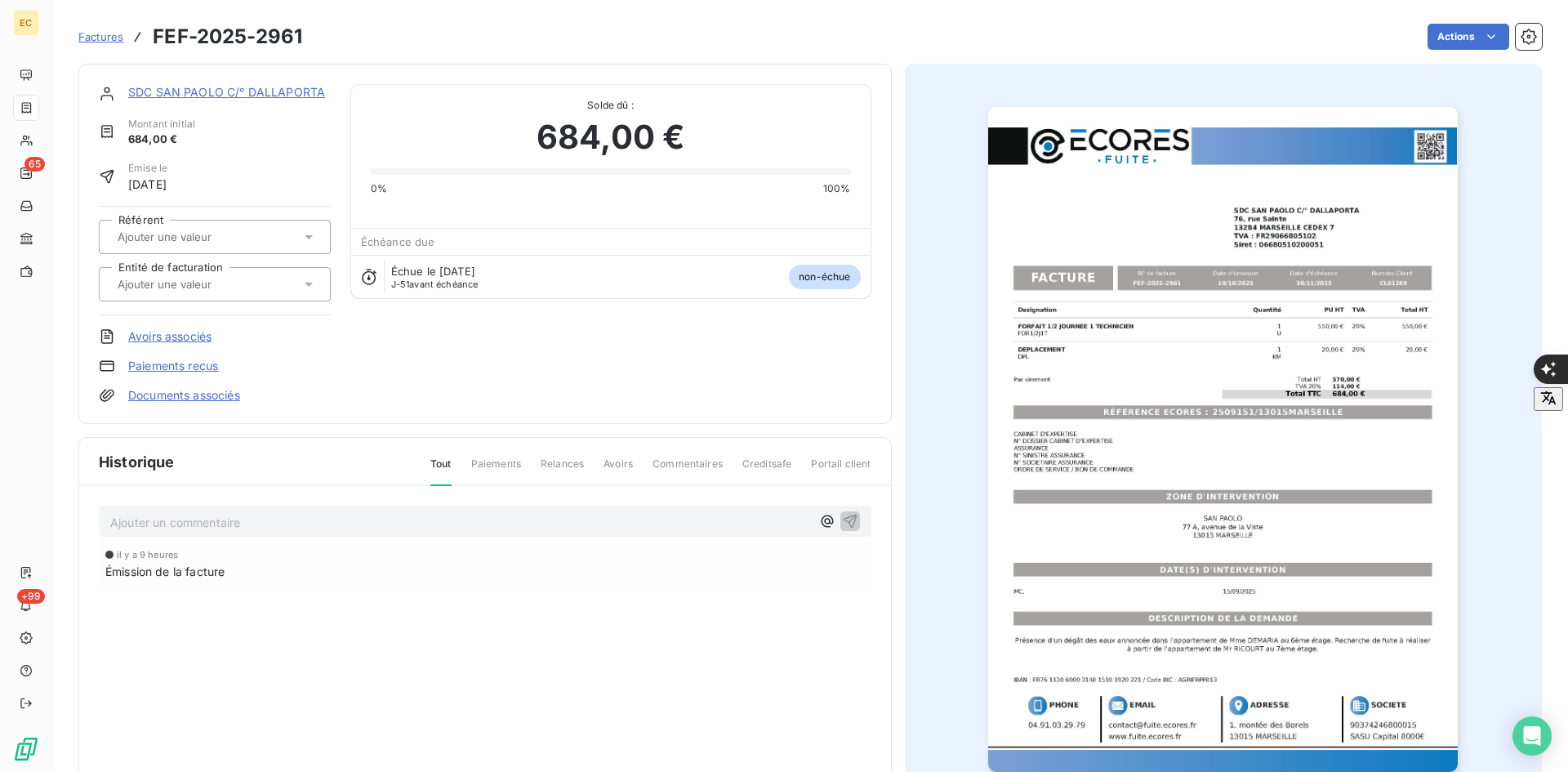
click at [261, 288] on div at bounding box center [207, 284] width 188 height 21
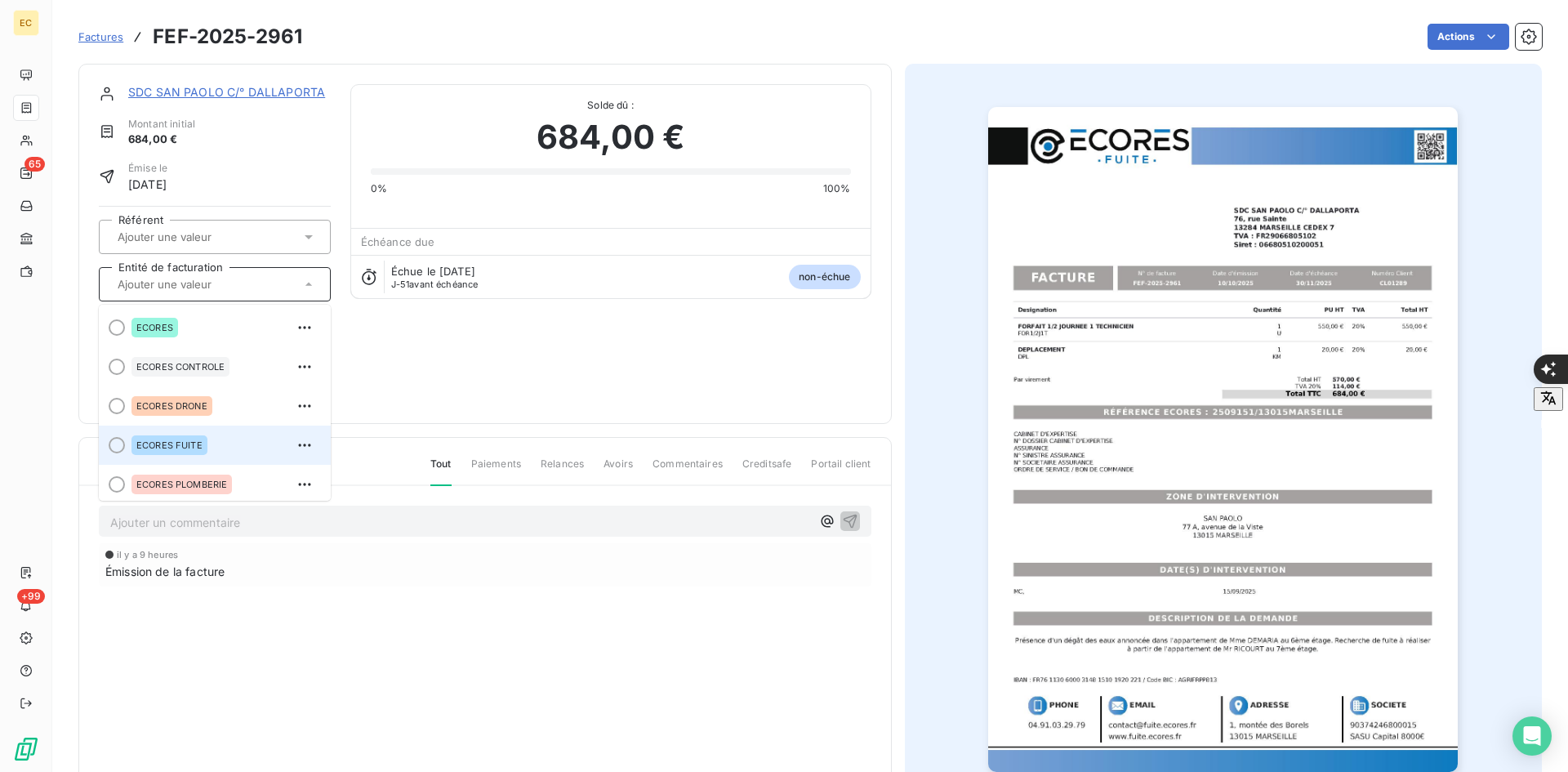
click at [211, 438] on div "ECORES FUITE" at bounding box center [224, 445] width 186 height 26
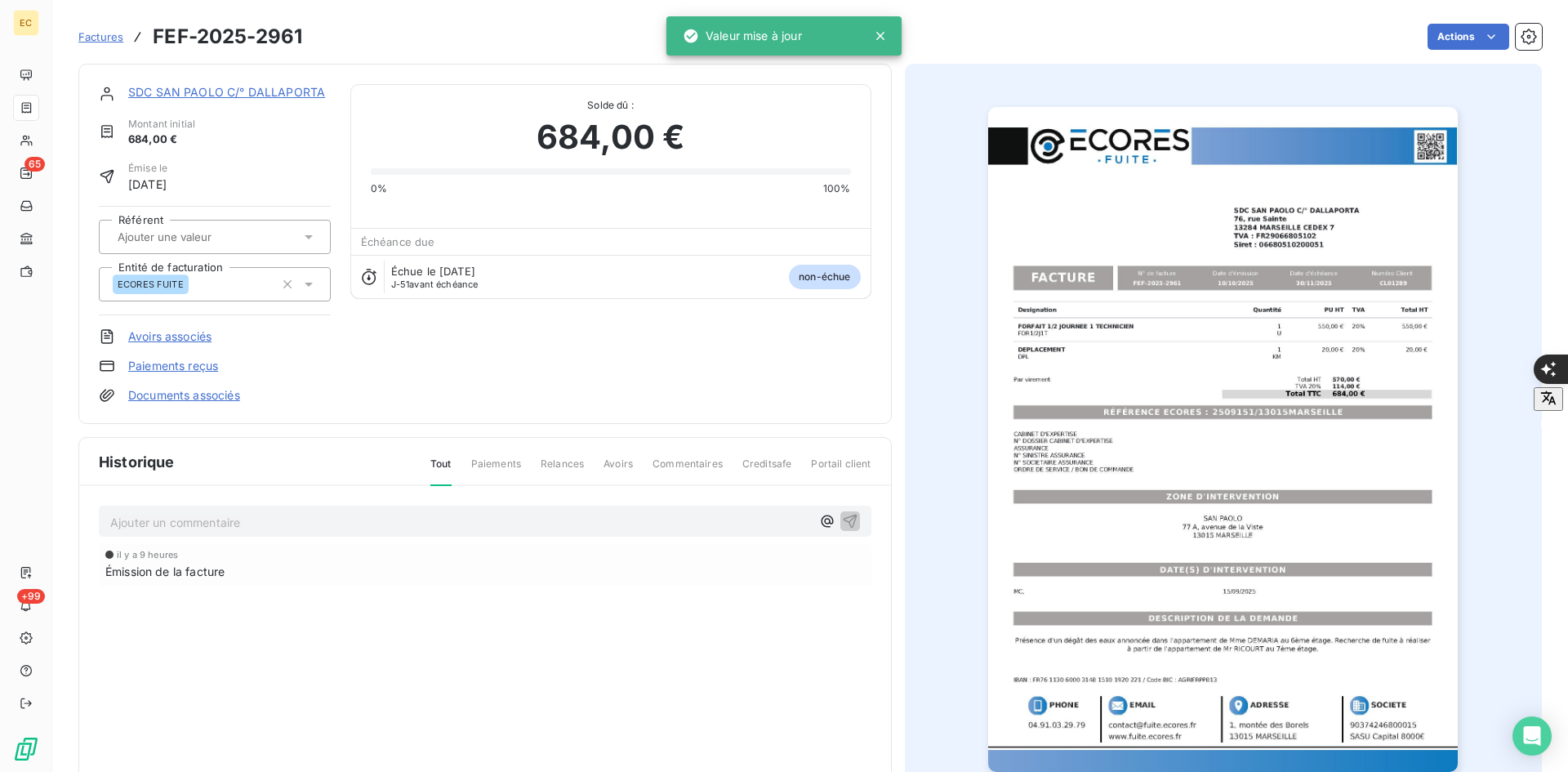
click at [218, 393] on link "Documents associés" at bounding box center [184, 395] width 112 height 16
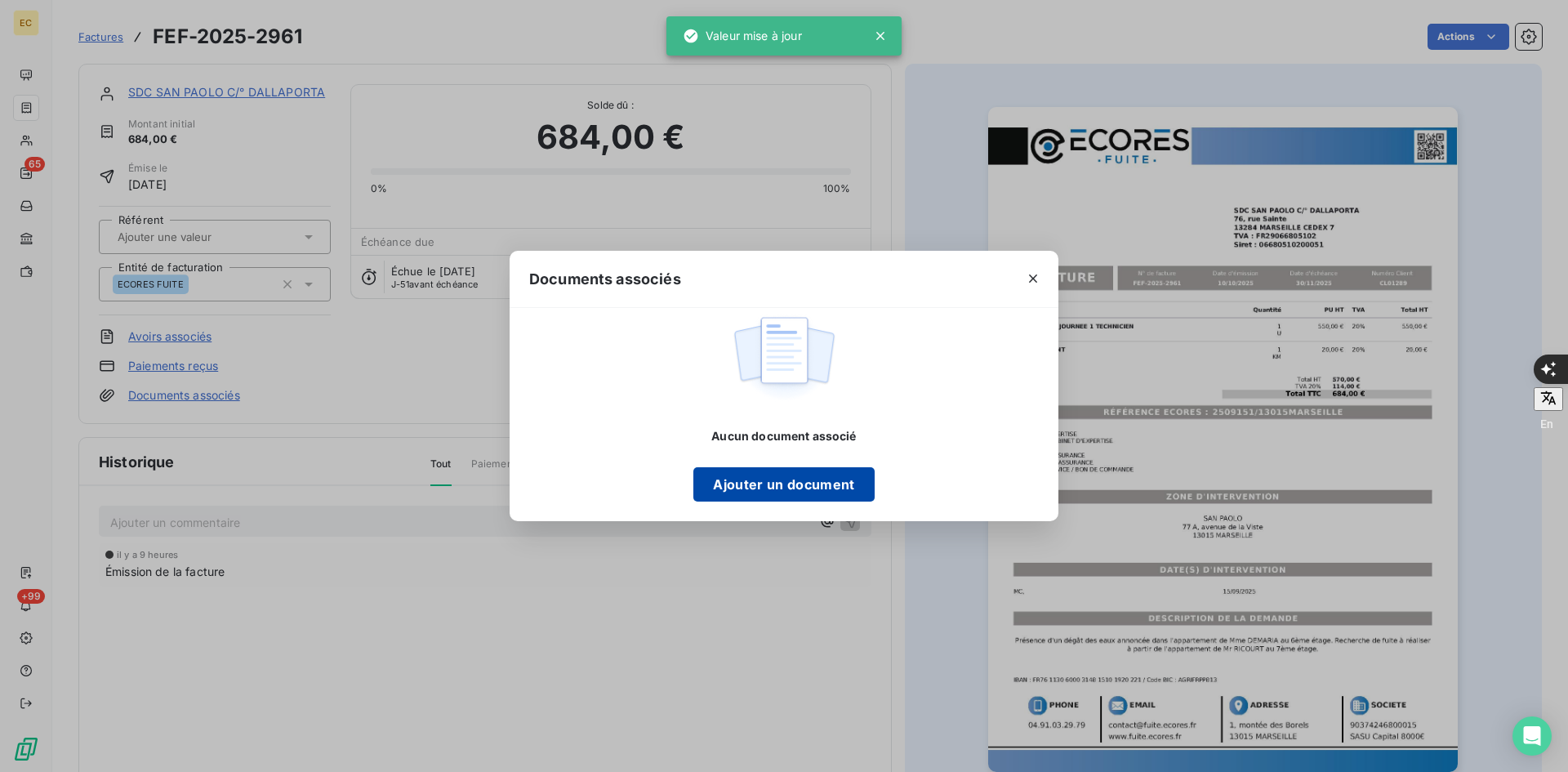
click at [760, 492] on button "Ajouter un document" at bounding box center [784, 484] width 181 height 34
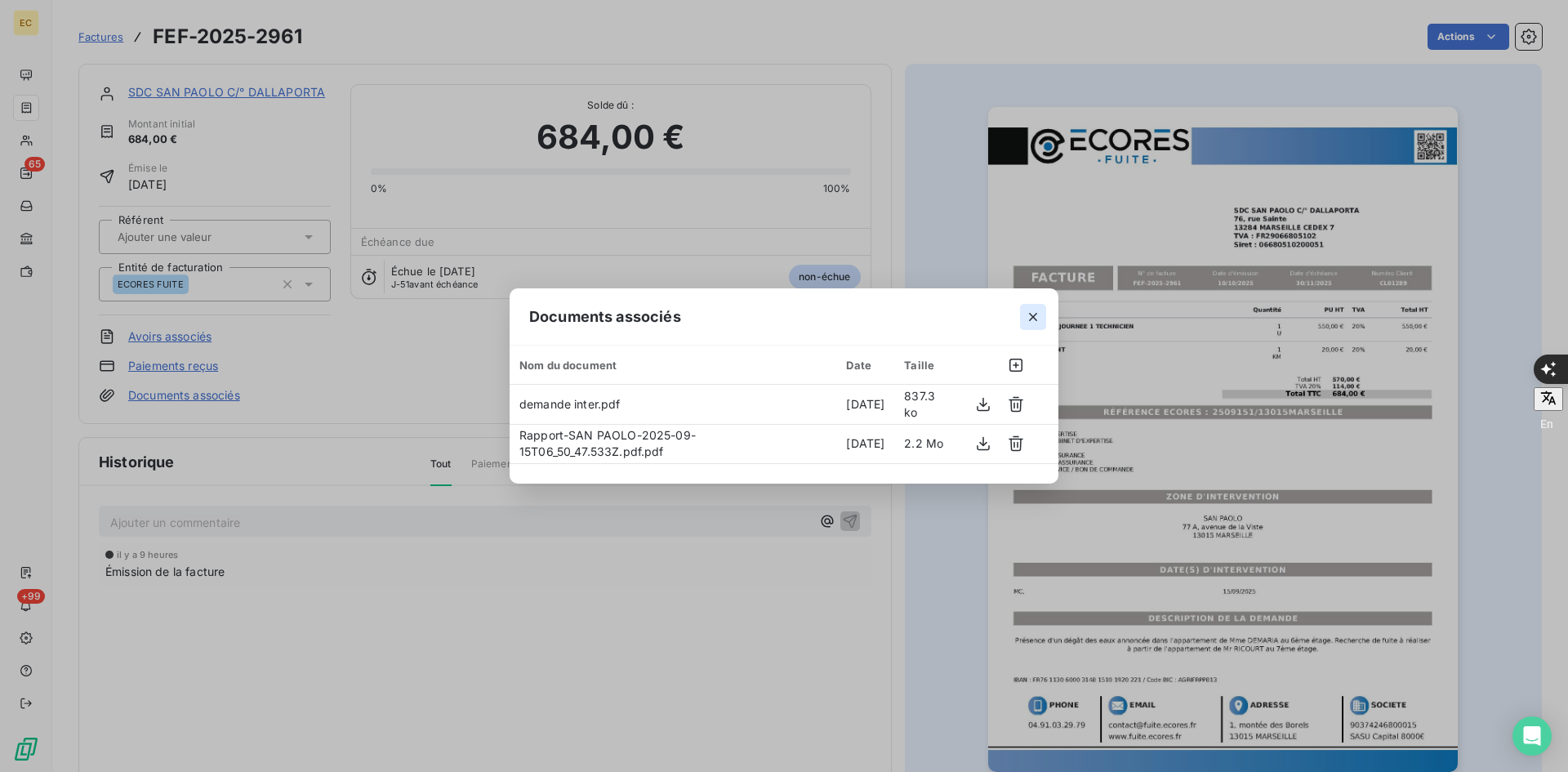
click at [1044, 320] on button "button" at bounding box center [1033, 317] width 26 height 26
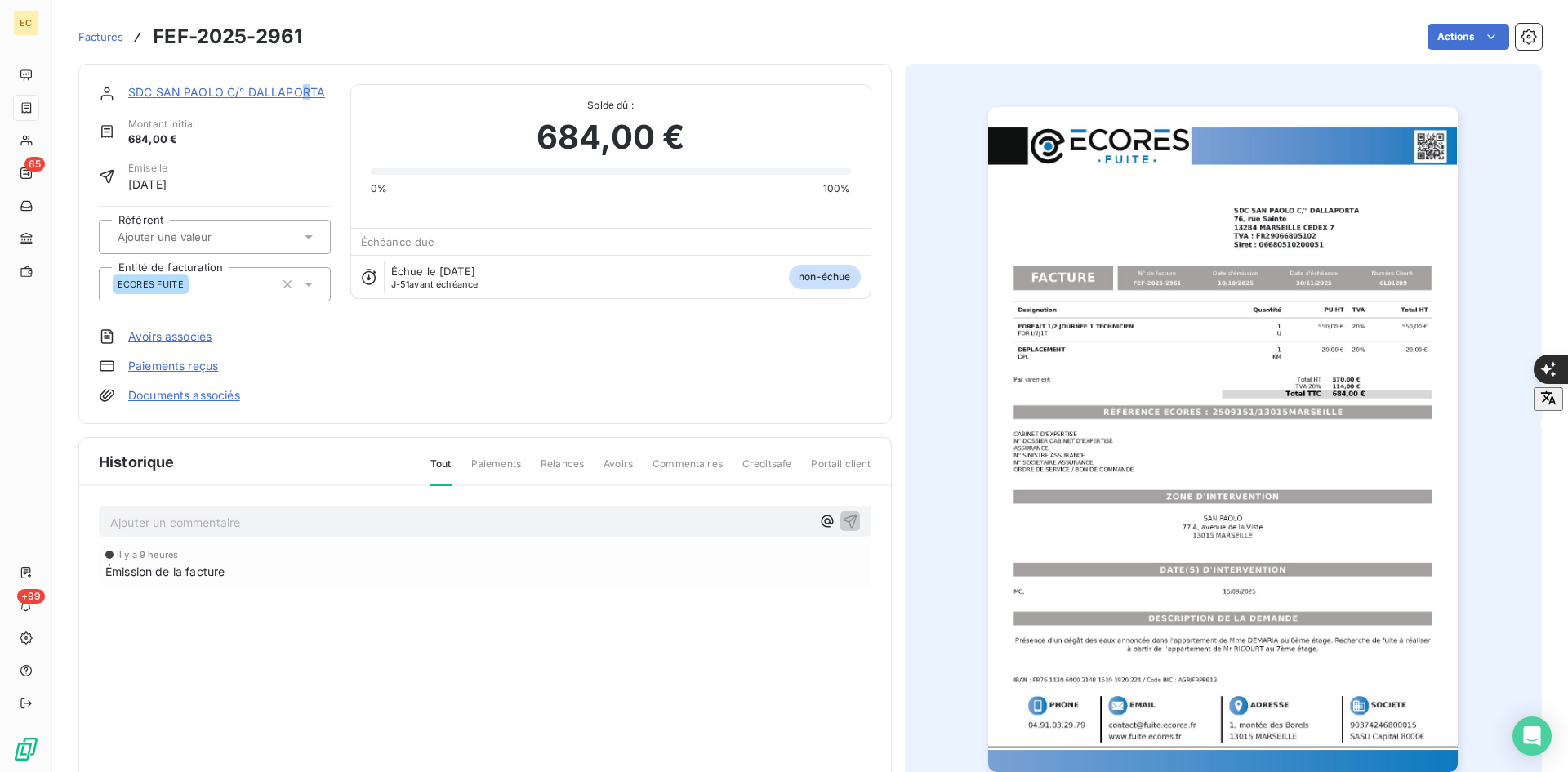
click at [303, 95] on link "SDC SAN PAOLO C/° DALLAPORTA" at bounding box center [227, 92] width 197 height 14
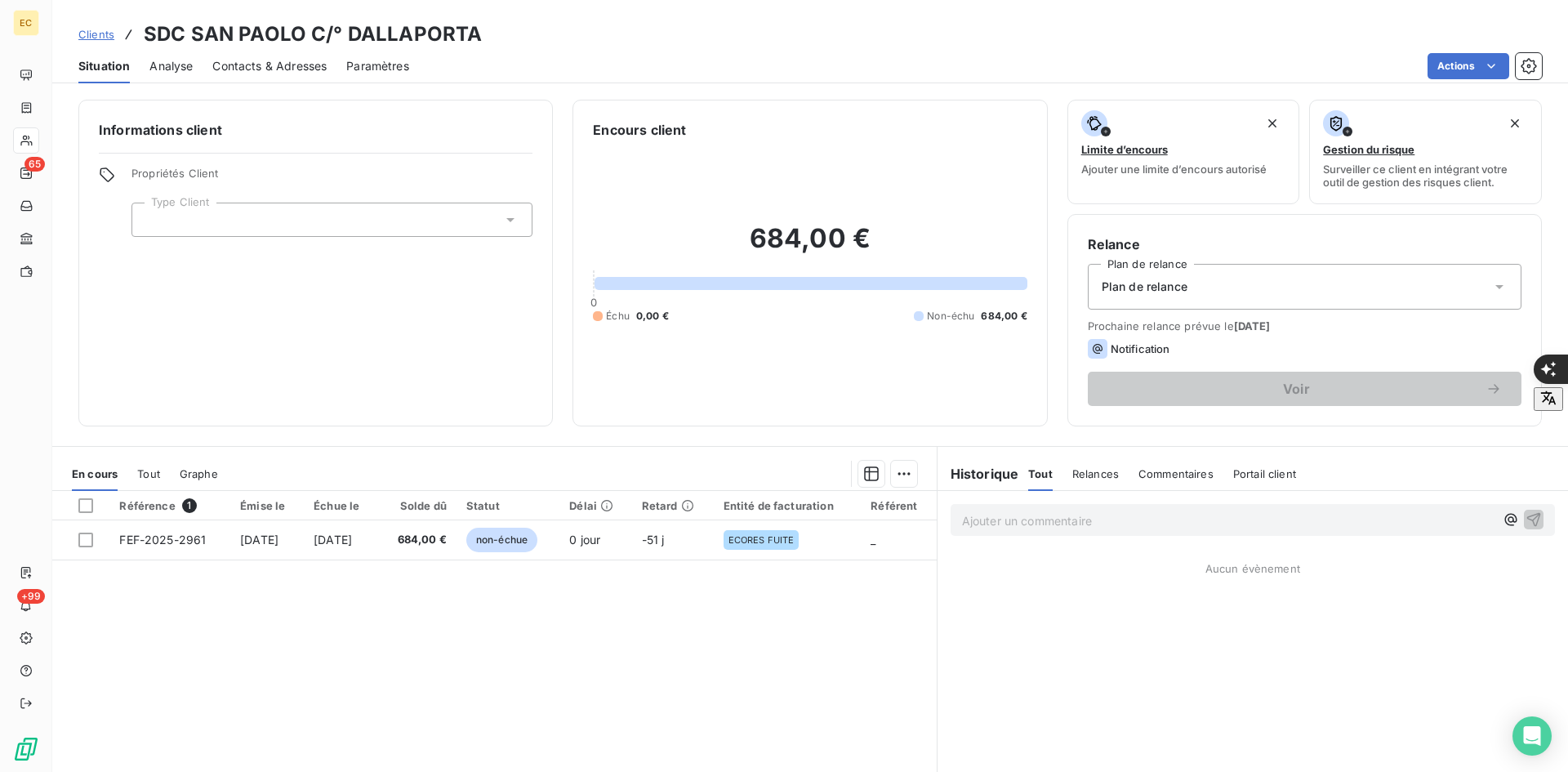
click at [381, 212] on div at bounding box center [332, 219] width 401 height 34
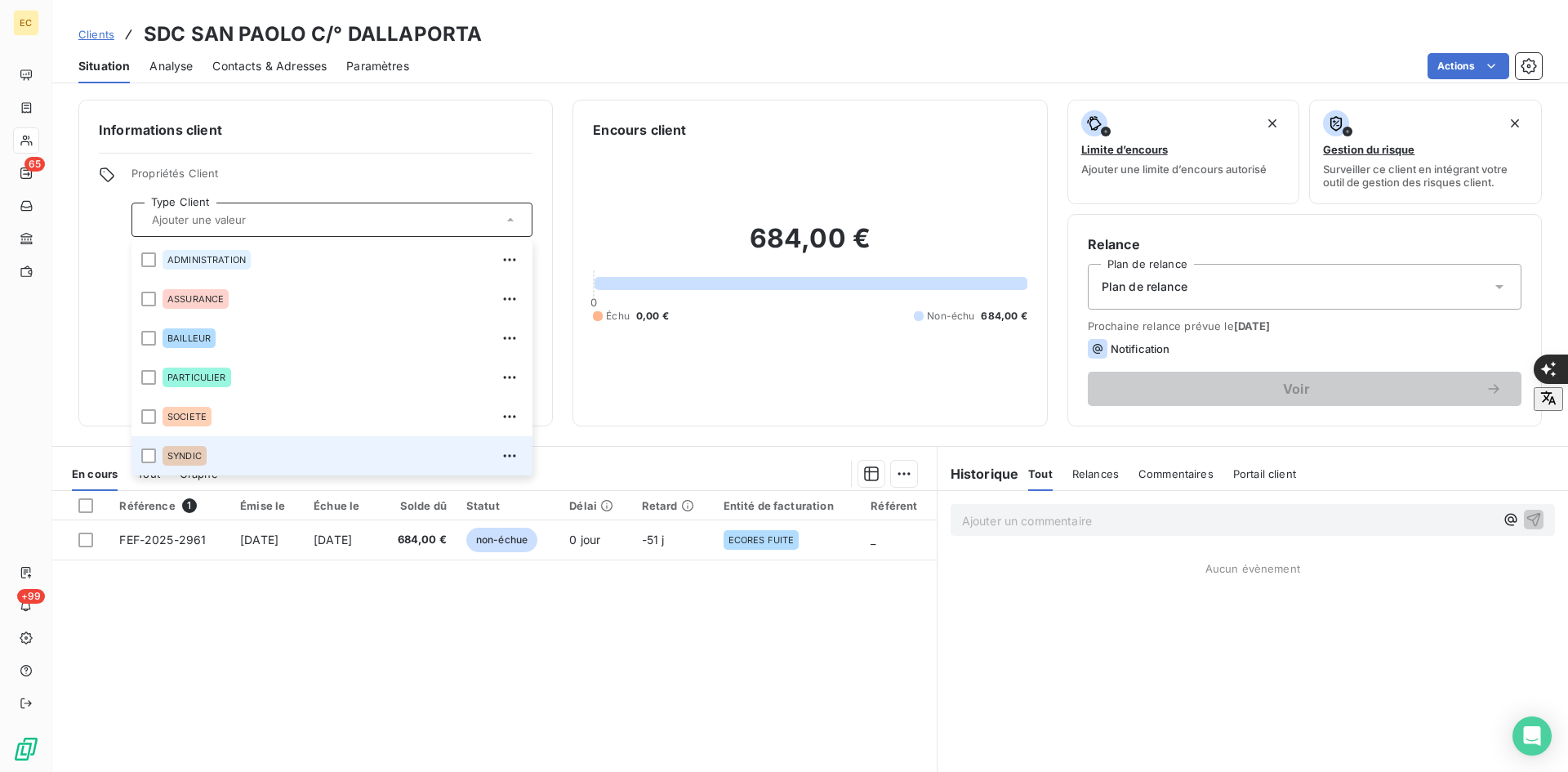
click at [220, 465] on div "SYNDIC" at bounding box center [342, 456] width 361 height 26
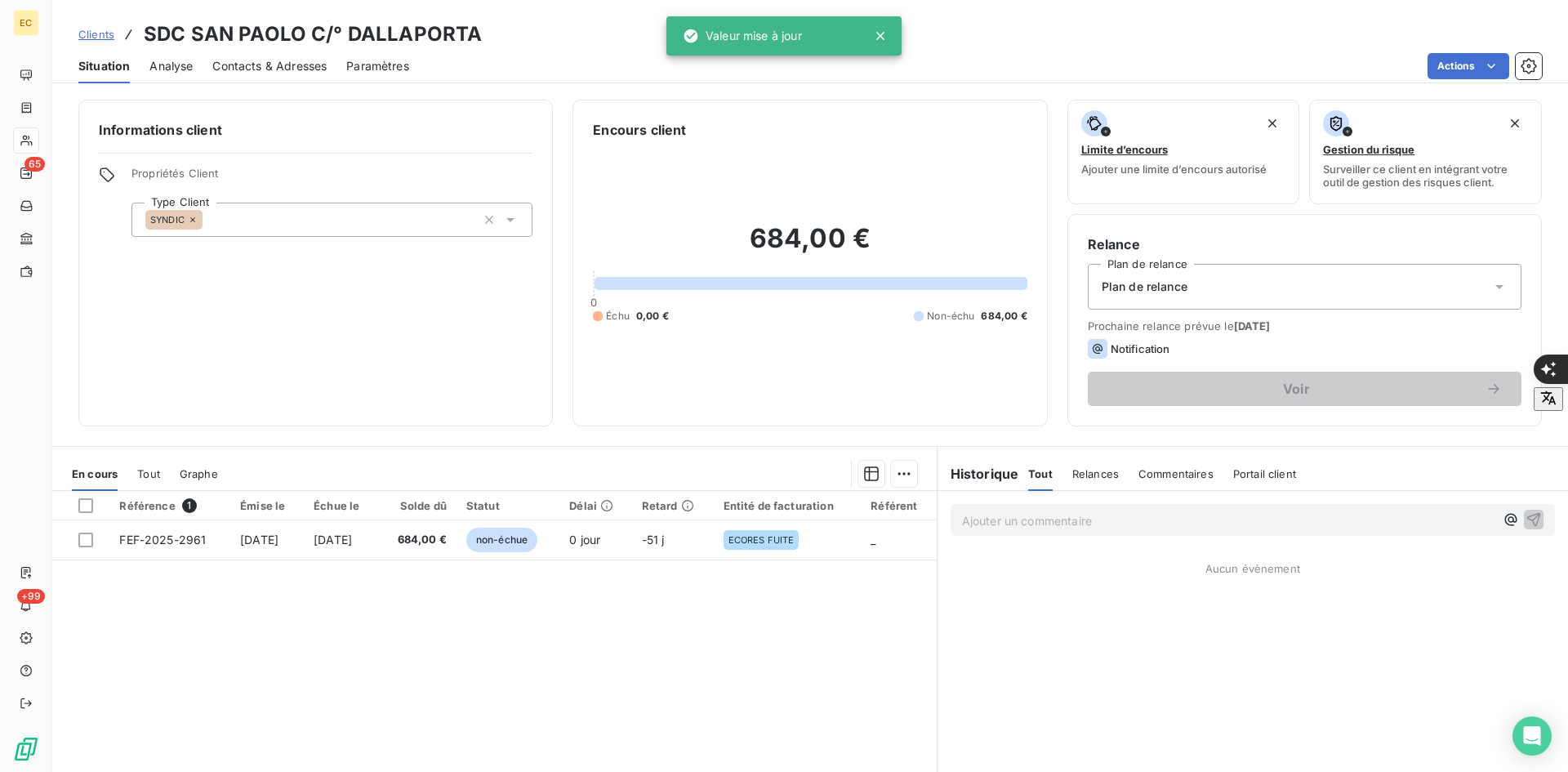
drag, startPoint x: 1394, startPoint y: 278, endPoint x: 1361, endPoint y: 296, distance: 37.6
click at [1393, 279] on div "Plan de relance" at bounding box center [1305, 287] width 433 height 46
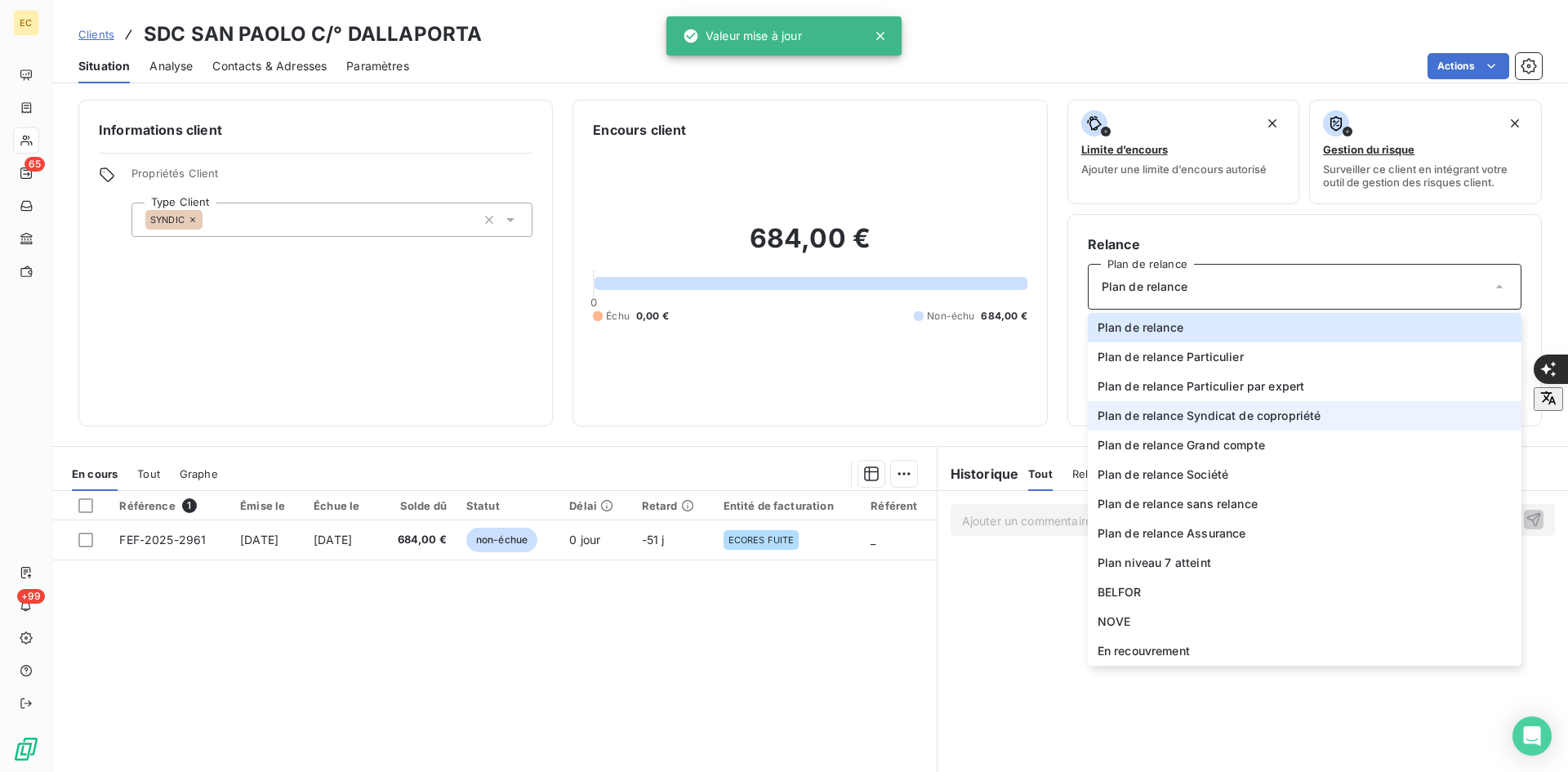
click at [1269, 414] on span "Plan de relance Syndicat de copropriété" at bounding box center [1210, 415] width 224 height 16
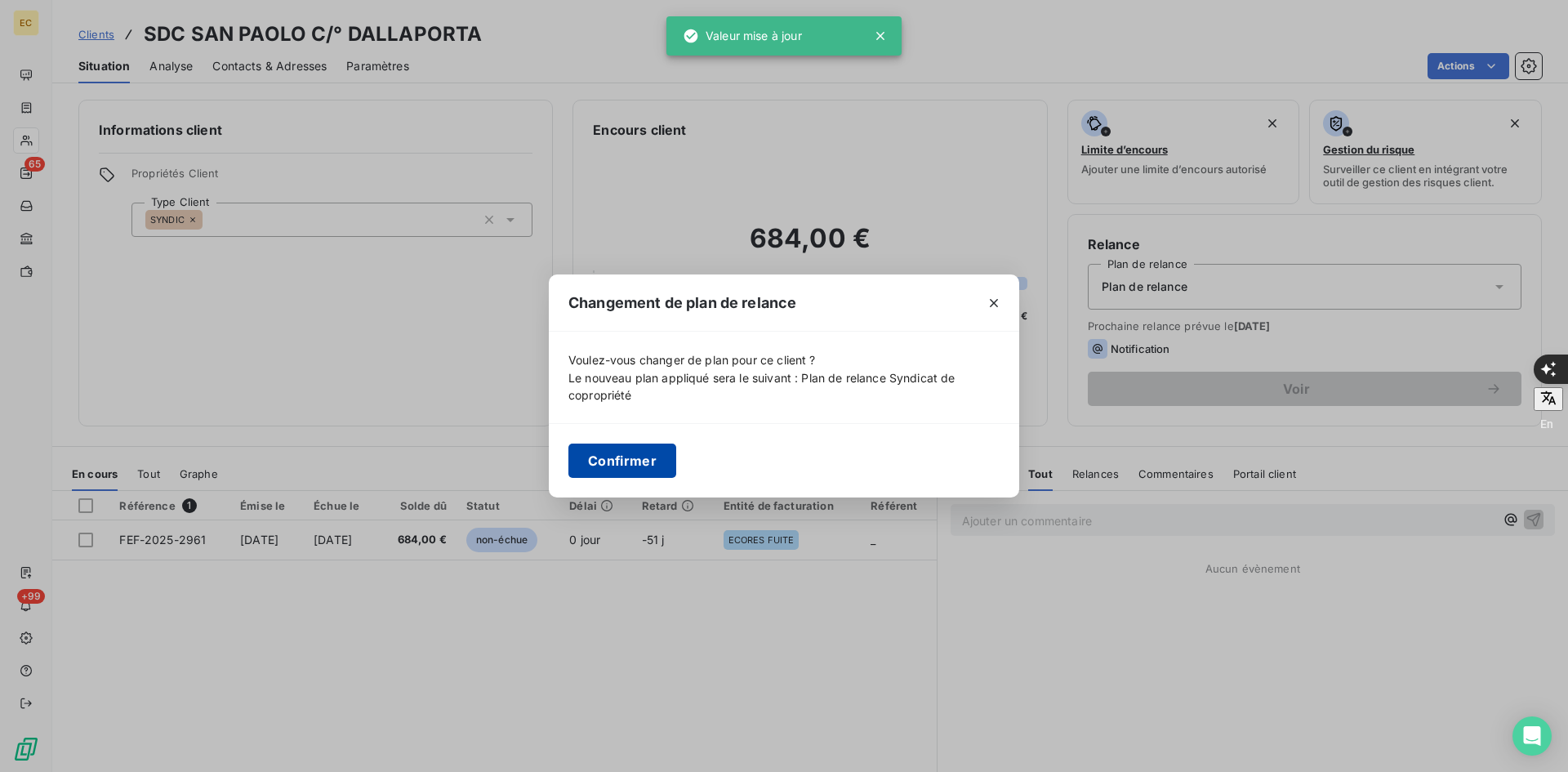
click at [627, 447] on button "Confirmer" at bounding box center [622, 460] width 108 height 34
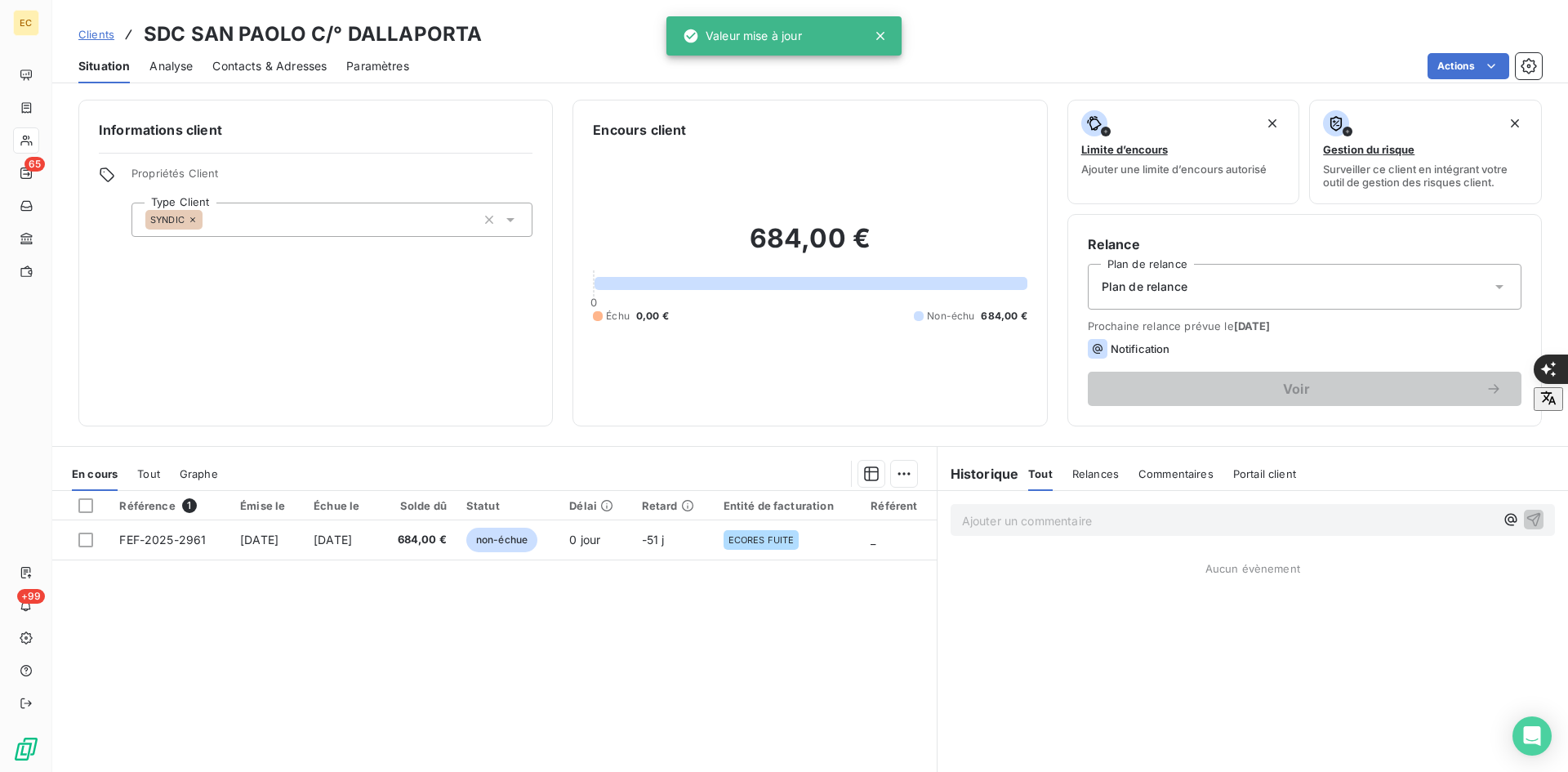
click at [292, 62] on span "Contacts & Adresses" at bounding box center [269, 66] width 115 height 16
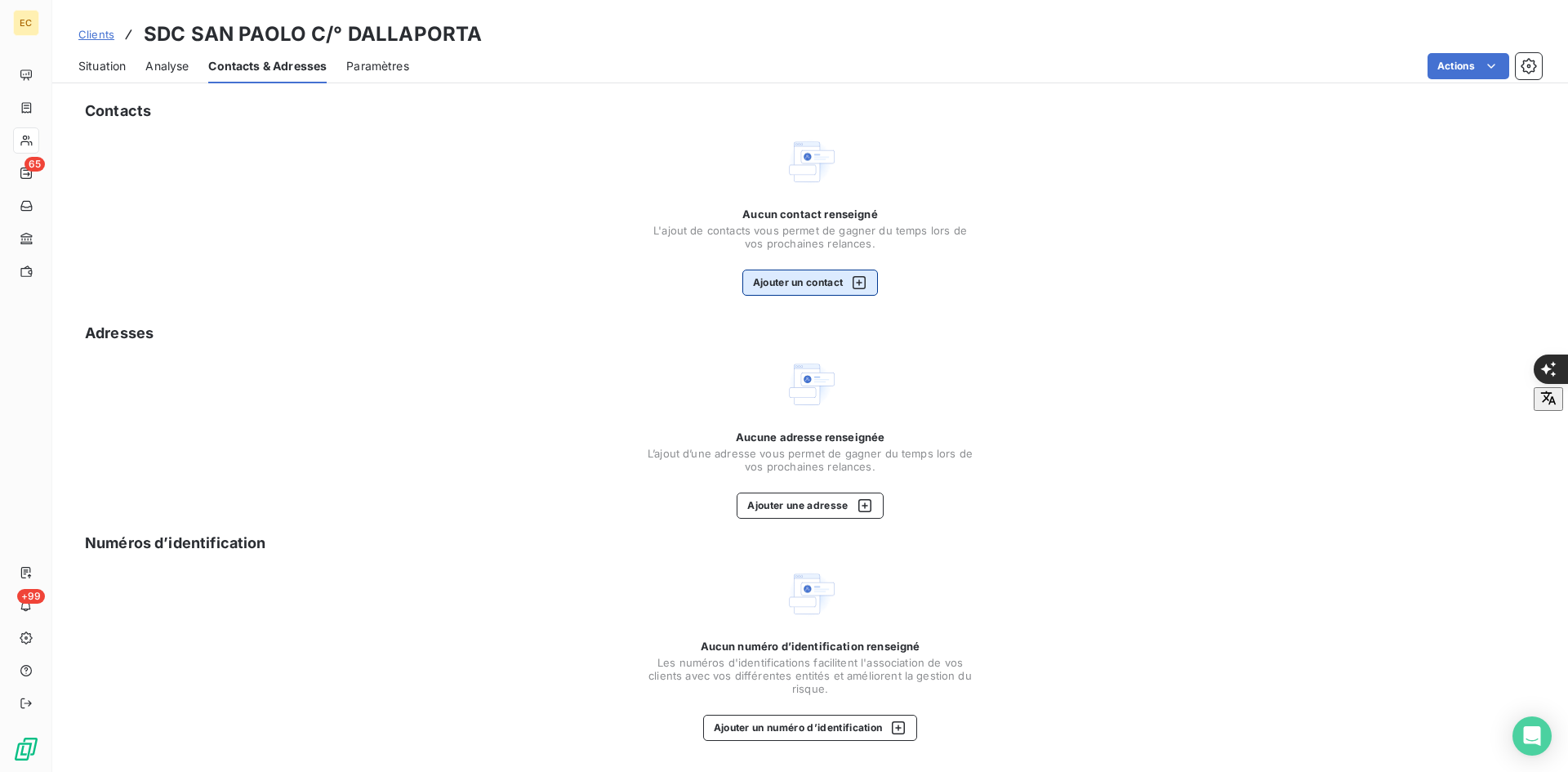
click at [794, 281] on button "Ajouter un contact" at bounding box center [810, 282] width 136 height 26
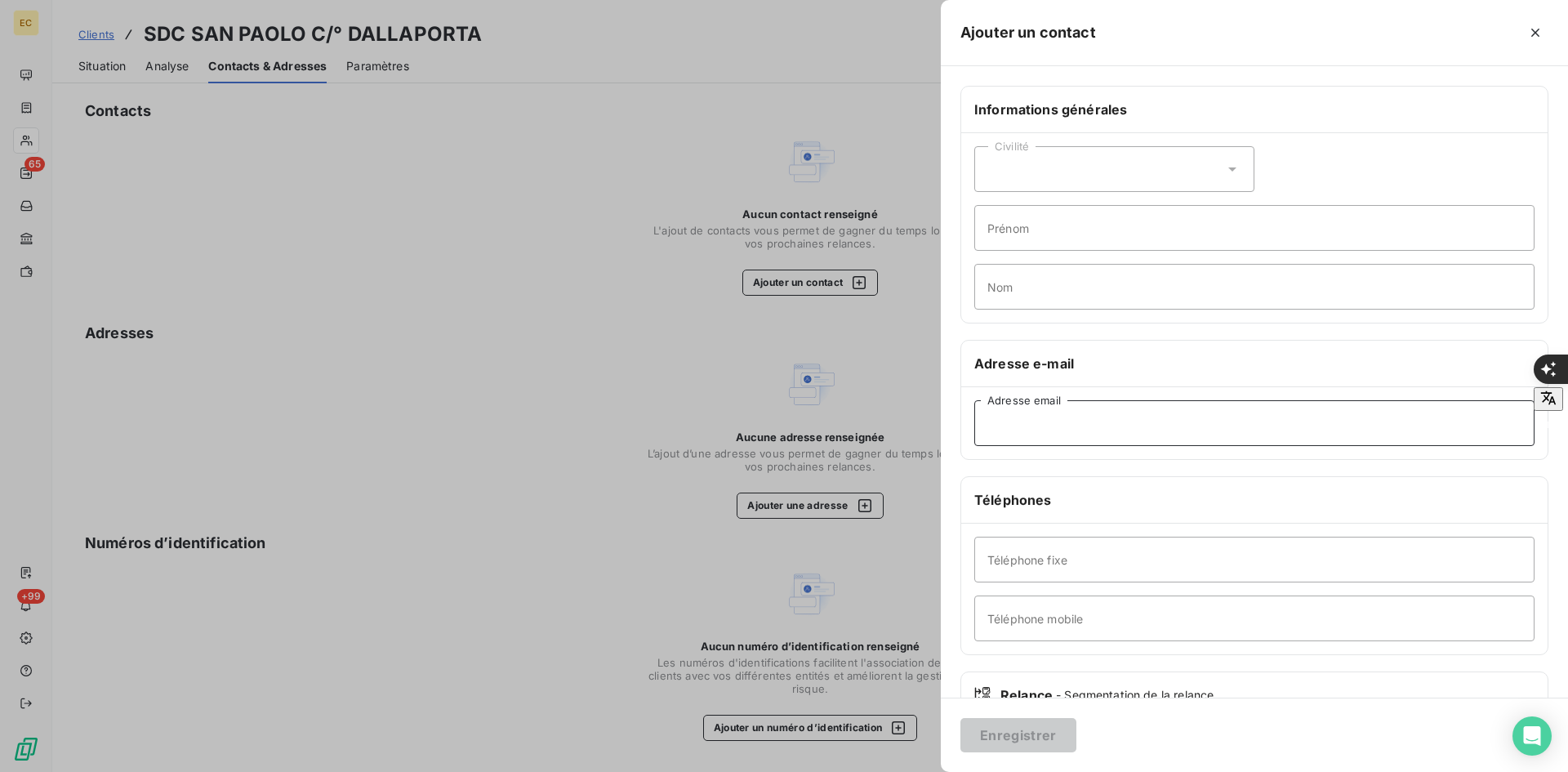
click at [1099, 426] on input "Adresse email" at bounding box center [1254, 423] width 560 height 46
paste input "[PERSON_NAME] <[EMAIL_ADDRESS][DOMAIN_NAME]>"
click at [1089, 423] on input "[PERSON_NAME] <[EMAIL_ADDRESS][DOMAIN_NAME]" at bounding box center [1254, 423] width 560 height 46
type input "[EMAIL_ADDRESS][DOMAIN_NAME]"
drag, startPoint x: 1035, startPoint y: 737, endPoint x: 1189, endPoint y: 696, distance: 159.4
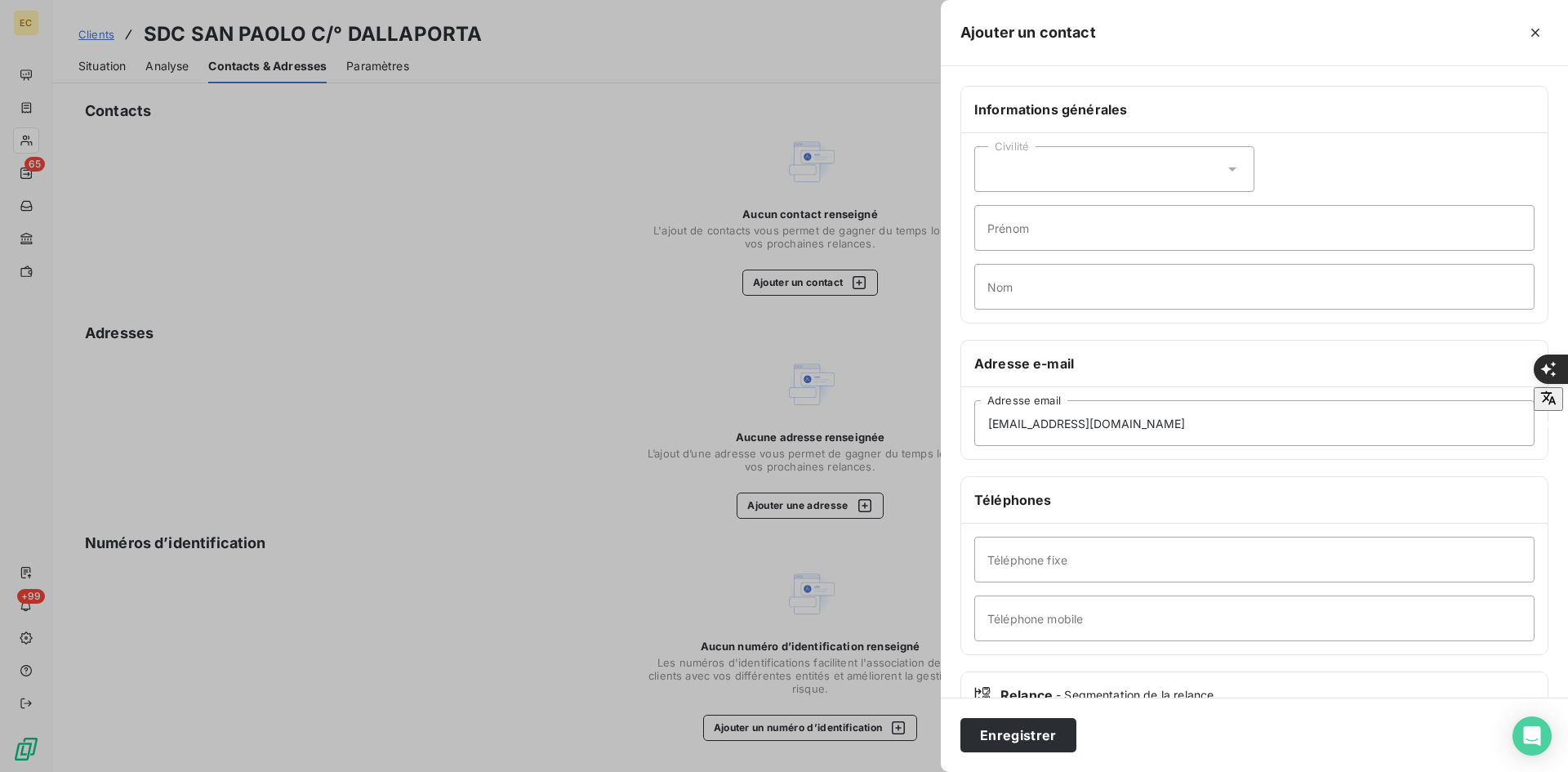
click at [1035, 736] on button "Enregistrer" at bounding box center [1019, 735] width 116 height 34
